Goal: Task Accomplishment & Management: Complete application form

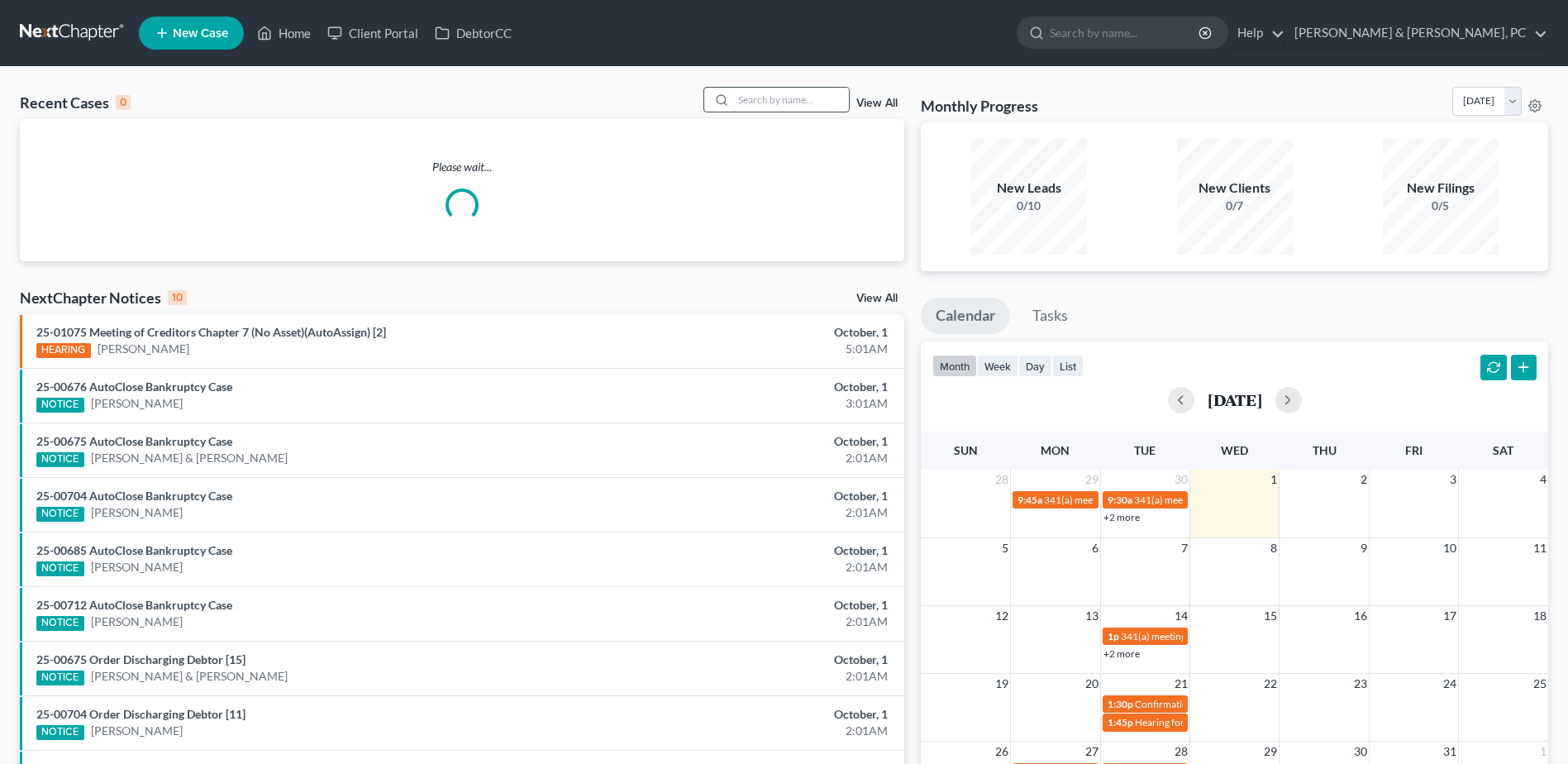
click at [738, 103] on input "search" at bounding box center [791, 99] width 116 height 24
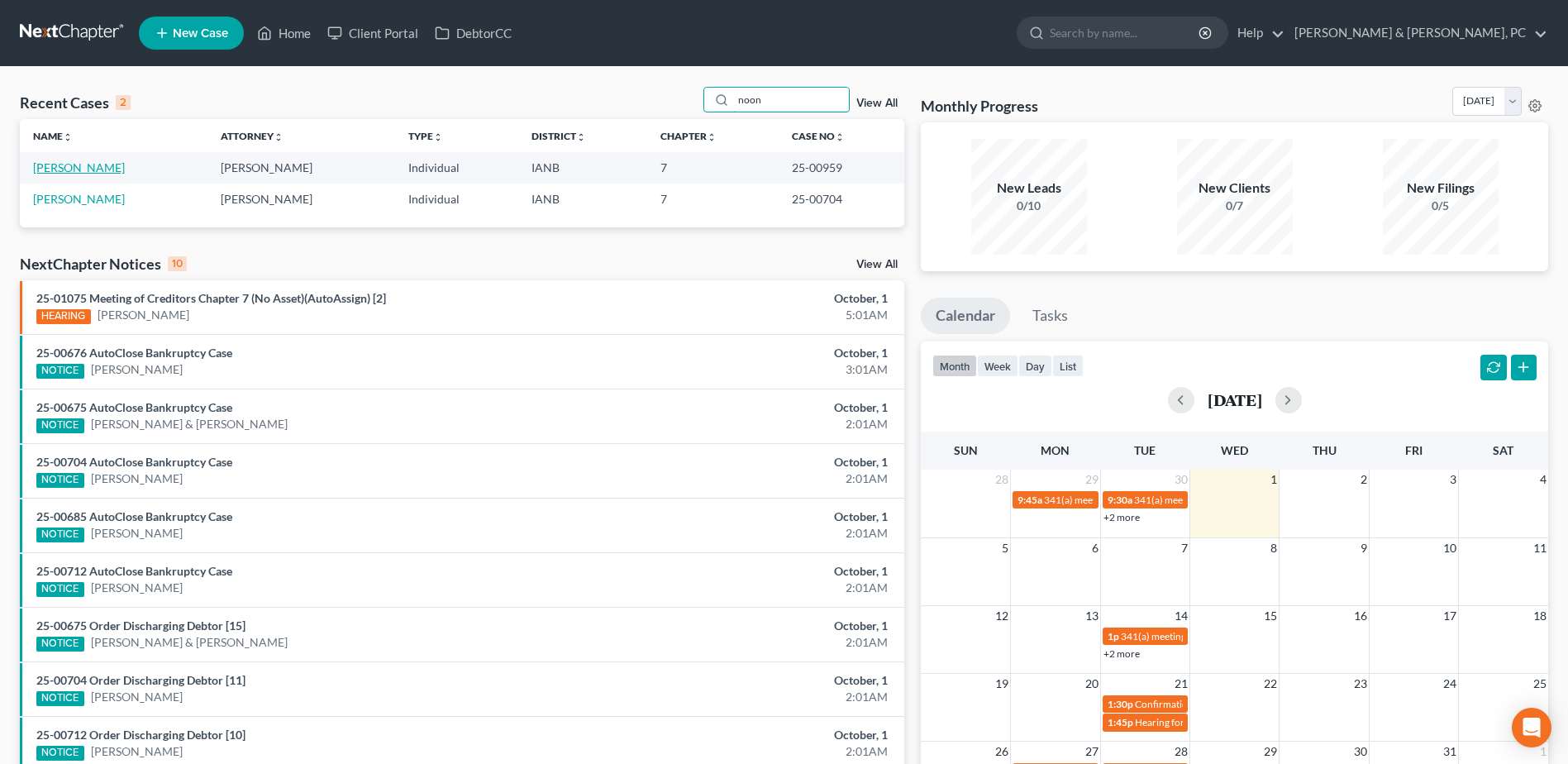
type input "noon"
click at [95, 166] on link "[PERSON_NAME]" at bounding box center [79, 167] width 92 height 14
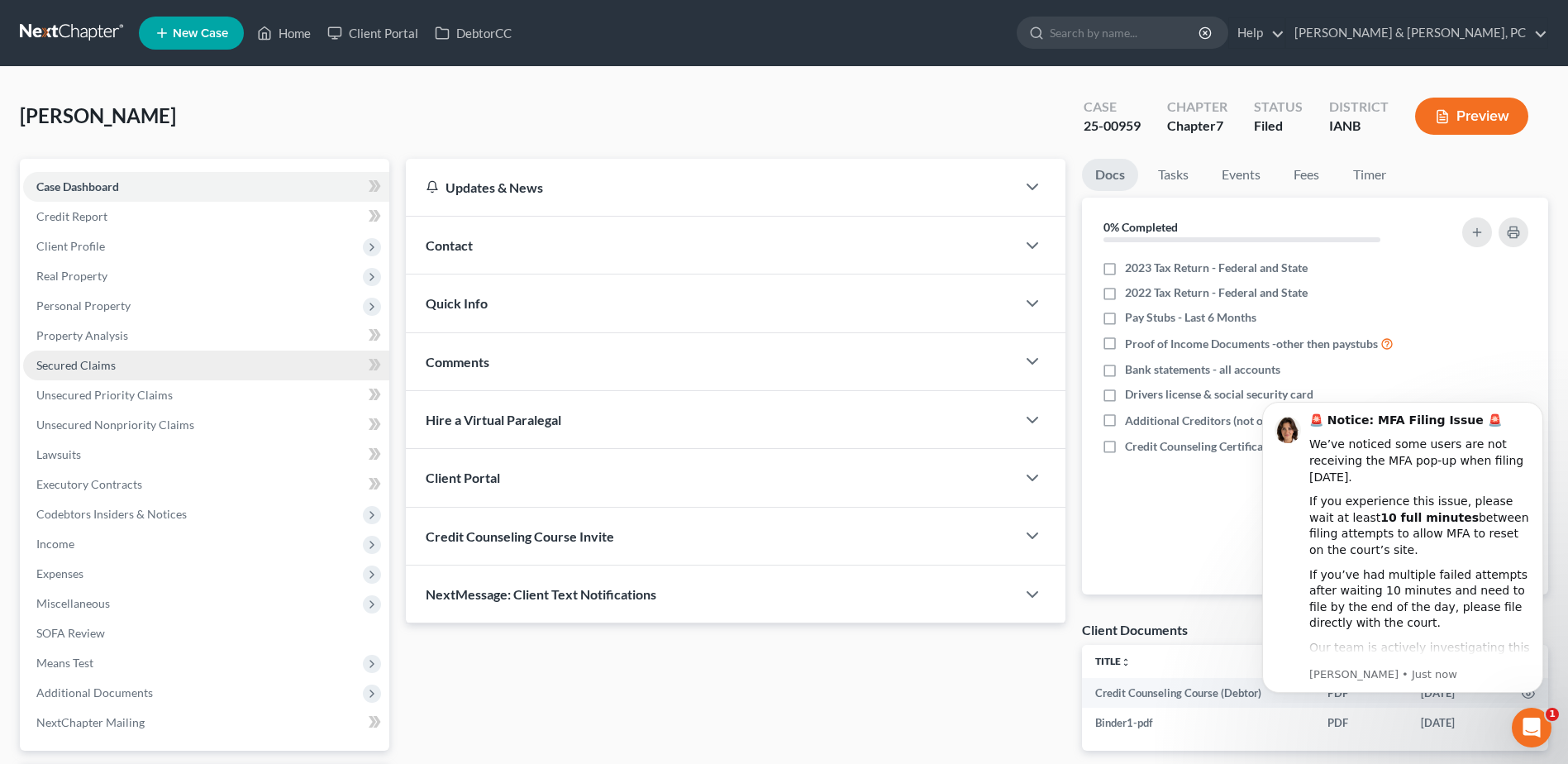
click at [98, 358] on span "Secured Claims" at bounding box center [76, 364] width 80 height 14
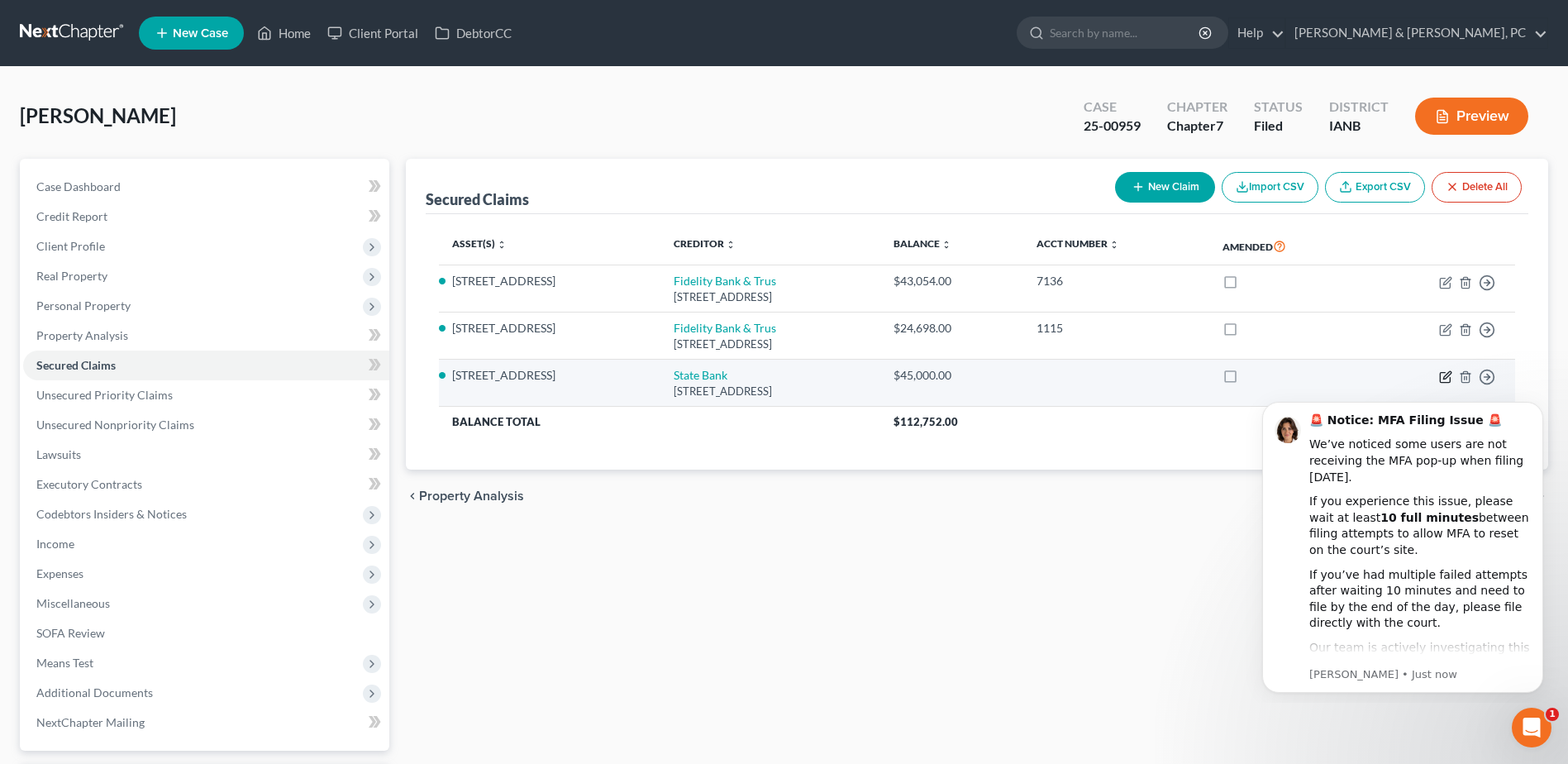
click at [1442, 375] on icon "button" at bounding box center [1446, 377] width 13 height 13
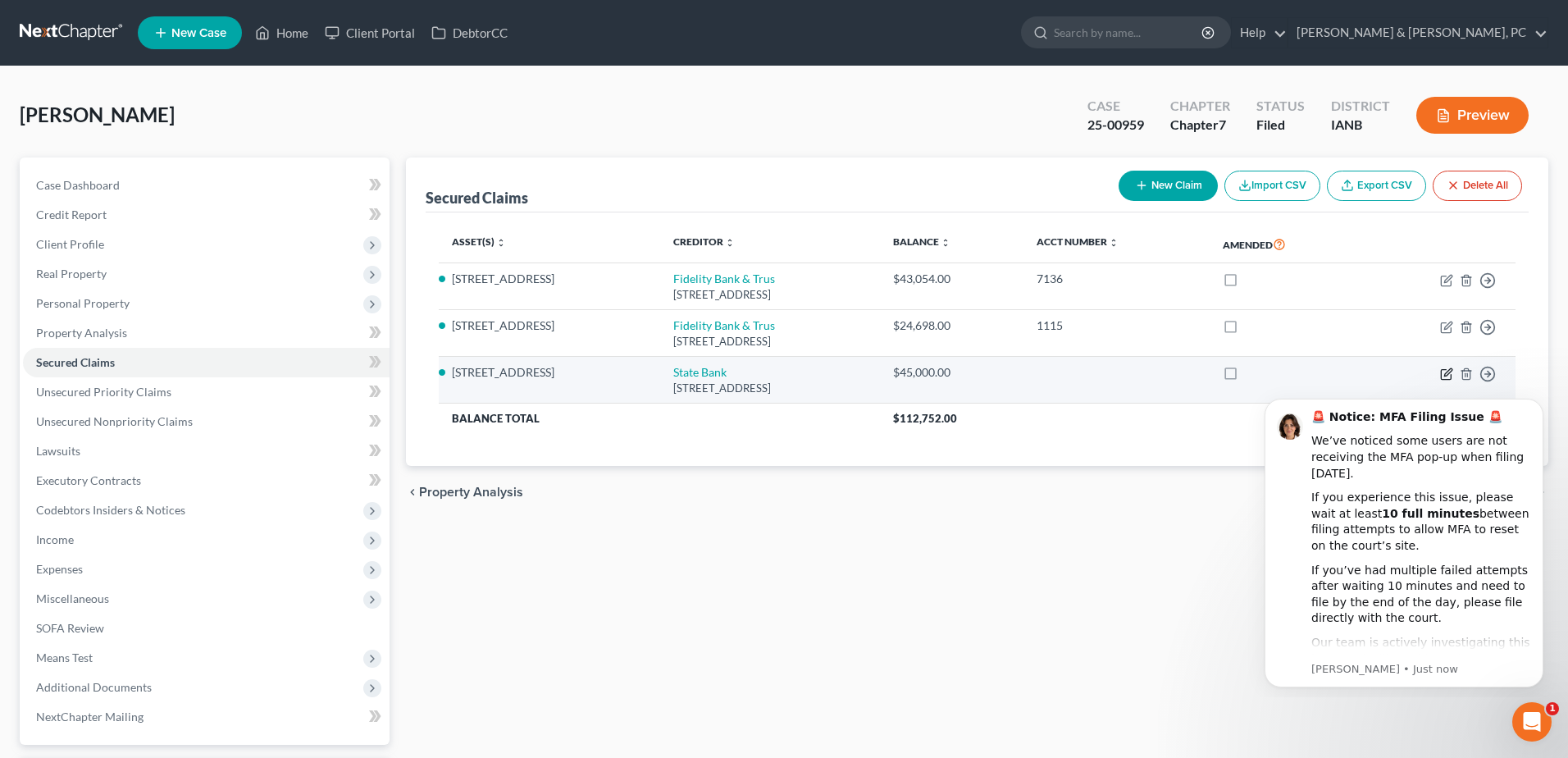
select select "16"
select select "0"
select select "2"
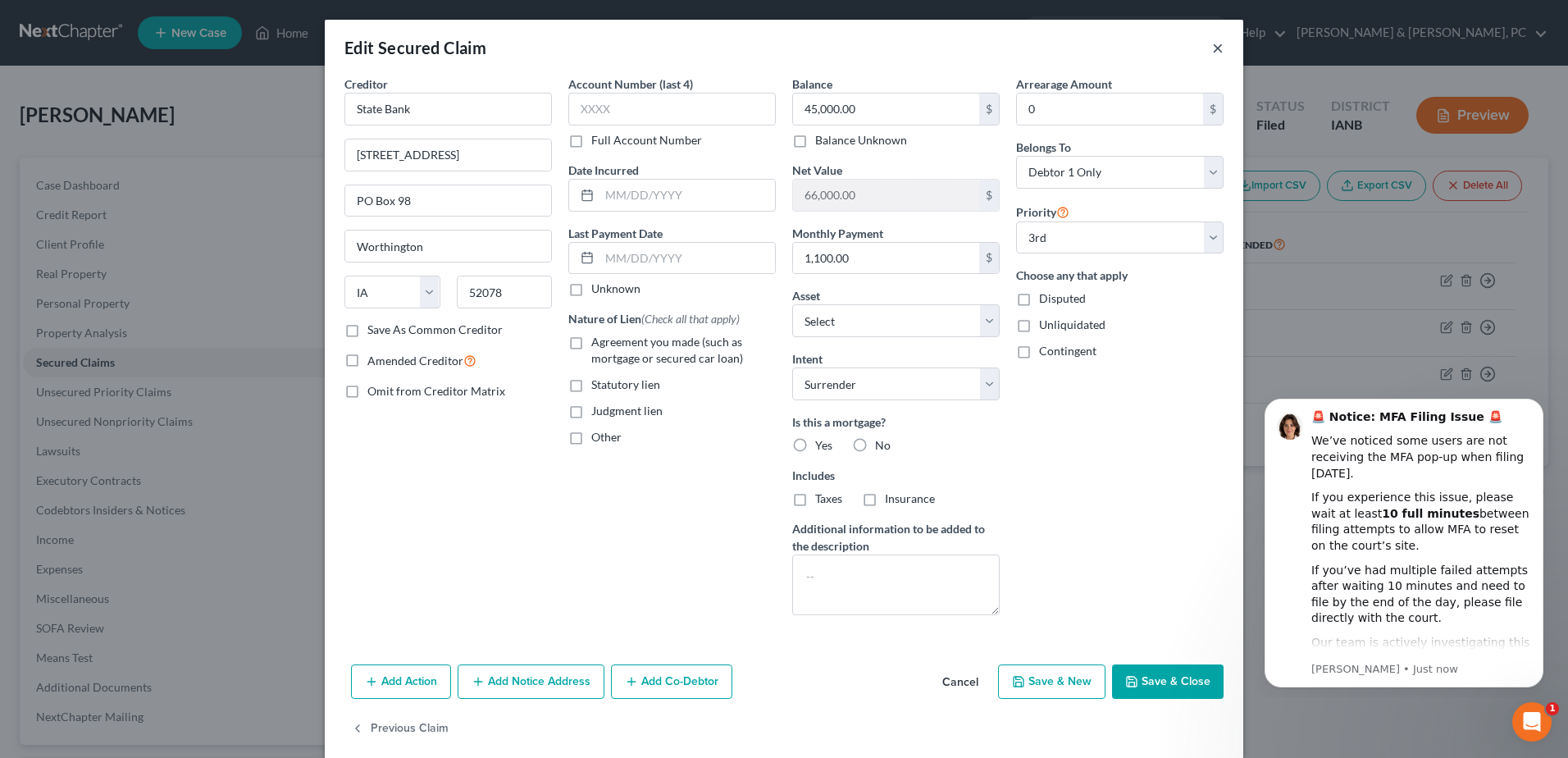
click at [1215, 50] on button "×" at bounding box center [1219, 47] width 11 height 20
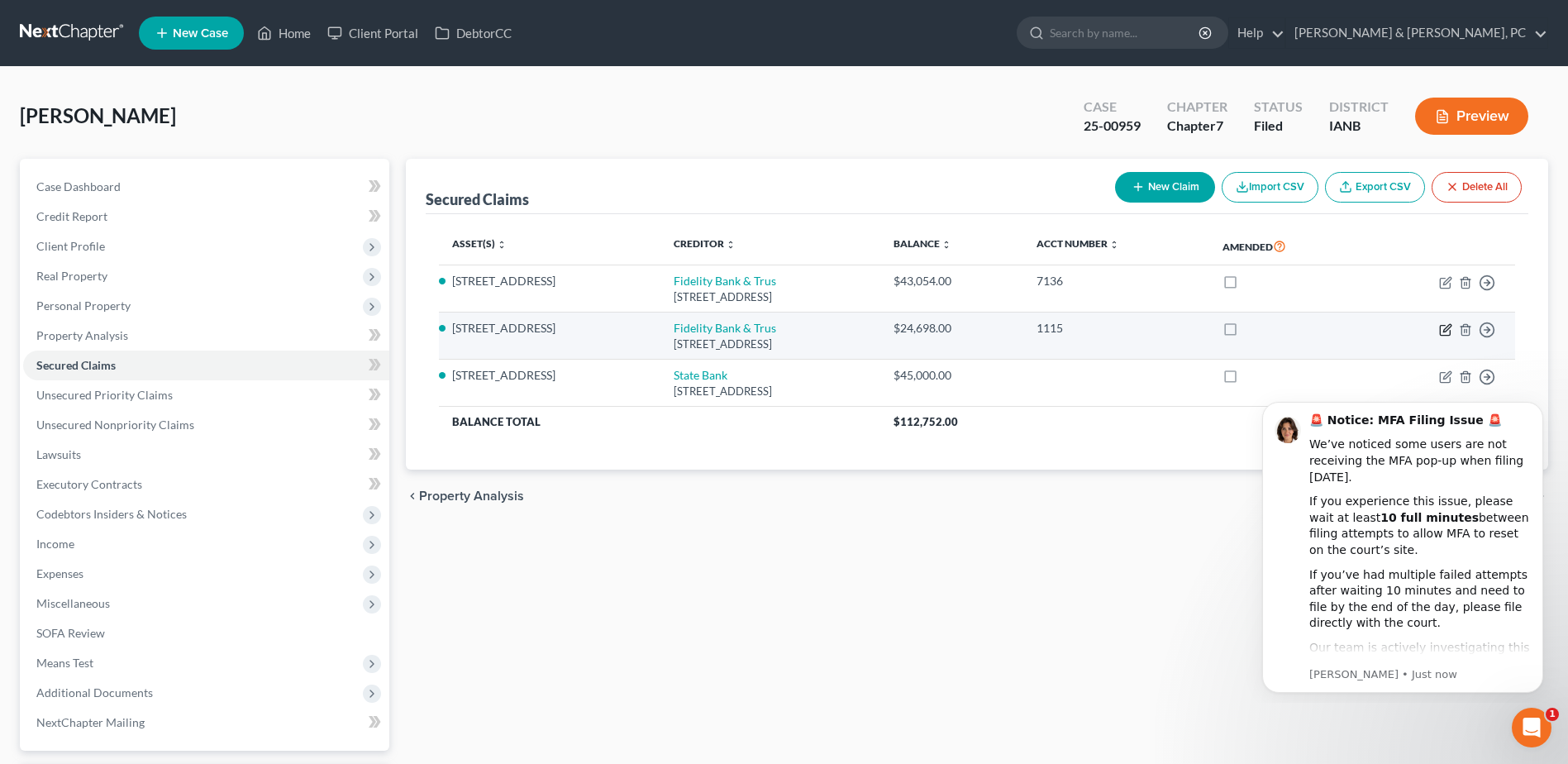
click at [1448, 330] on icon "button" at bounding box center [1446, 329] width 13 height 13
select select "16"
select select "3"
select select "10"
select select "2"
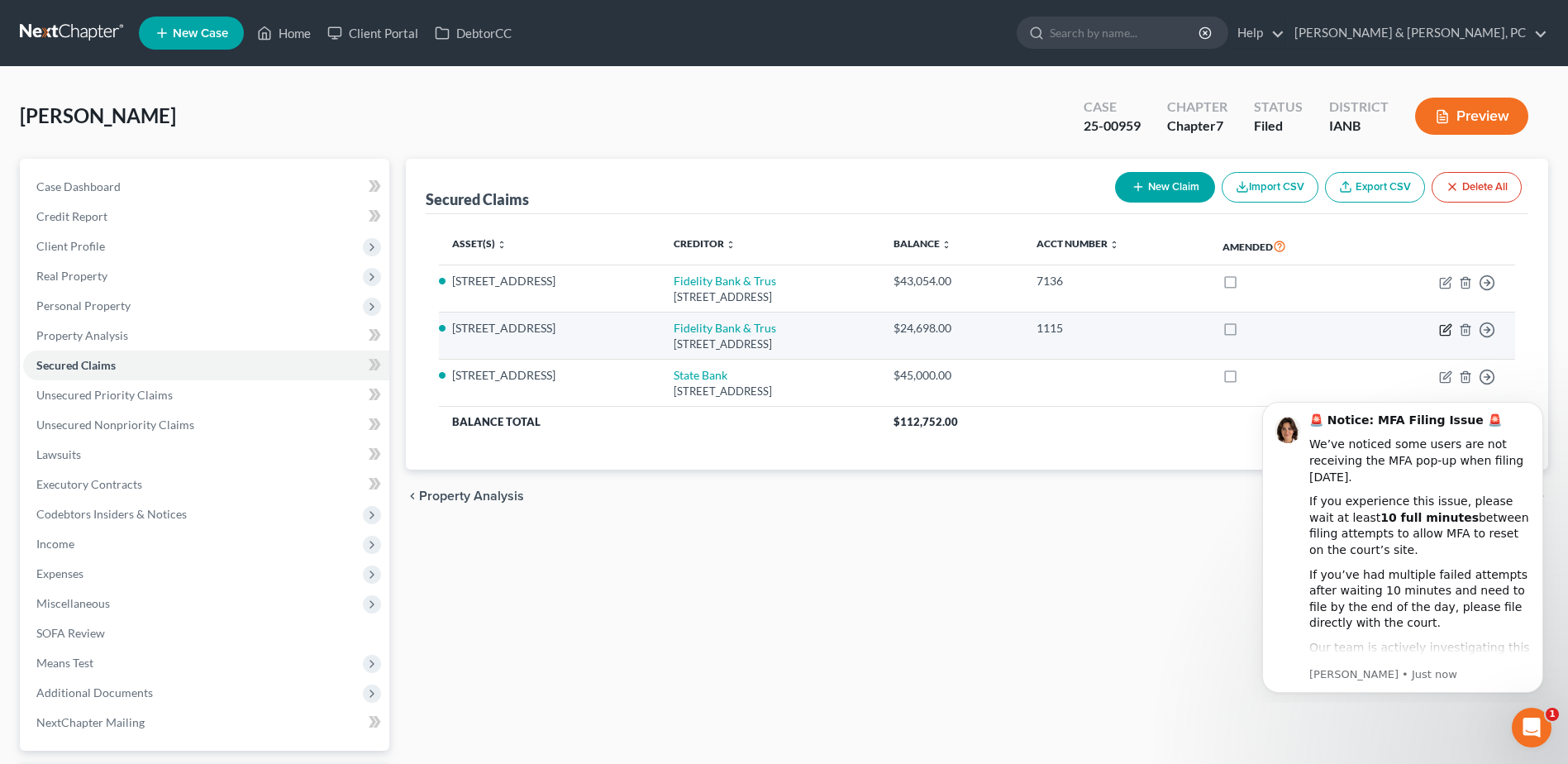
select select "0"
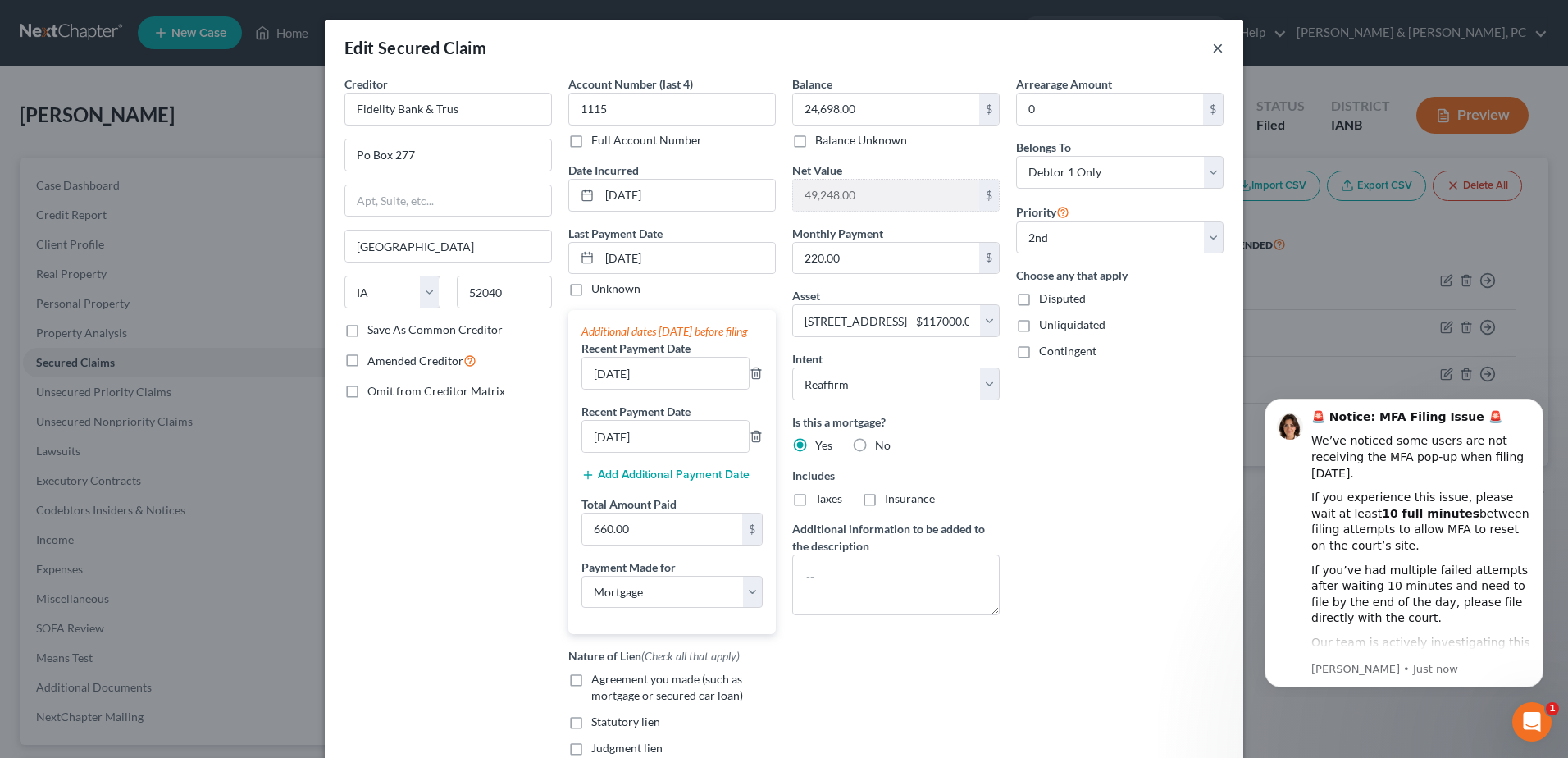
click at [1213, 50] on button "×" at bounding box center [1219, 47] width 11 height 20
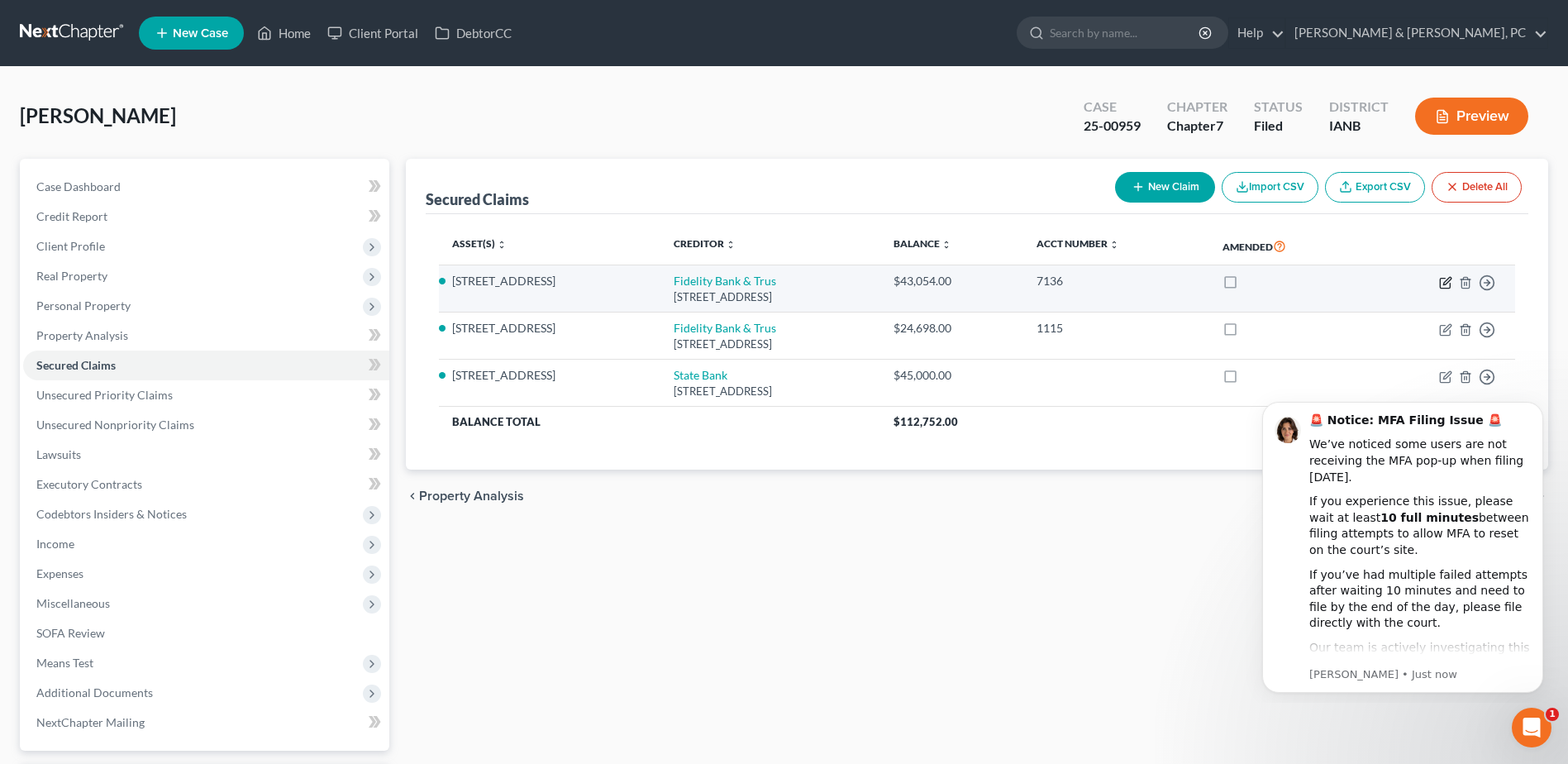
click at [1443, 280] on icon "button" at bounding box center [1446, 283] width 13 height 13
select select "16"
select select "3"
select select "10"
select select "2"
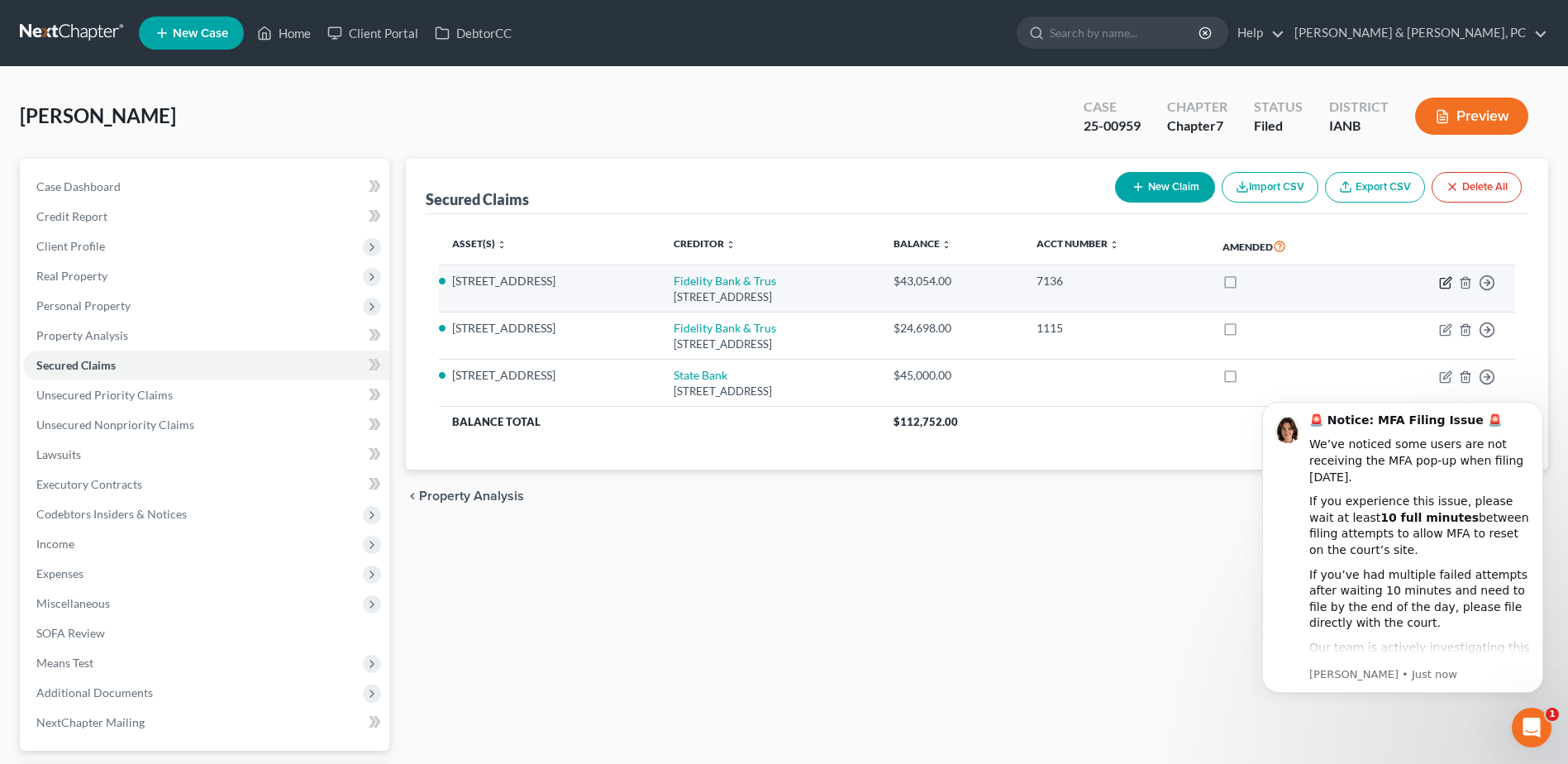
select select "0"
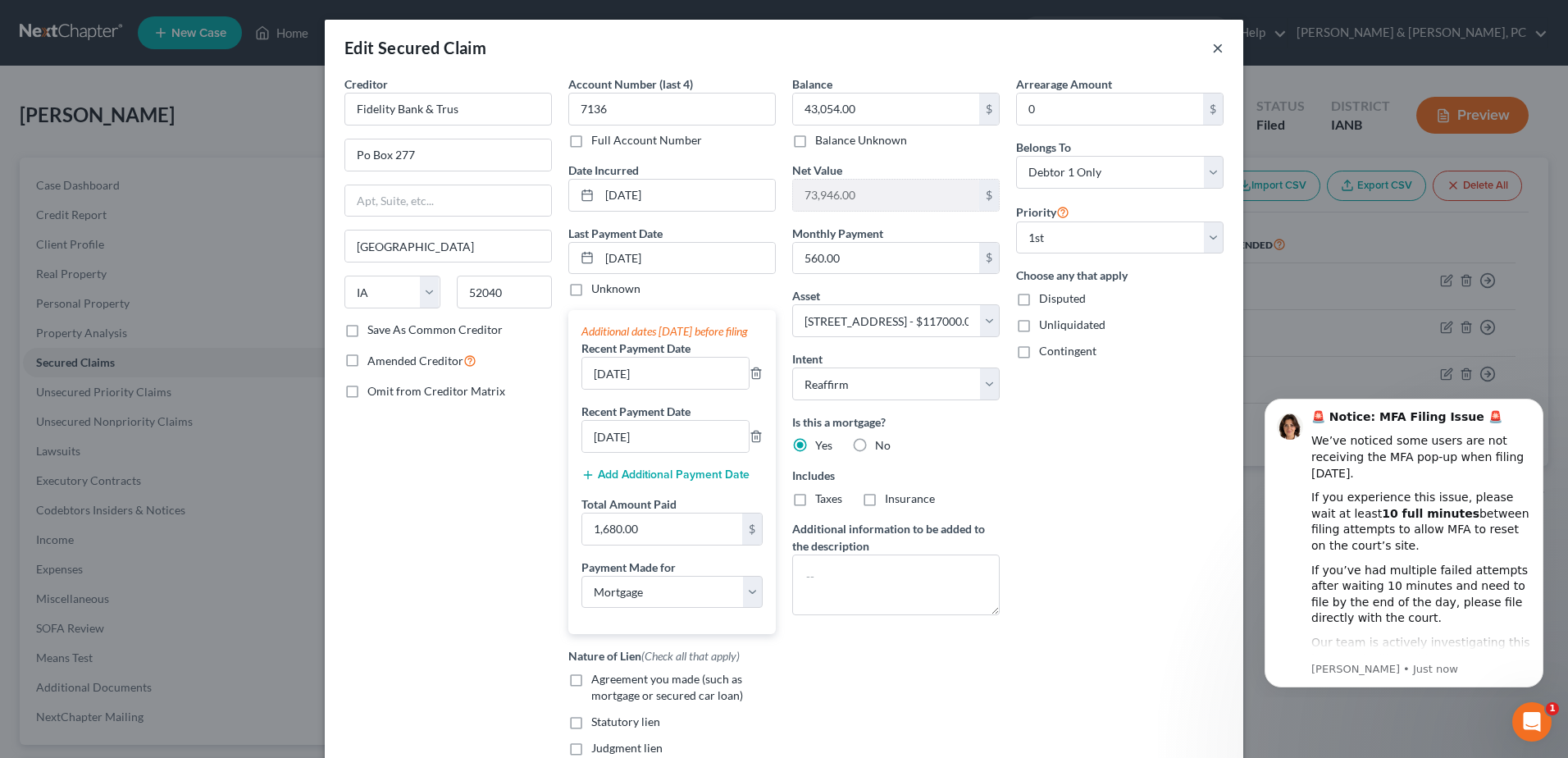
click at [1217, 46] on button "×" at bounding box center [1219, 47] width 11 height 20
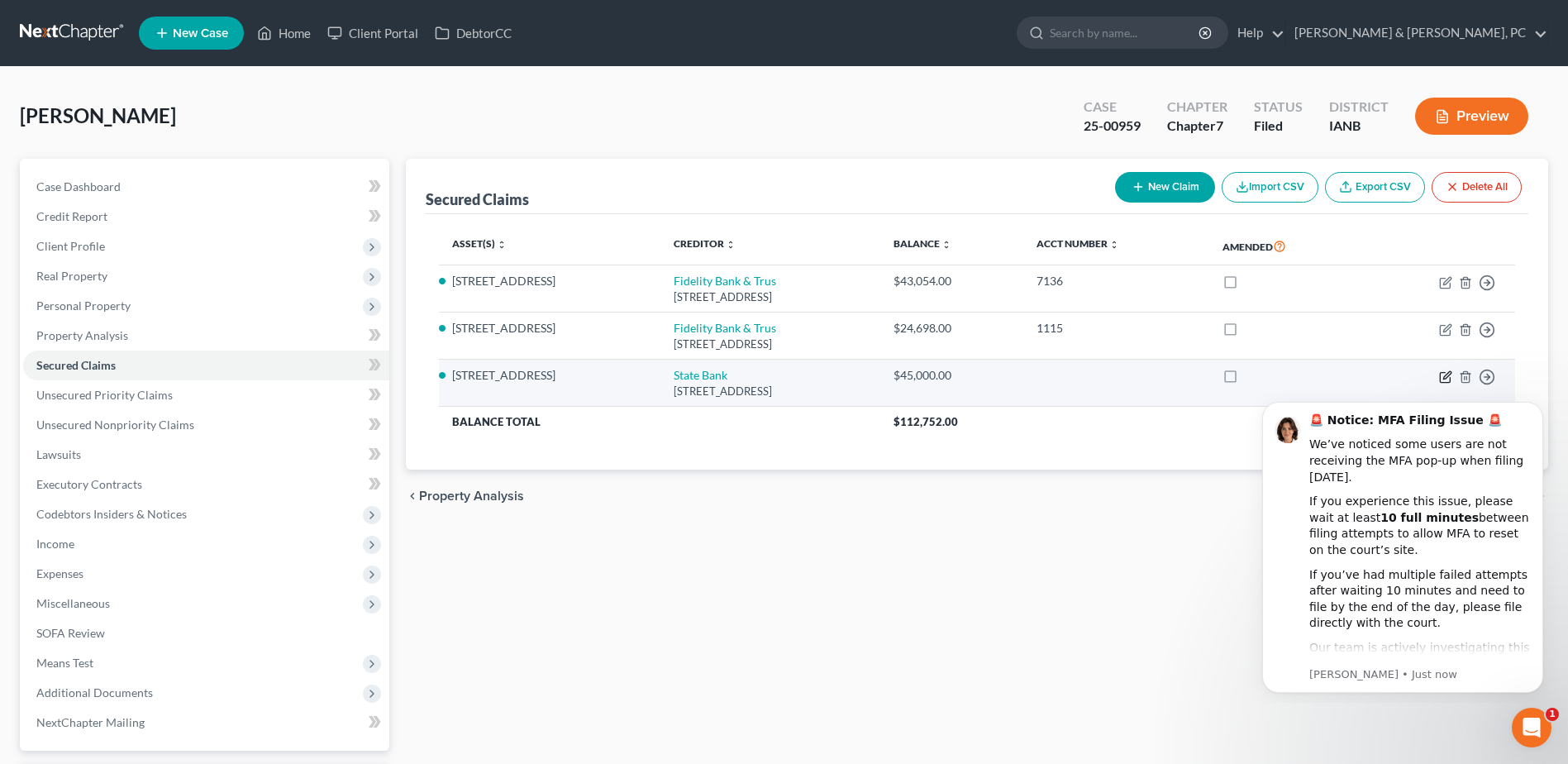
click at [1451, 379] on icon "button" at bounding box center [1445, 377] width 9 height 9
select select "16"
select select "24"
select select "0"
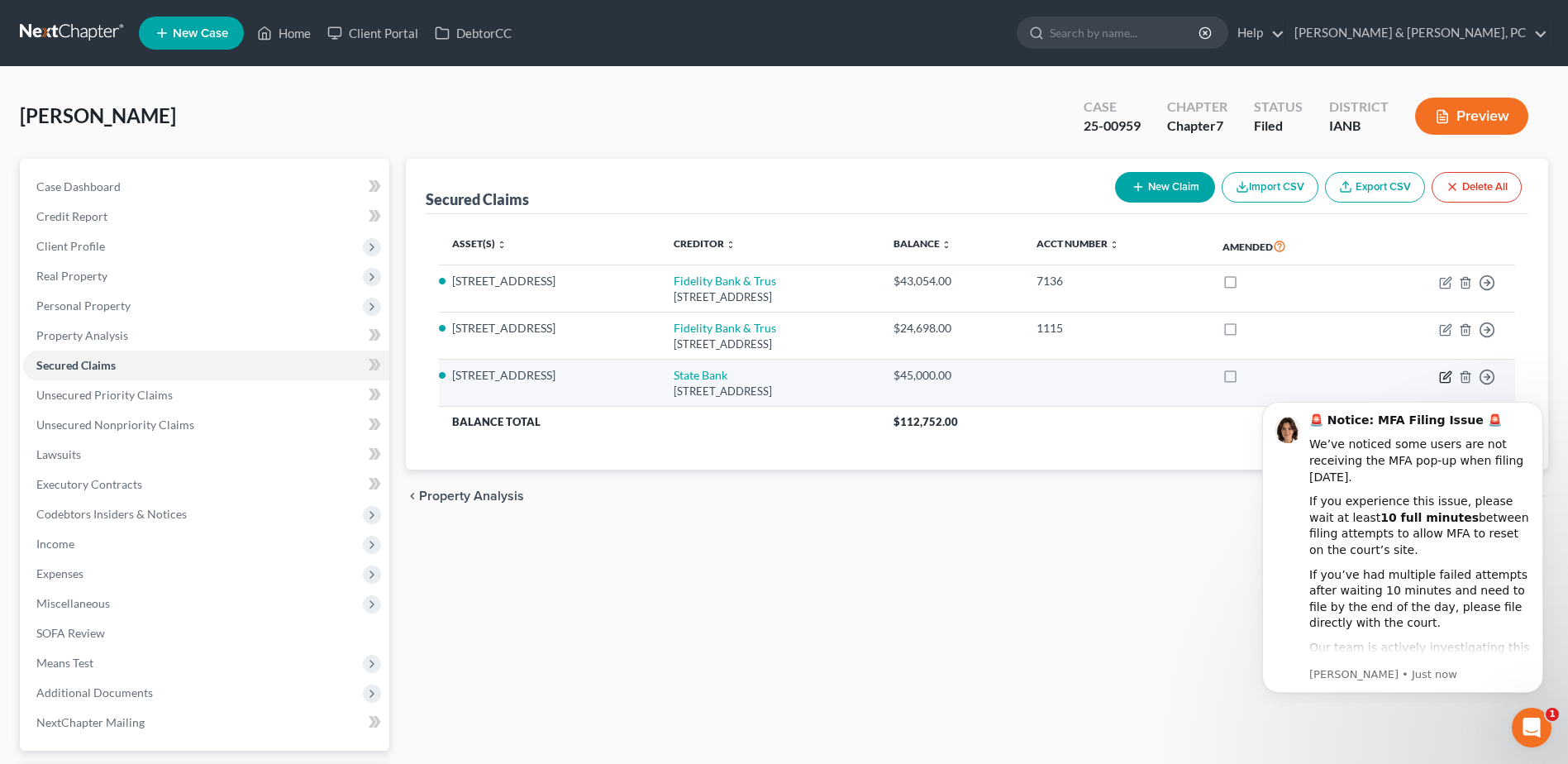
select select "2"
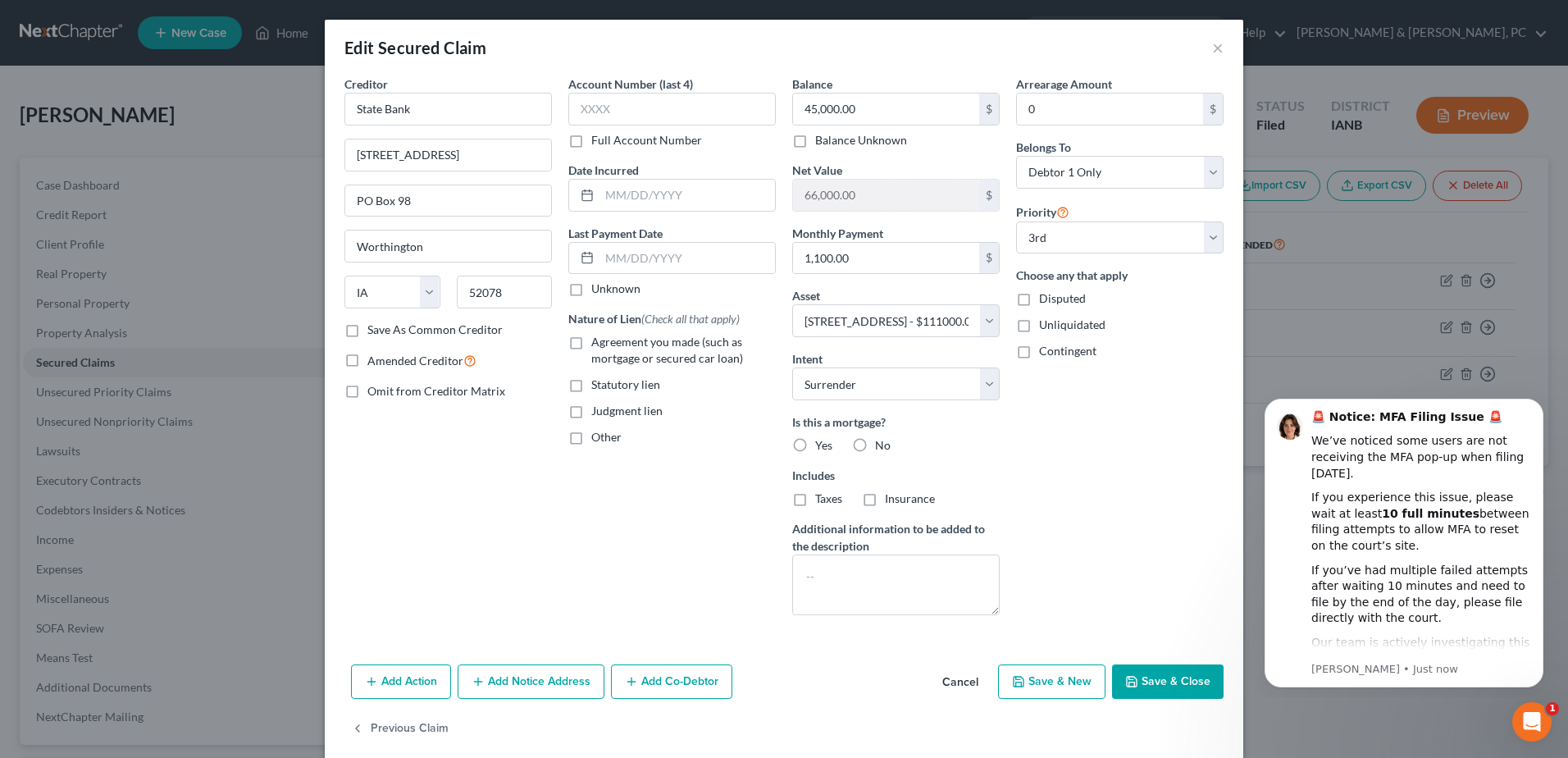
click at [960, 674] on button "Cancel" at bounding box center [960, 682] width 62 height 33
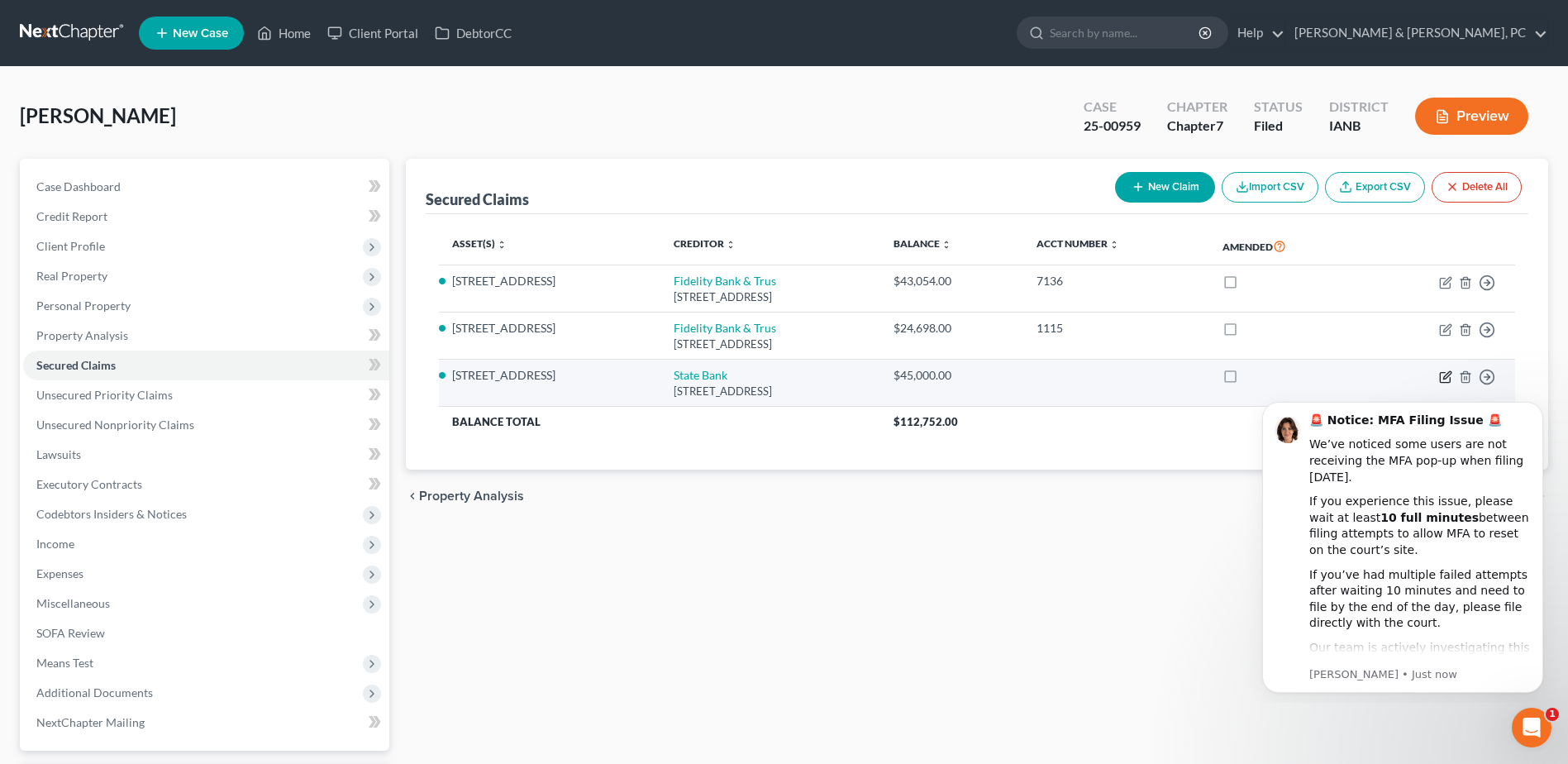
click at [1444, 375] on icon "button" at bounding box center [1446, 377] width 13 height 13
select select "16"
select select "24"
select select "0"
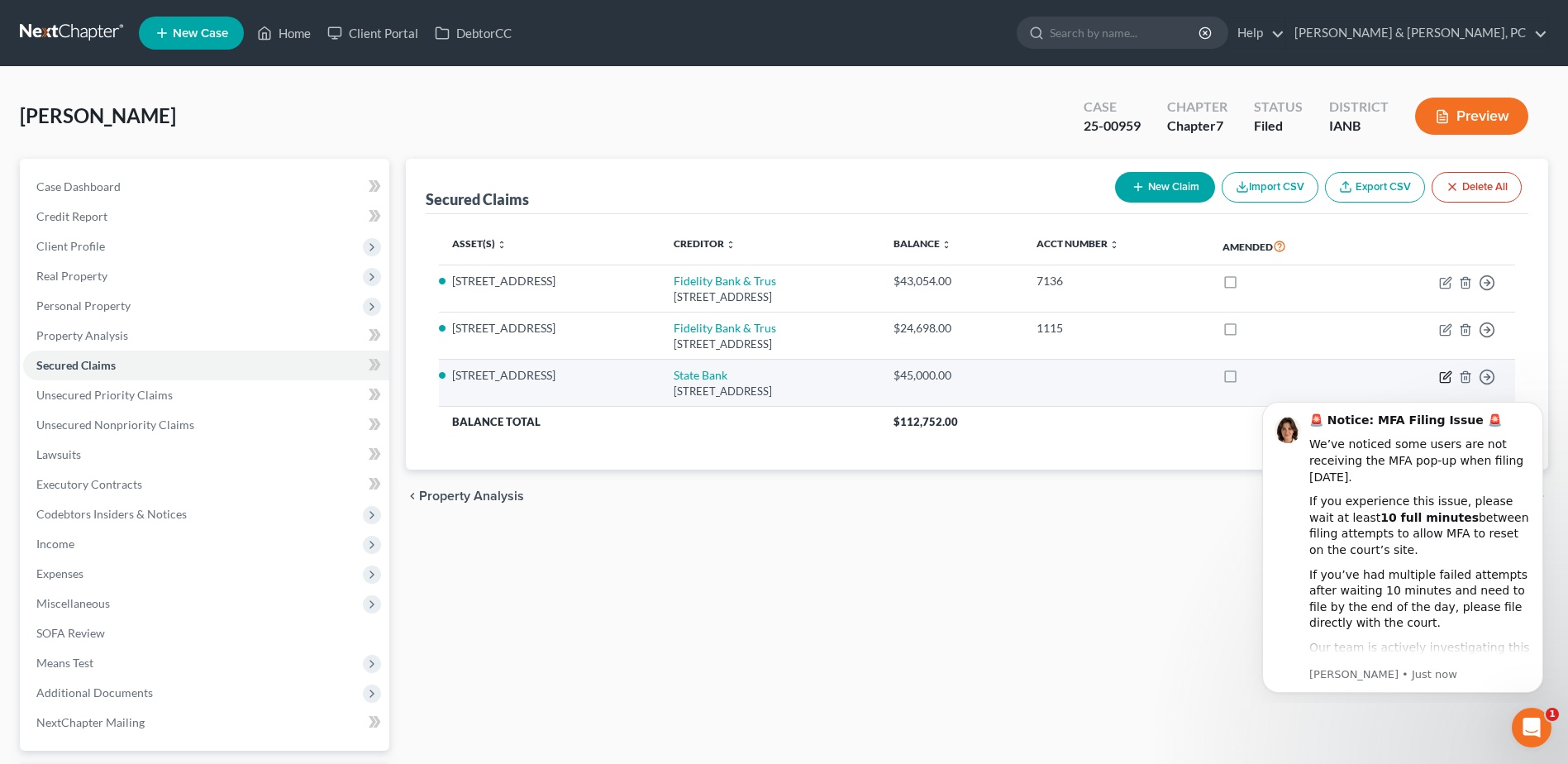
select select "2"
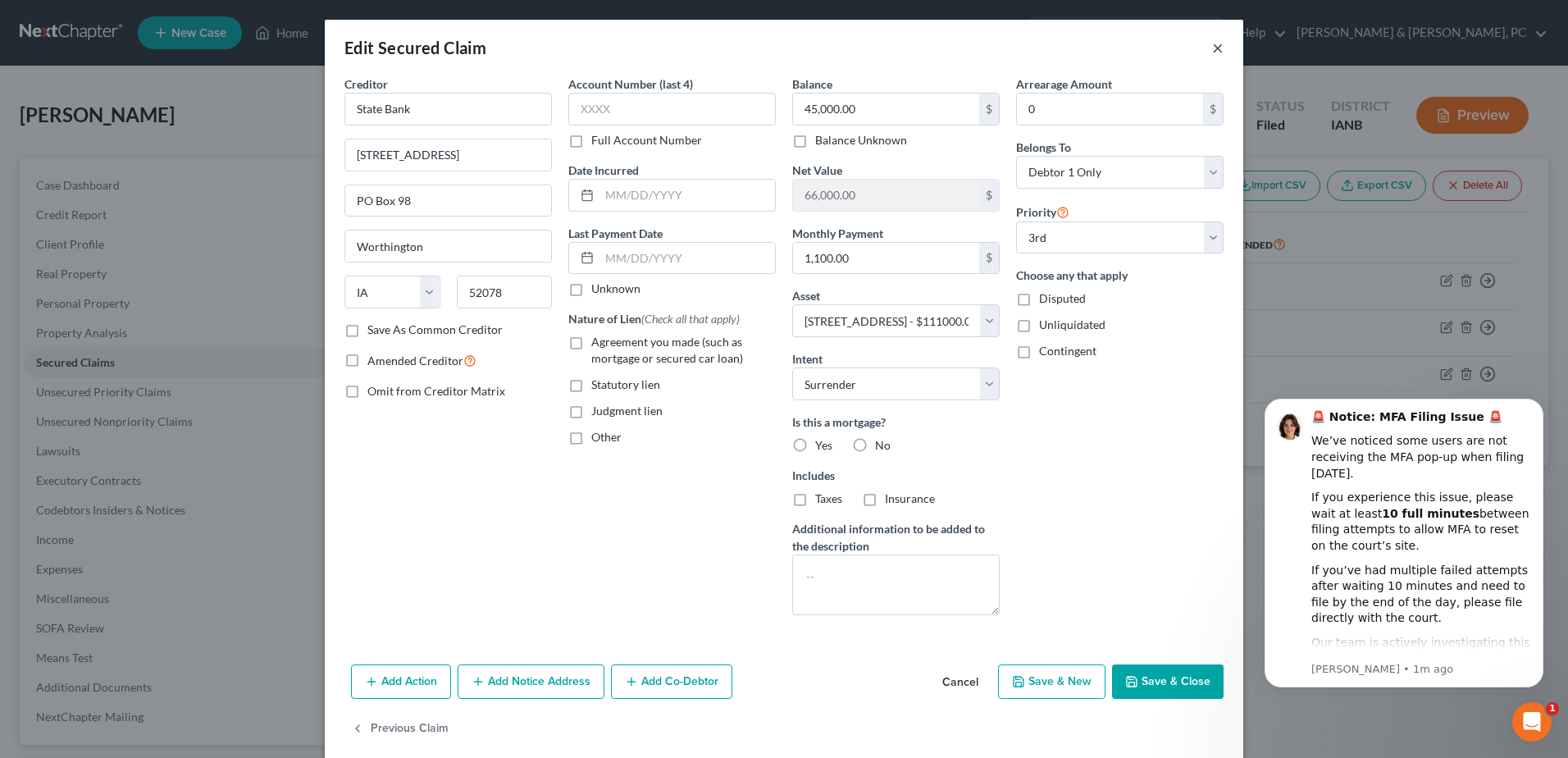
click at [1215, 42] on button "×" at bounding box center [1219, 47] width 11 height 20
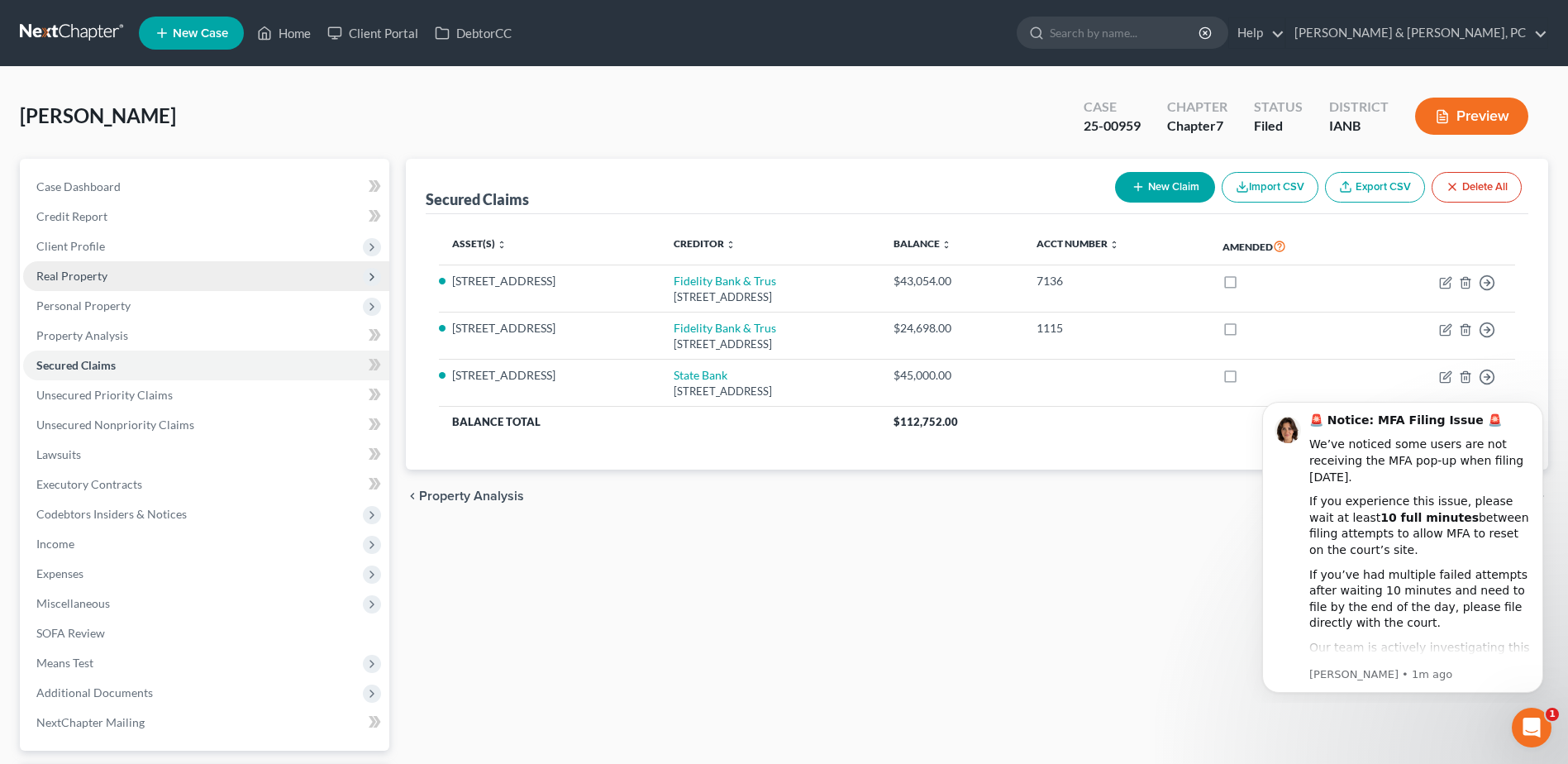
click at [79, 283] on span "Real Property" at bounding box center [205, 275] width 366 height 29
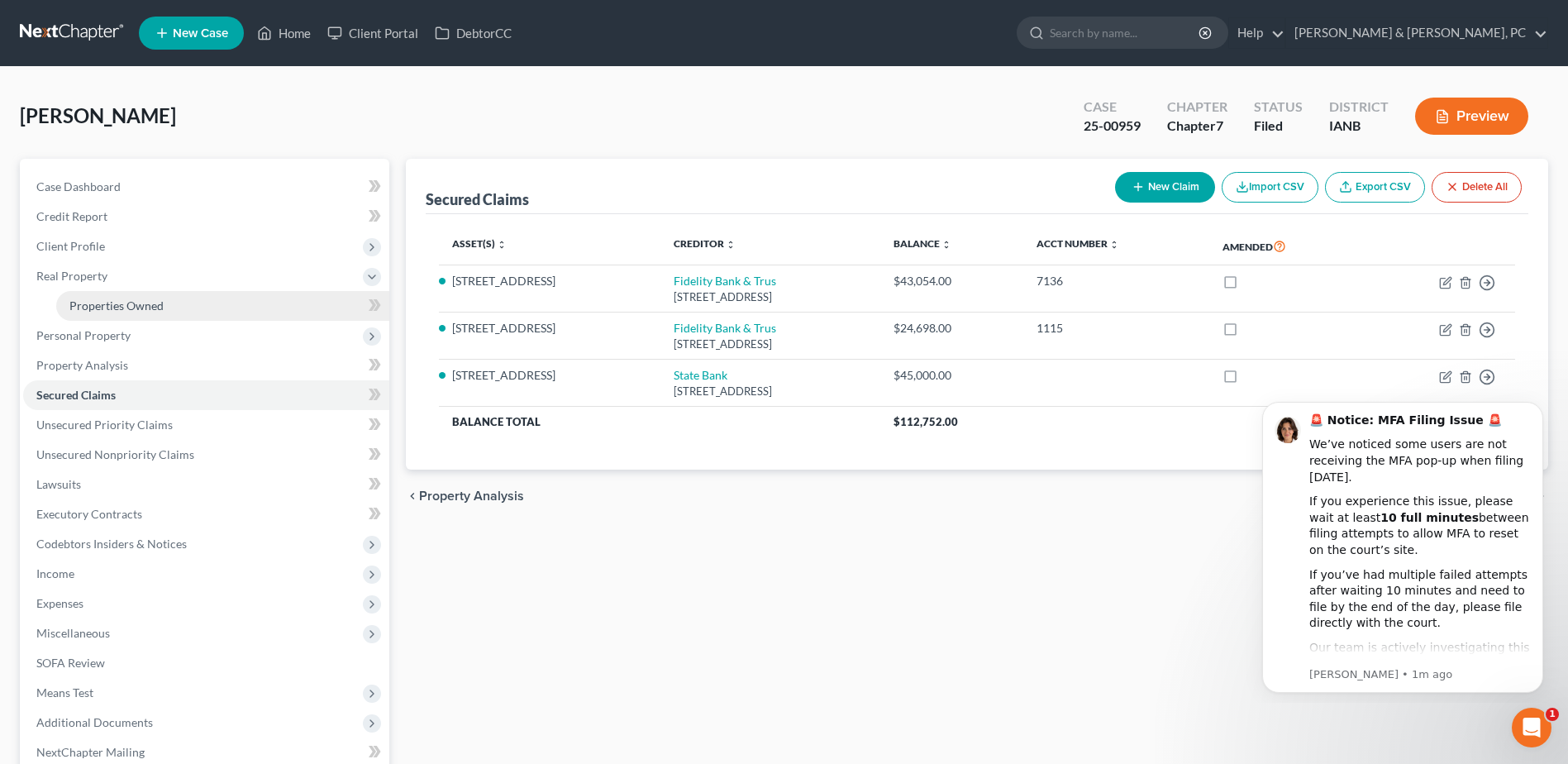
click at [97, 300] on span "Properties Owned" at bounding box center [116, 305] width 95 height 14
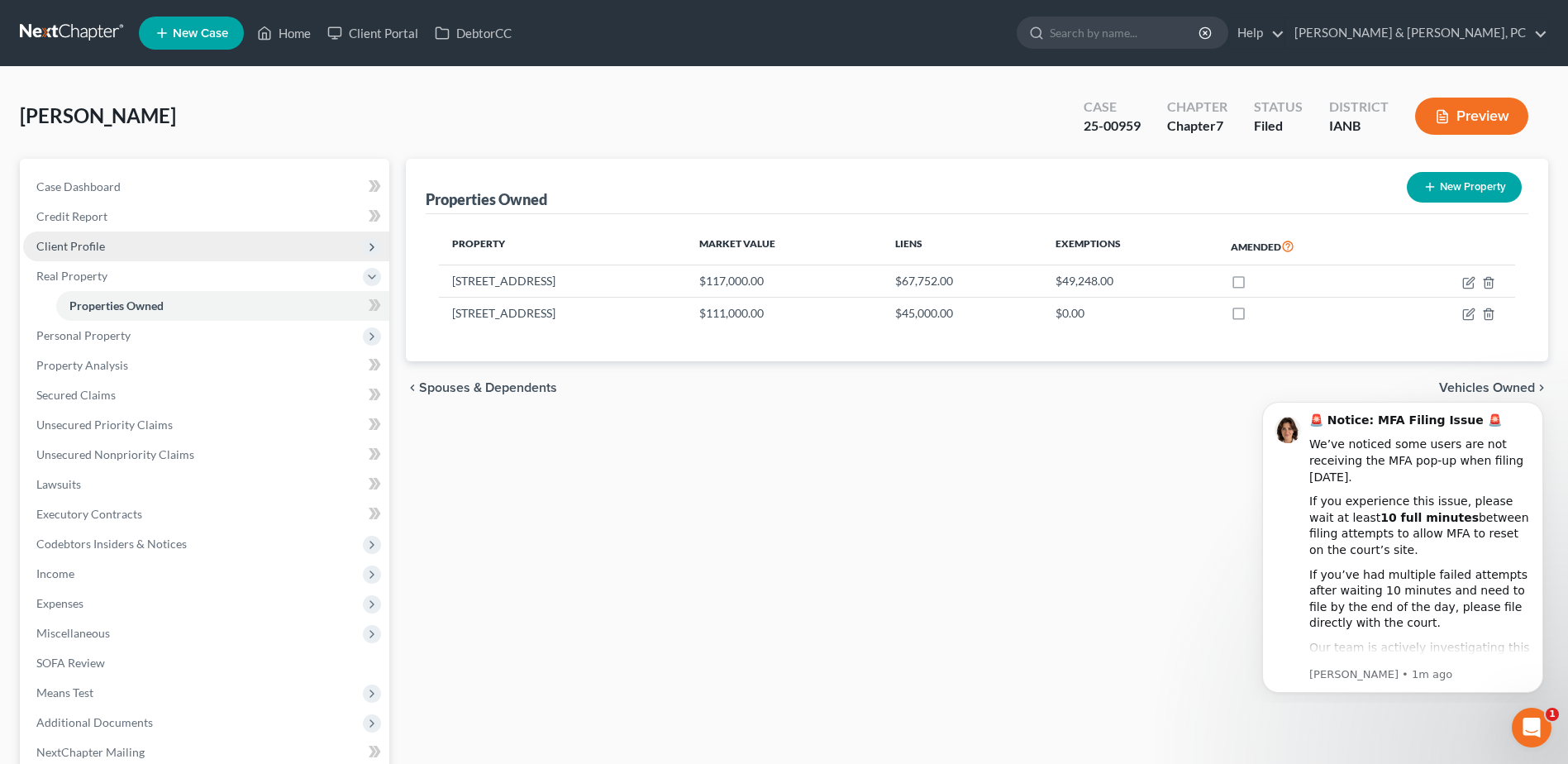
click at [98, 240] on span "Client Profile" at bounding box center [70, 245] width 68 height 14
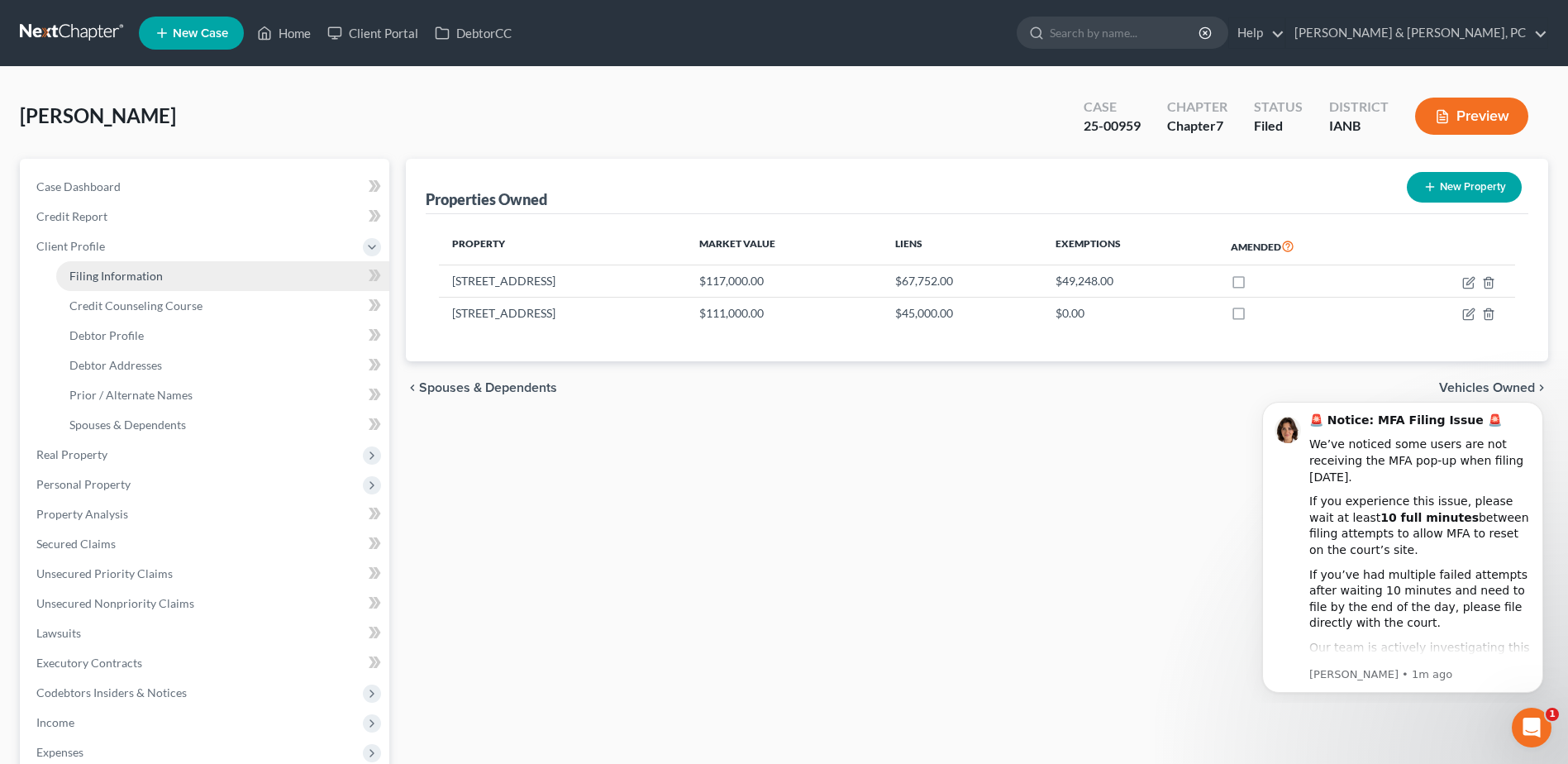
click at [106, 270] on span "Filing Information" at bounding box center [116, 275] width 94 height 14
select select "1"
select select "0"
select select "16"
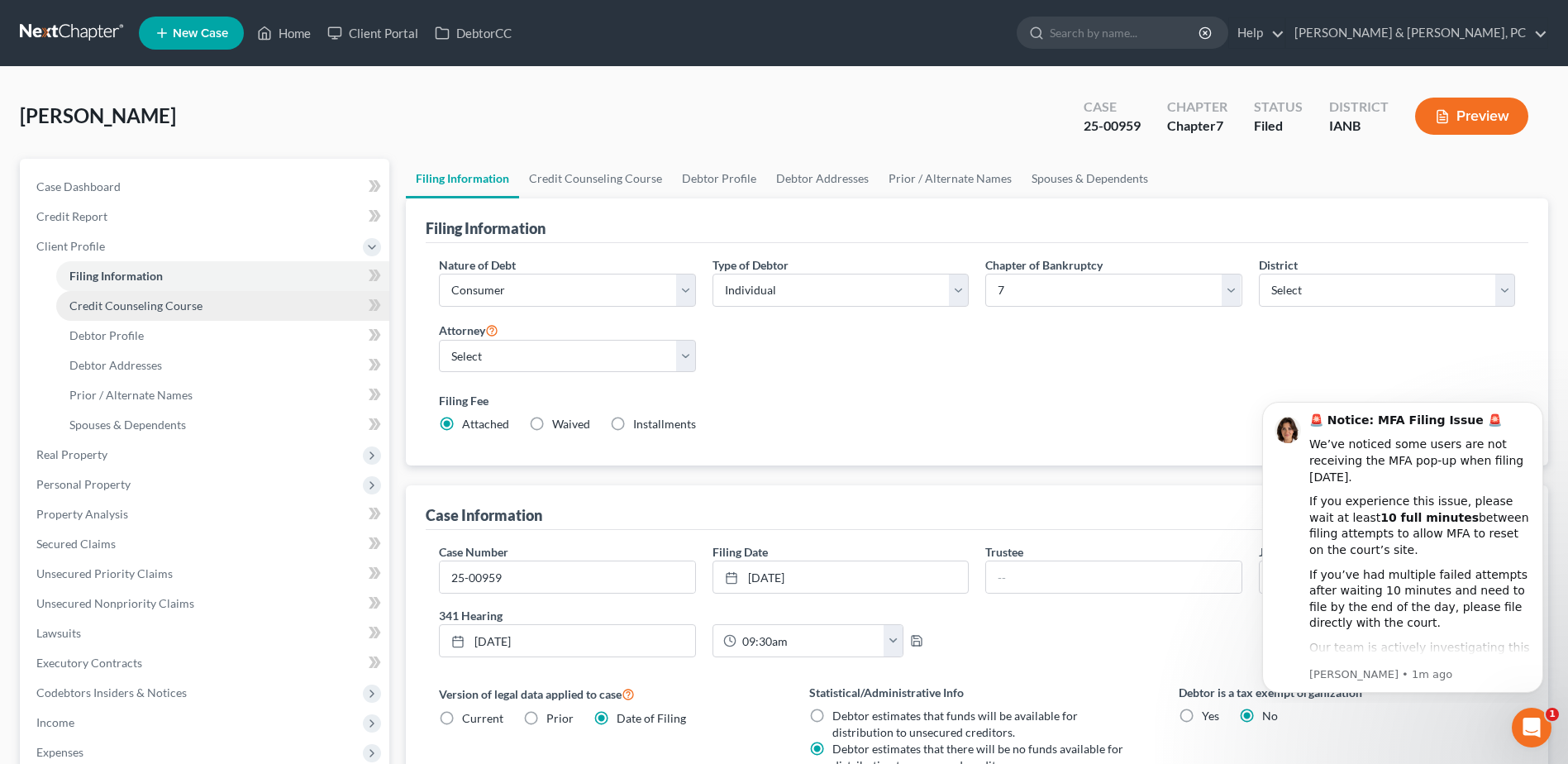
click at [124, 291] on link "Credit Counseling Course" at bounding box center [223, 305] width 333 height 29
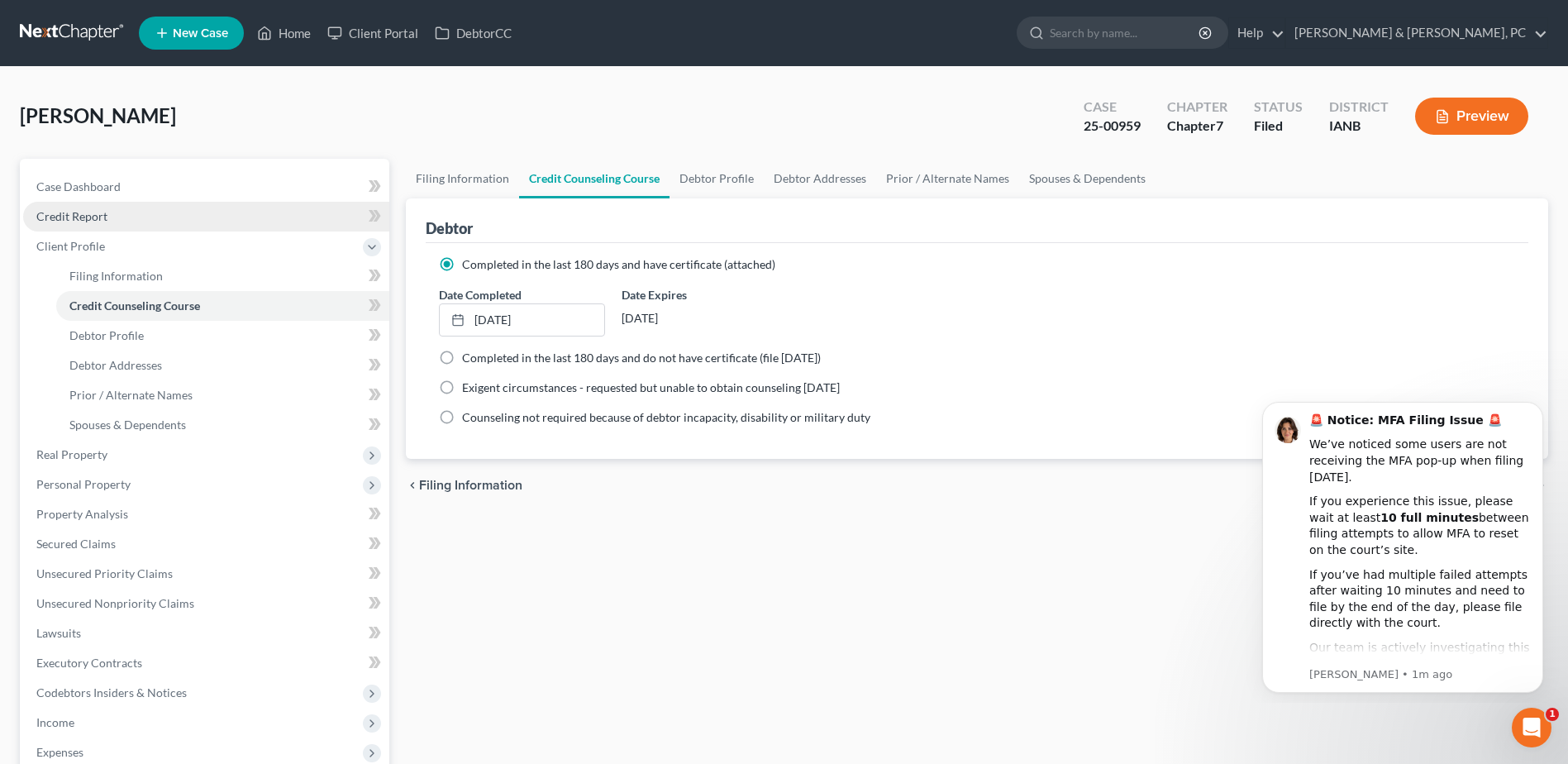
click at [103, 211] on span "Credit Report" at bounding box center [71, 216] width 71 height 14
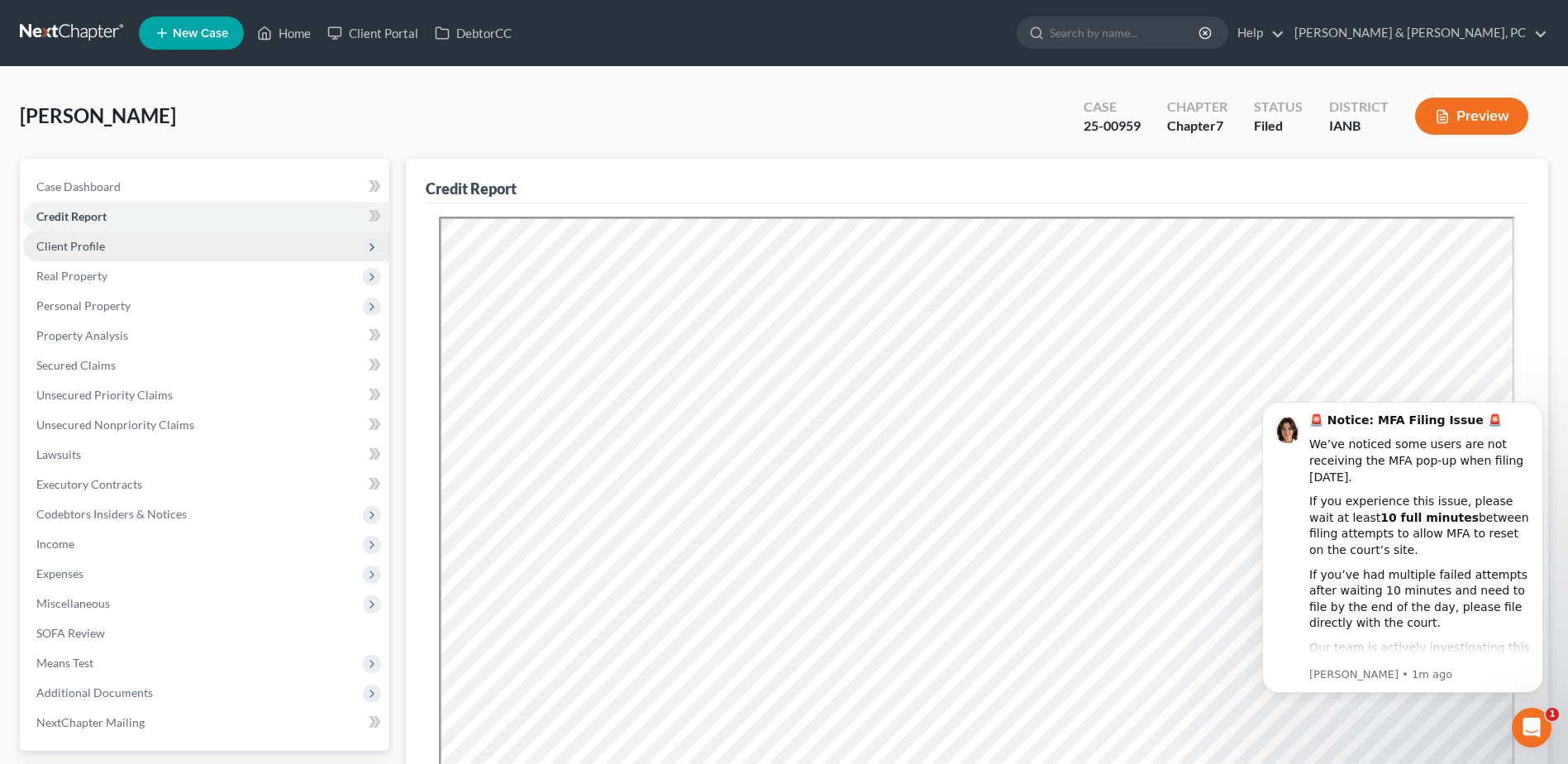
click at [122, 249] on span "Client Profile" at bounding box center [205, 245] width 366 height 29
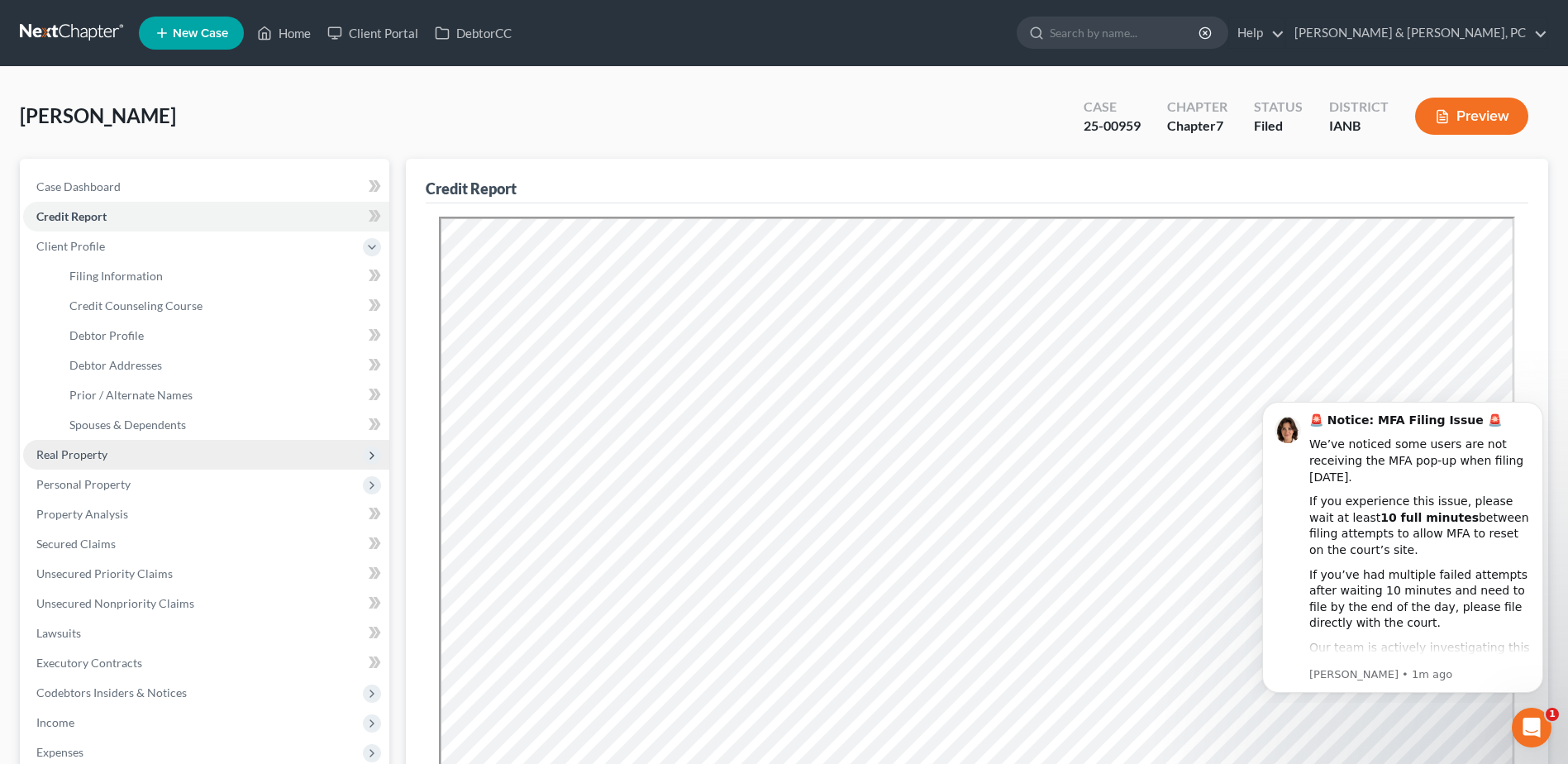
click at [86, 463] on span "Real Property" at bounding box center [205, 454] width 366 height 29
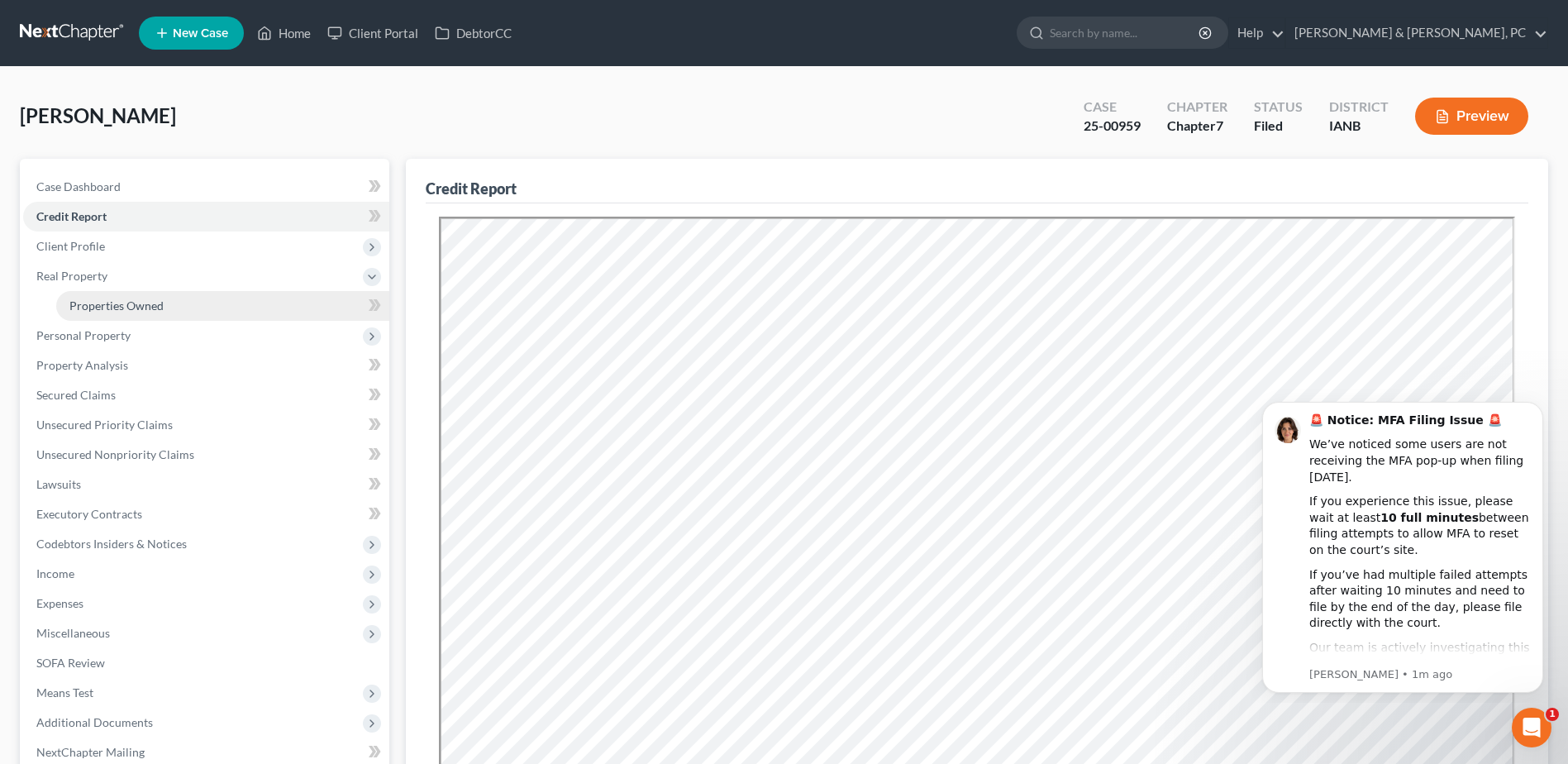
click at [141, 307] on span "Properties Owned" at bounding box center [116, 305] width 95 height 14
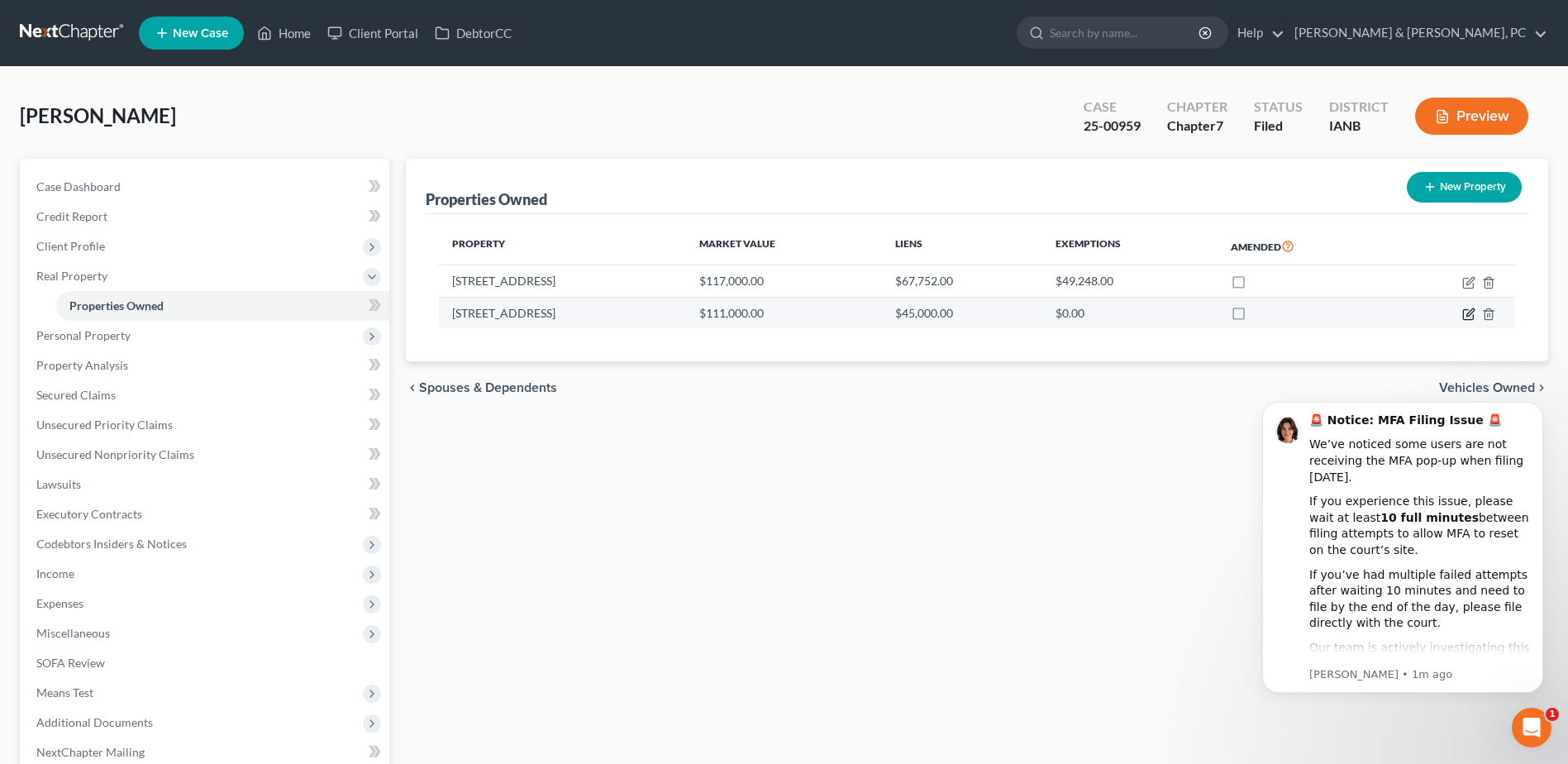
click at [1470, 316] on icon "button" at bounding box center [1470, 312] width 8 height 8
select select "16"
select select "0"
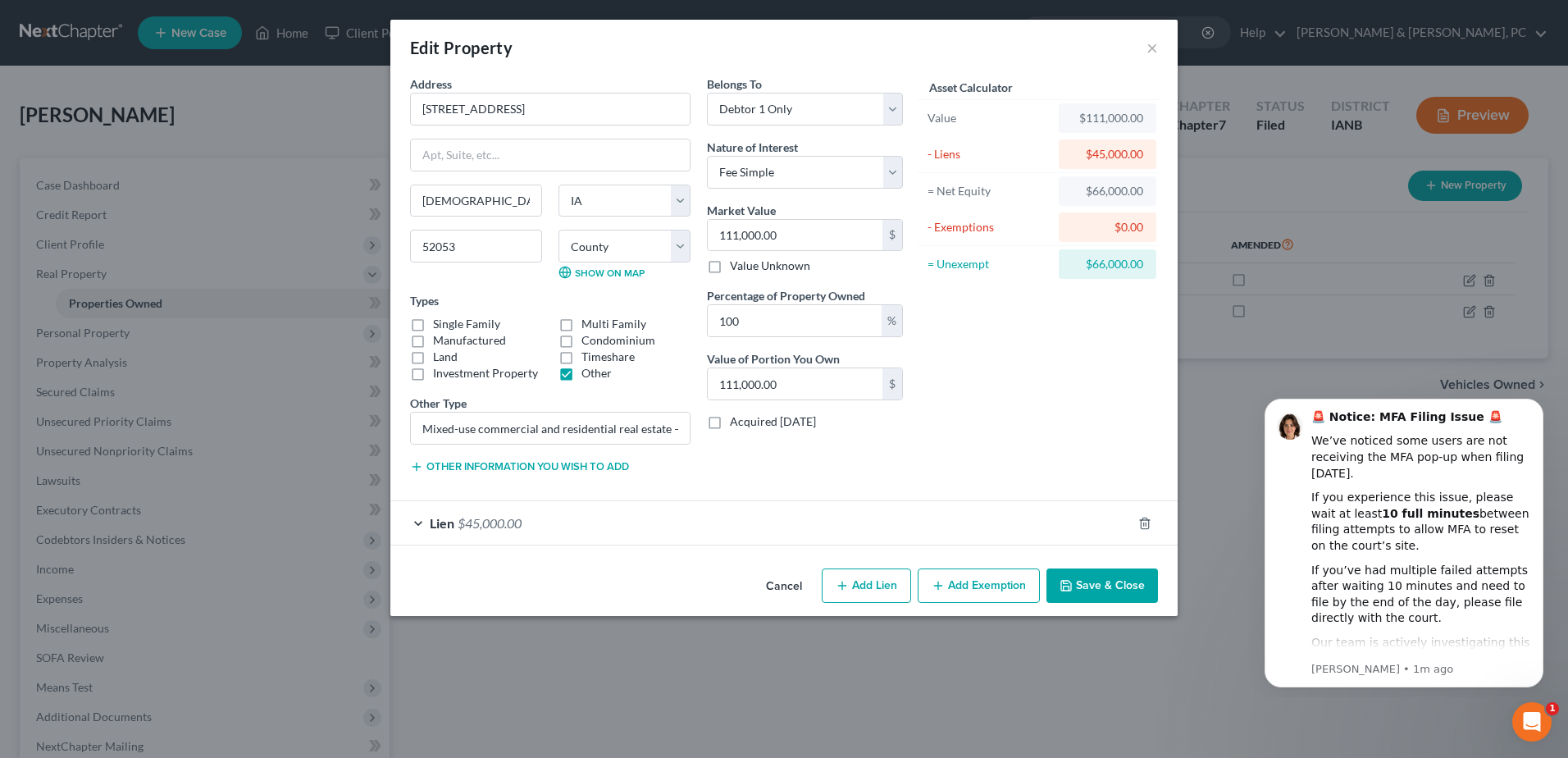
click at [1018, 529] on div "Lien $45,000.00" at bounding box center [761, 523] width 741 height 43
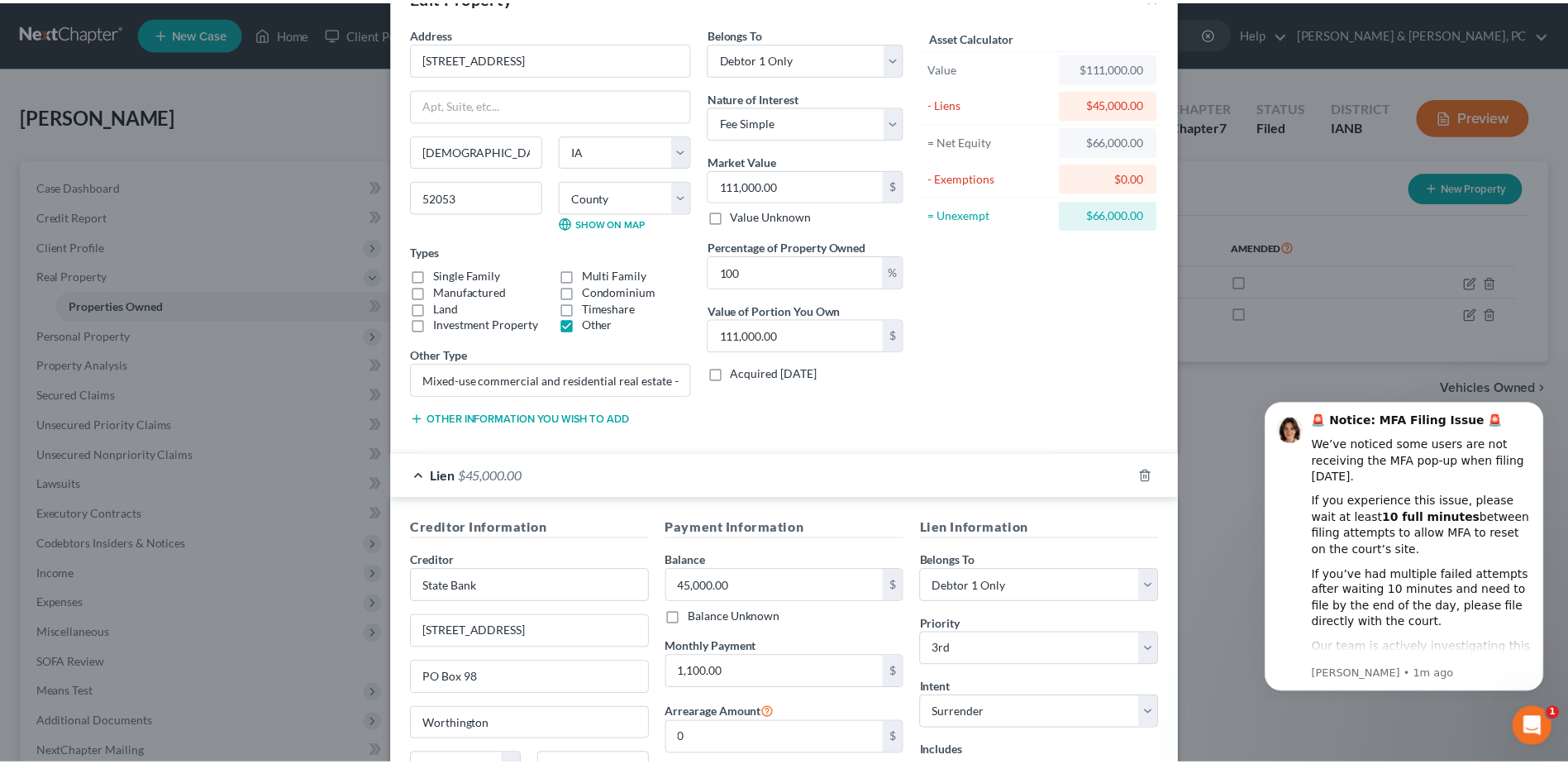
scroll to position [222, 0]
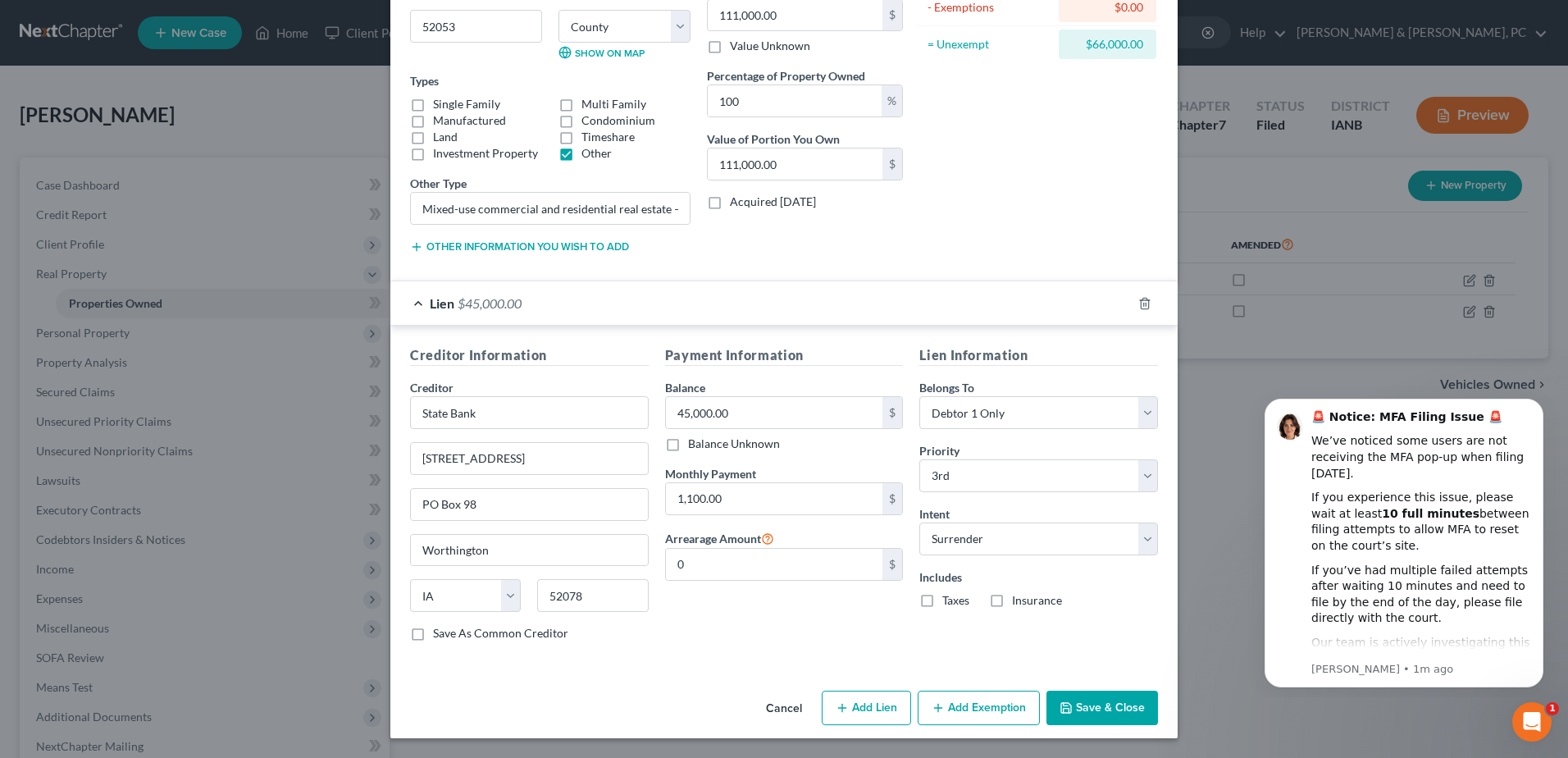
click at [1089, 695] on button "Save & Close" at bounding box center [1102, 707] width 112 height 35
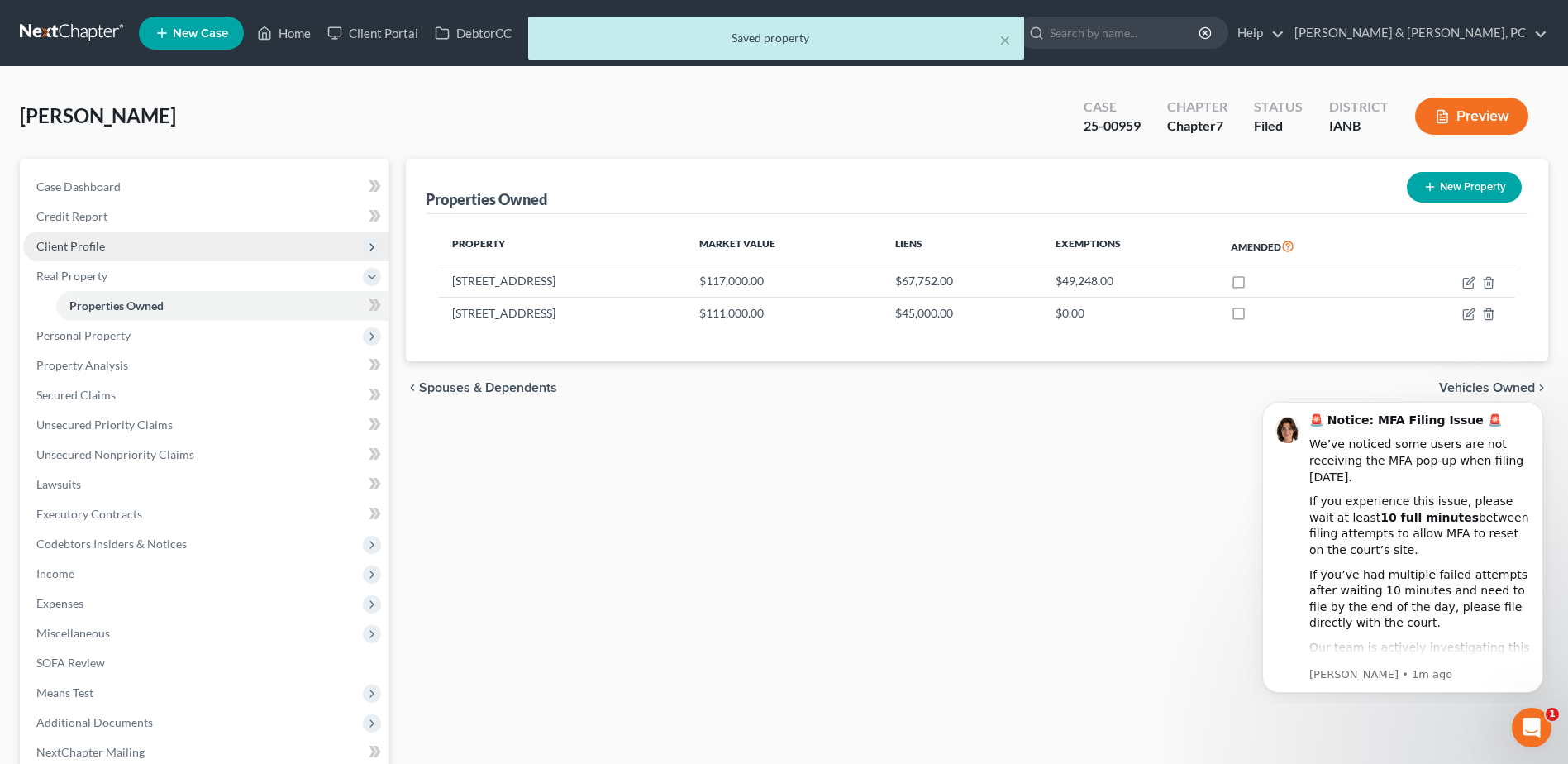
click at [183, 244] on span "Client Profile" at bounding box center [205, 245] width 366 height 29
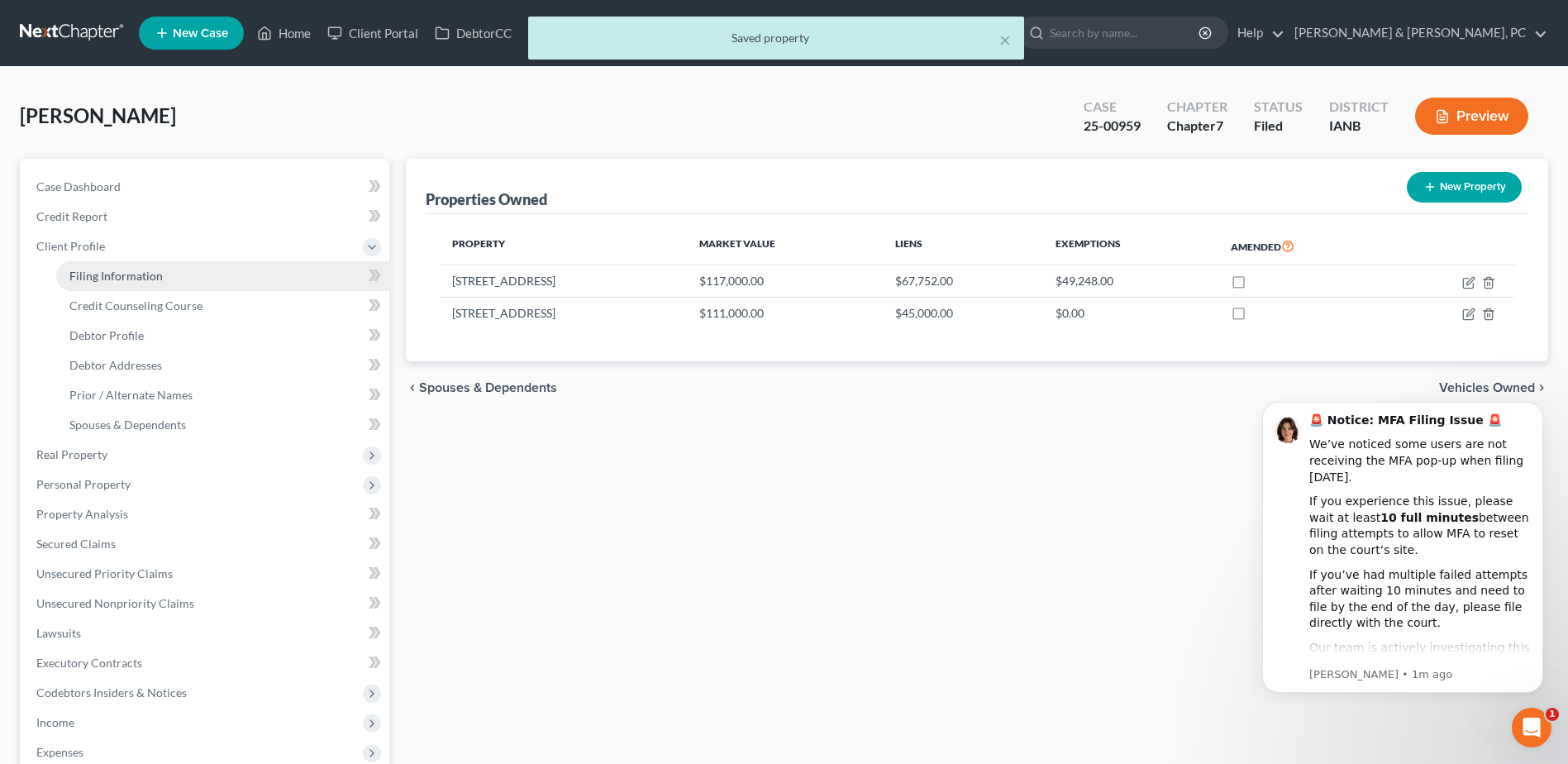
click at [223, 277] on link "Filing Information" at bounding box center [223, 275] width 333 height 29
select select "1"
select select "0"
select select "29"
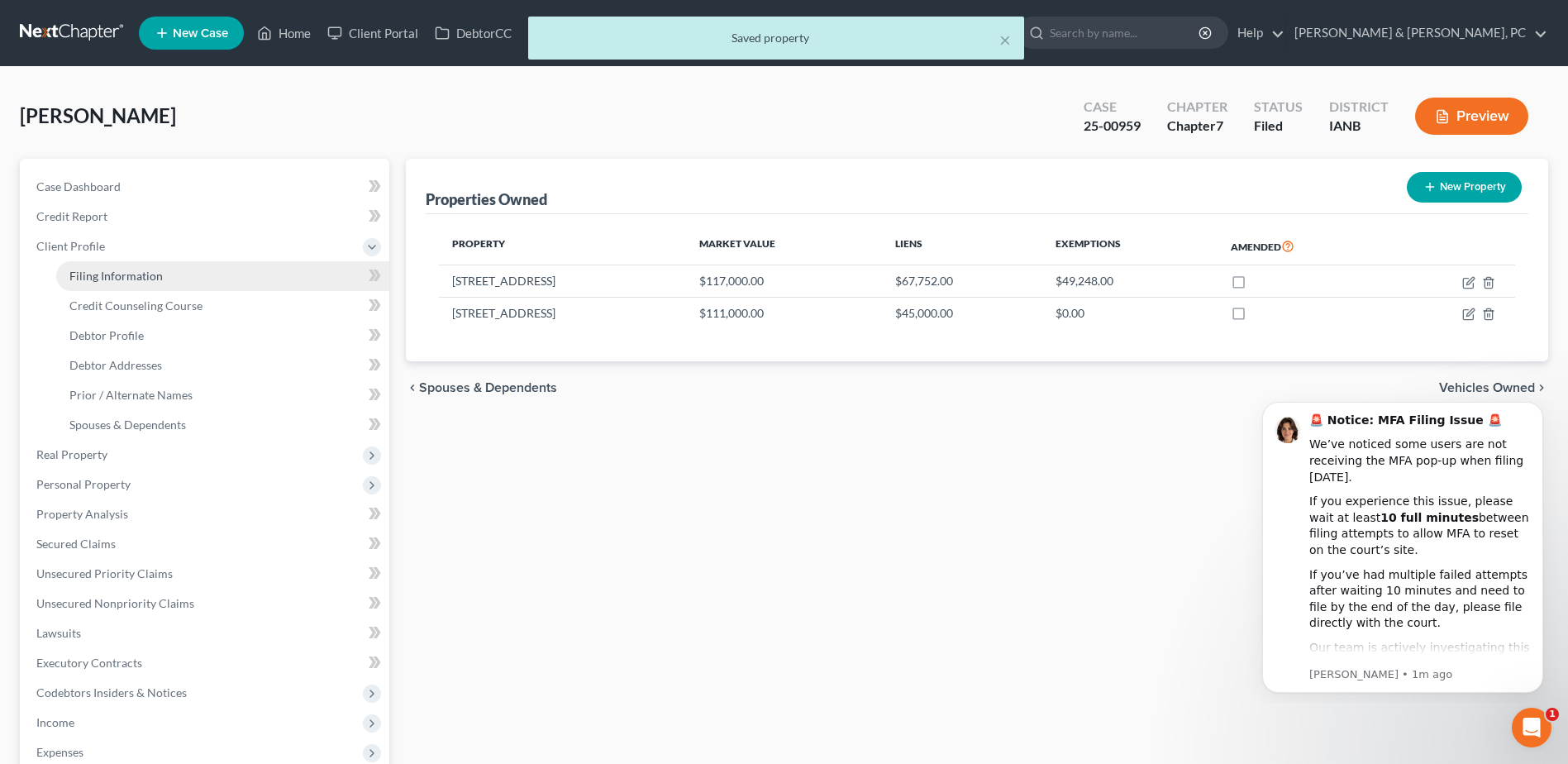
select select "0"
select select "16"
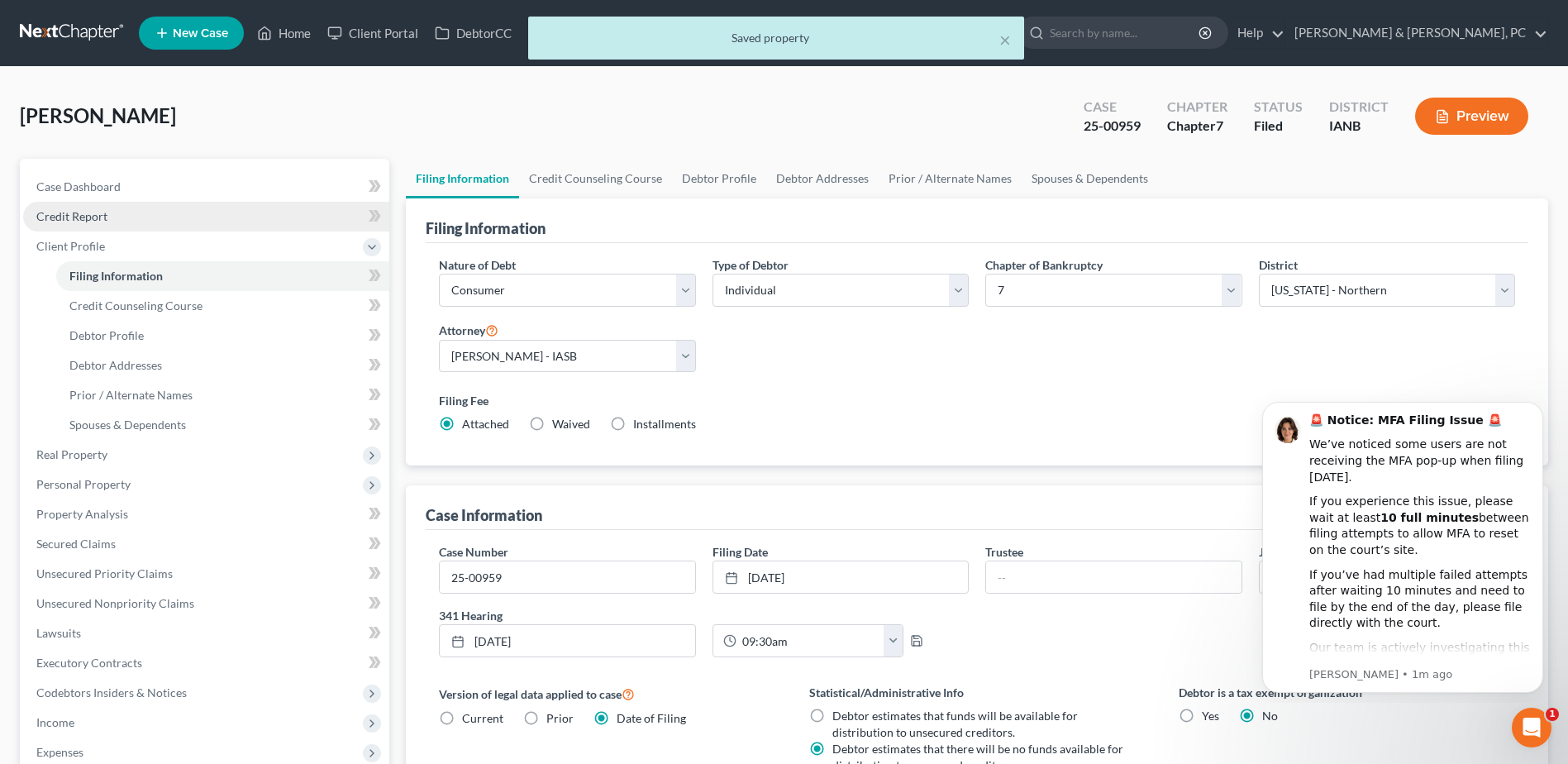
click at [109, 219] on link "Credit Report" at bounding box center [205, 216] width 366 height 29
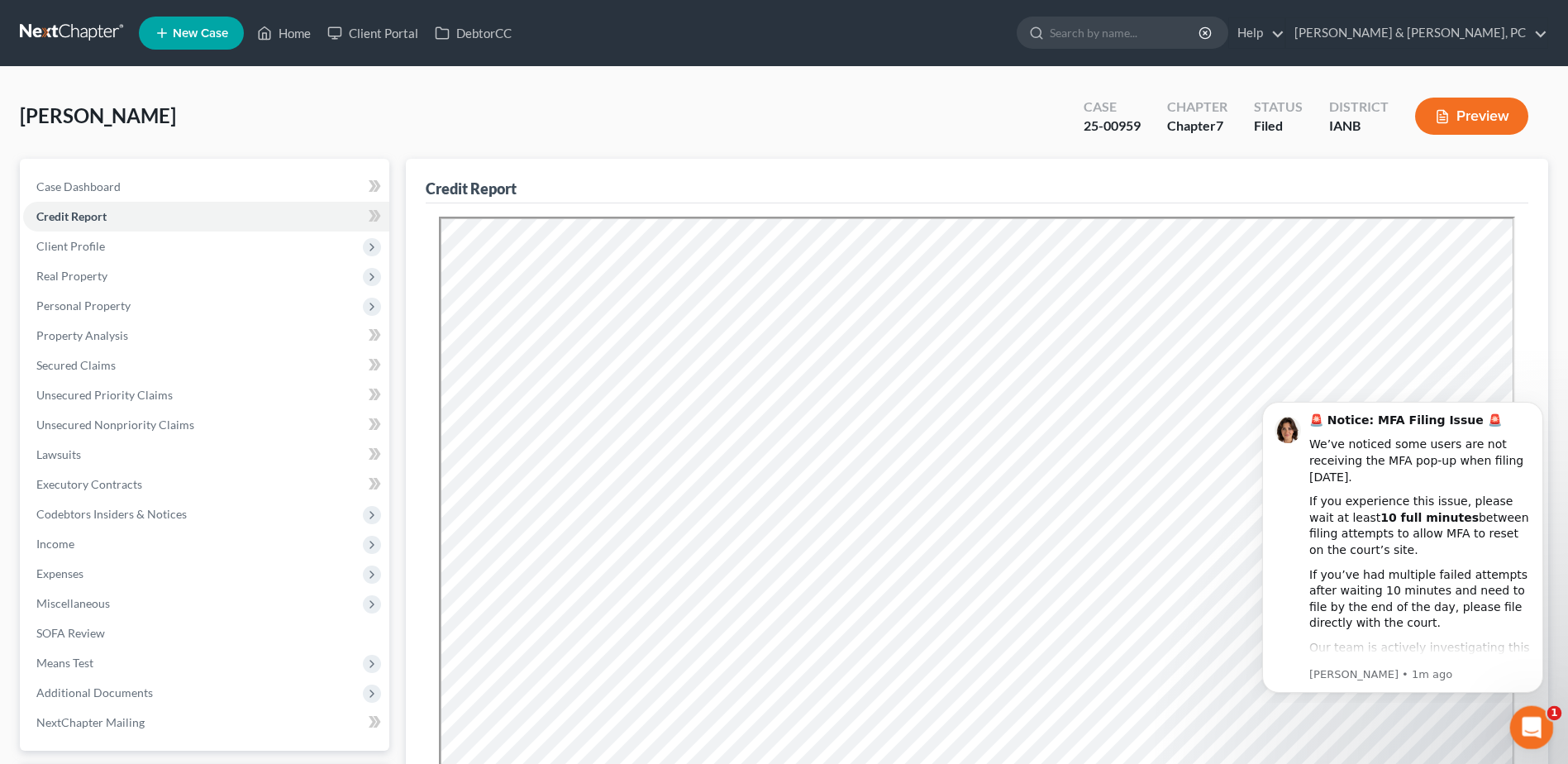
click at [1535, 727] on icon "Open Intercom Messenger" at bounding box center [1529, 725] width 27 height 27
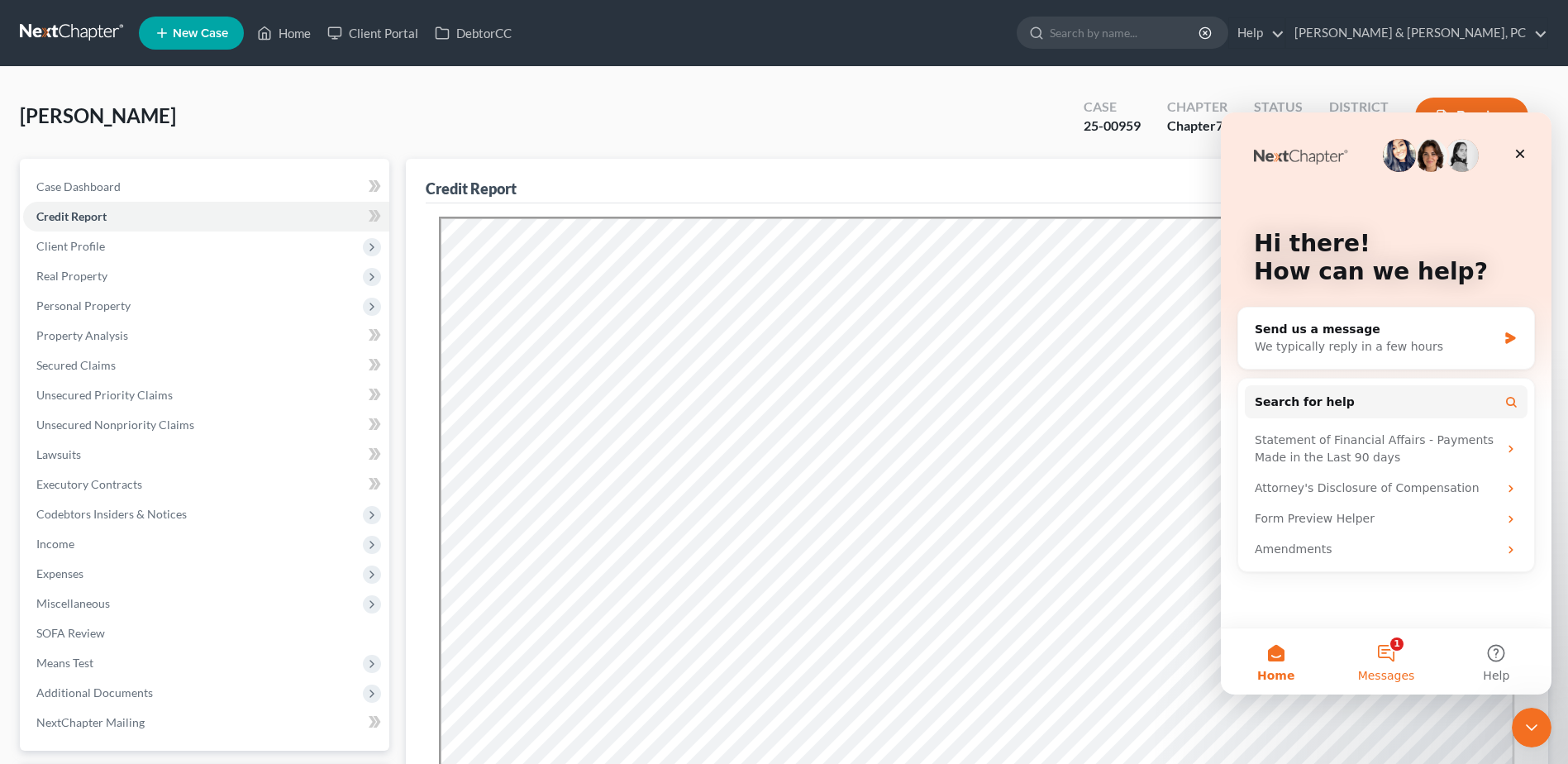
click at [1415, 676] on button "1 Messages" at bounding box center [1386, 662] width 110 height 66
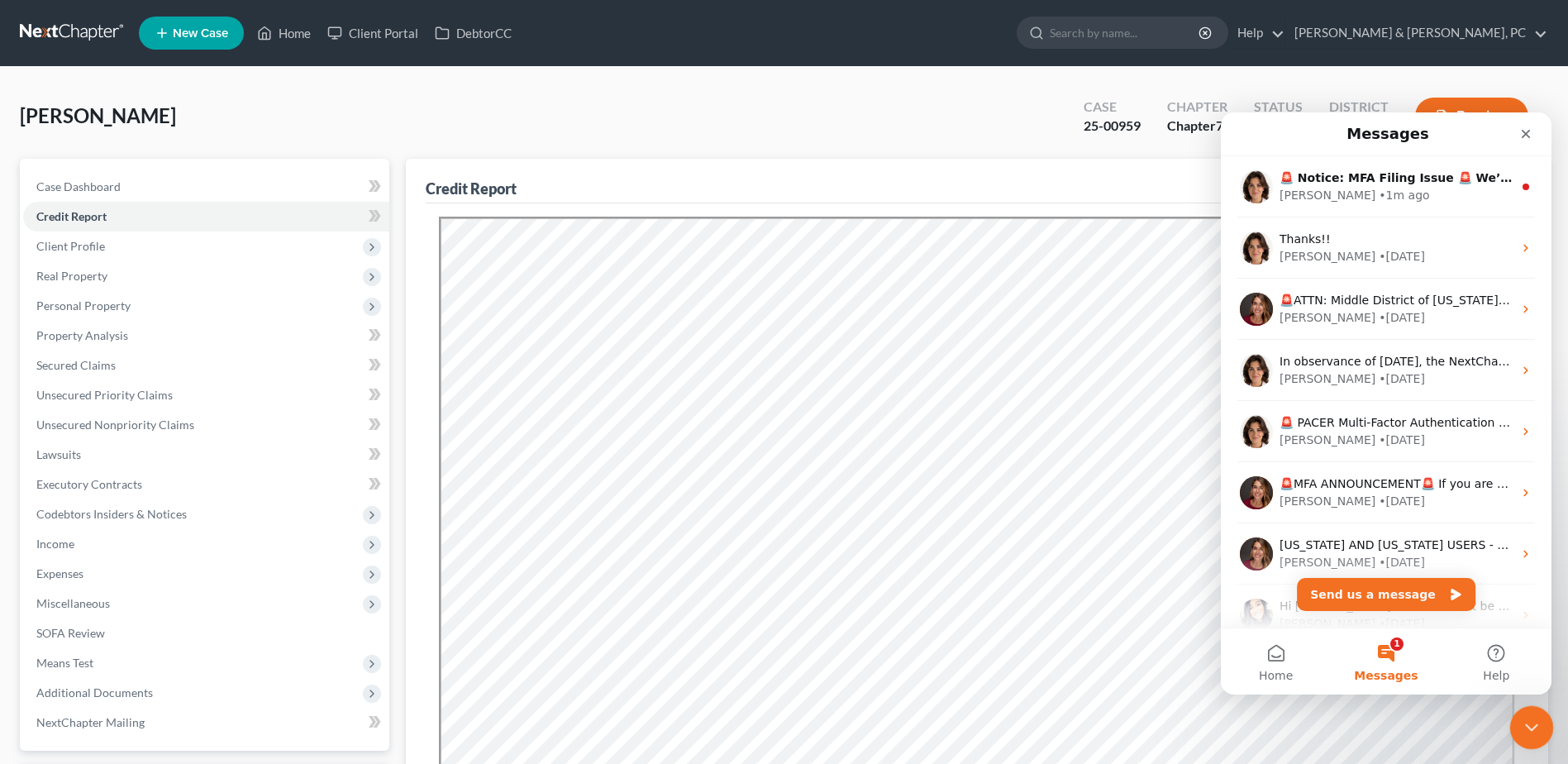
click at [1526, 722] on icon "Close Intercom Messenger" at bounding box center [1529, 724] width 20 height 20
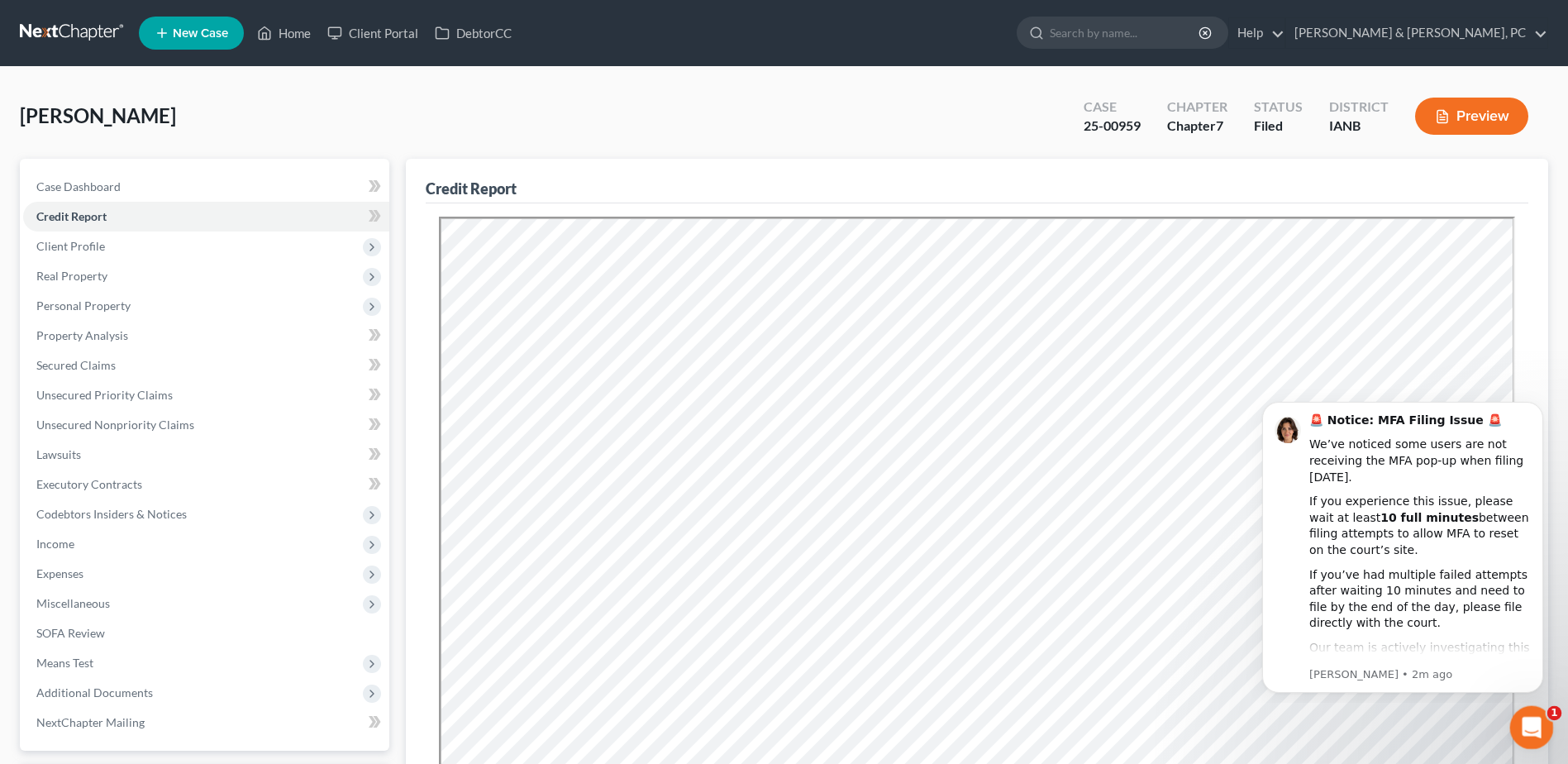
click at [1516, 732] on div "Open Intercom Messenger" at bounding box center [1530, 725] width 55 height 55
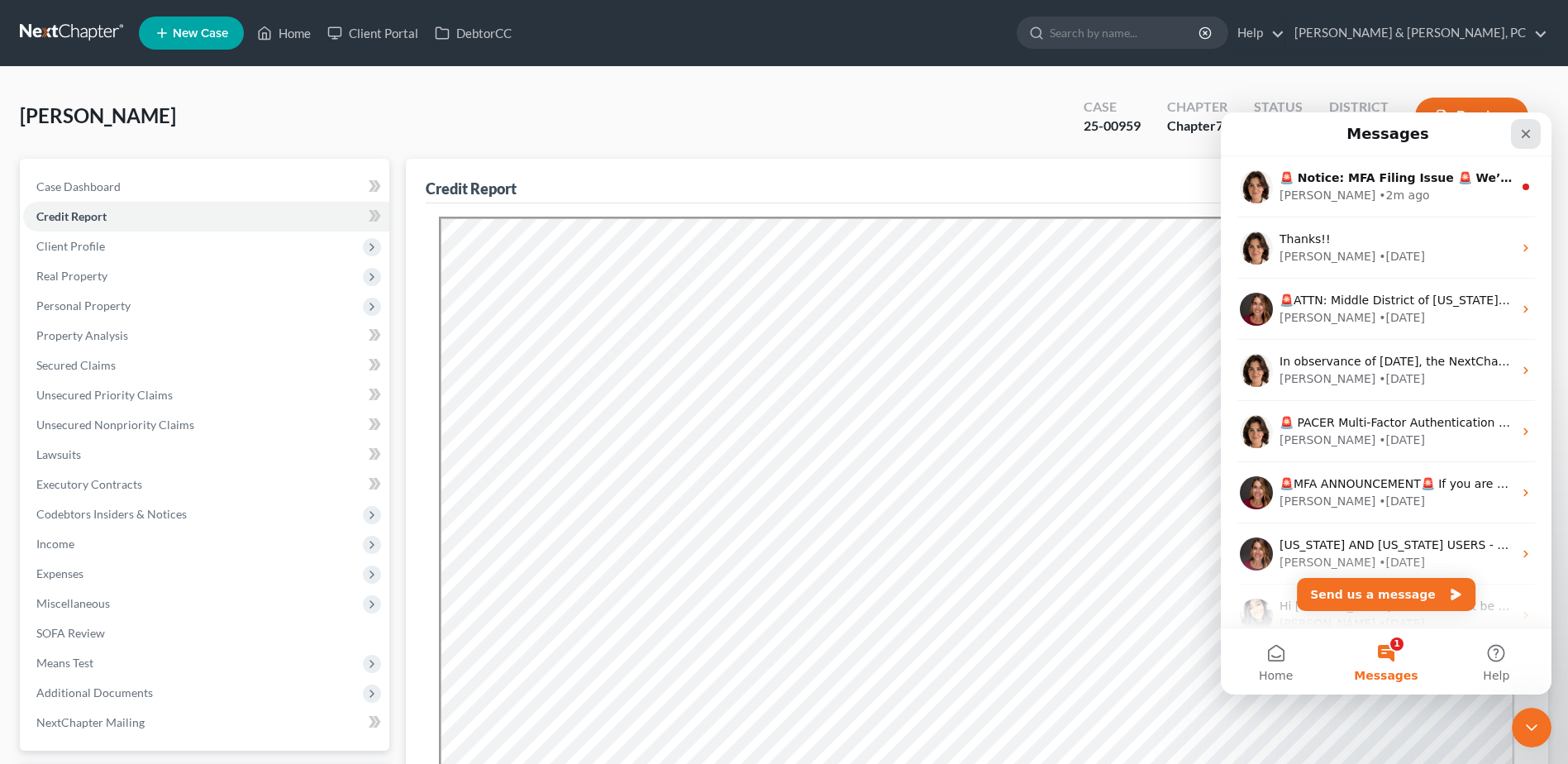
click at [1530, 139] on icon "Close" at bounding box center [1526, 133] width 13 height 13
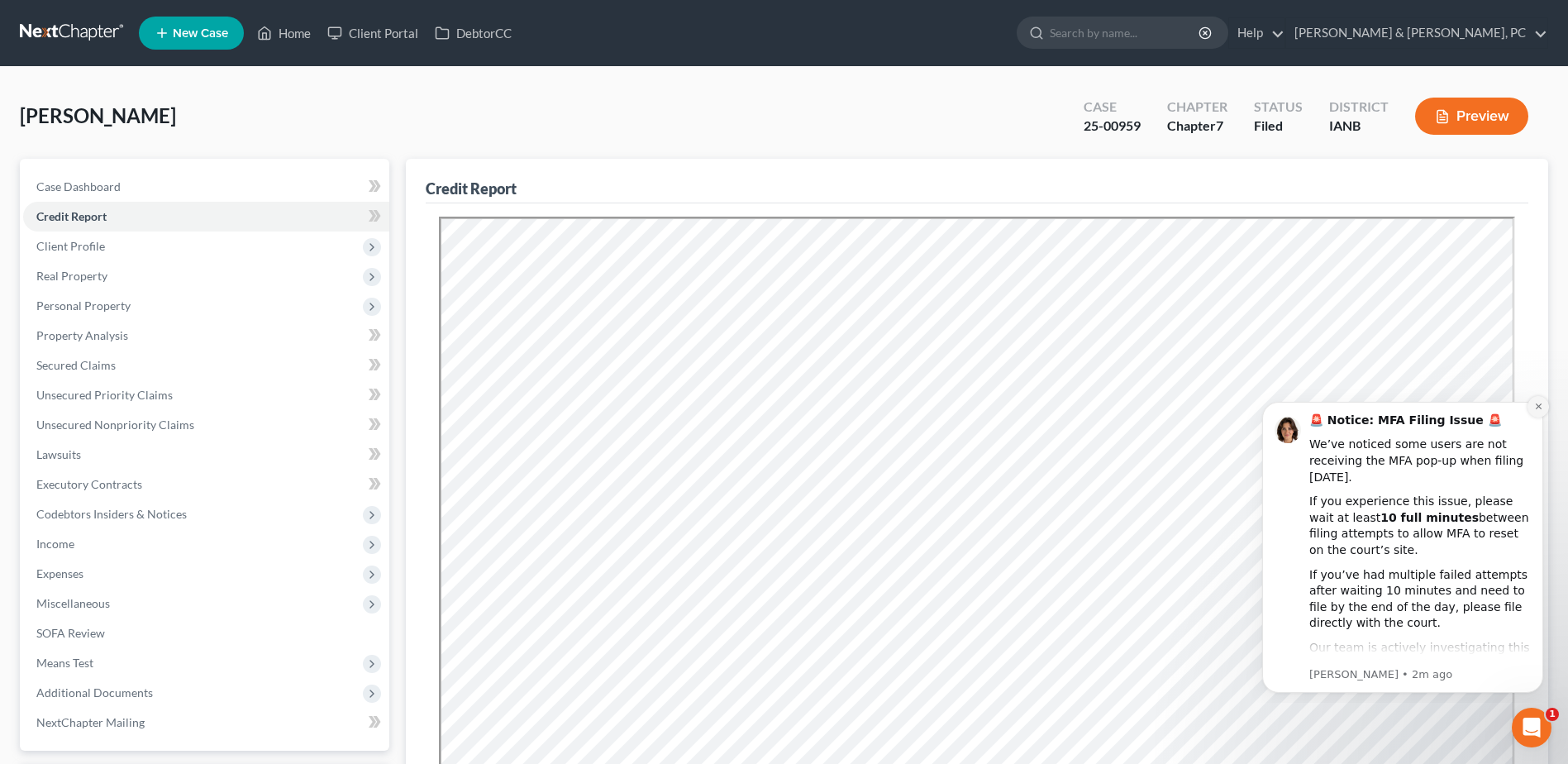
click at [1541, 407] on icon "Dismiss notification" at bounding box center [1540, 406] width 9 height 9
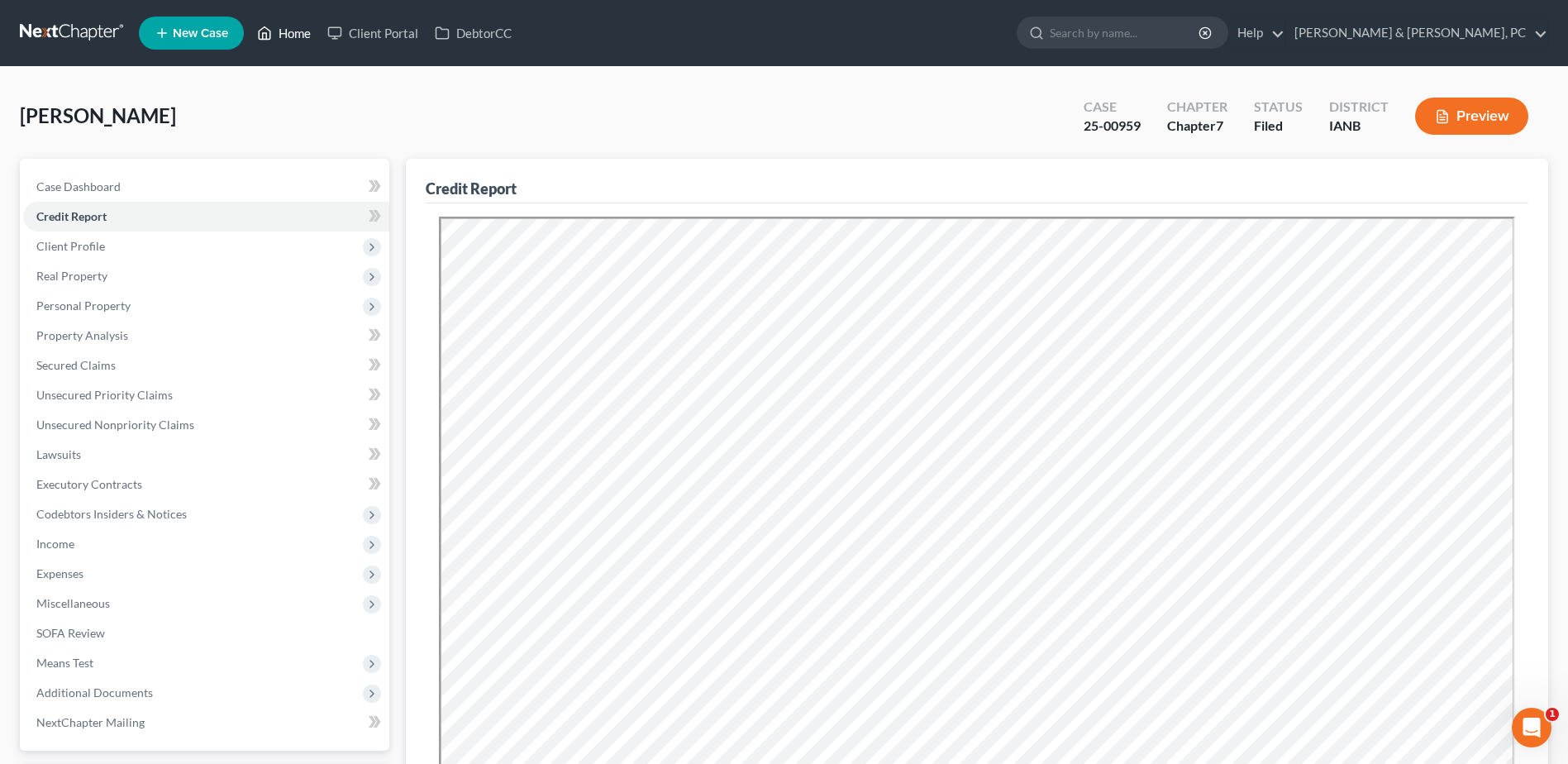
click at [280, 33] on link "Home" at bounding box center [284, 32] width 70 height 29
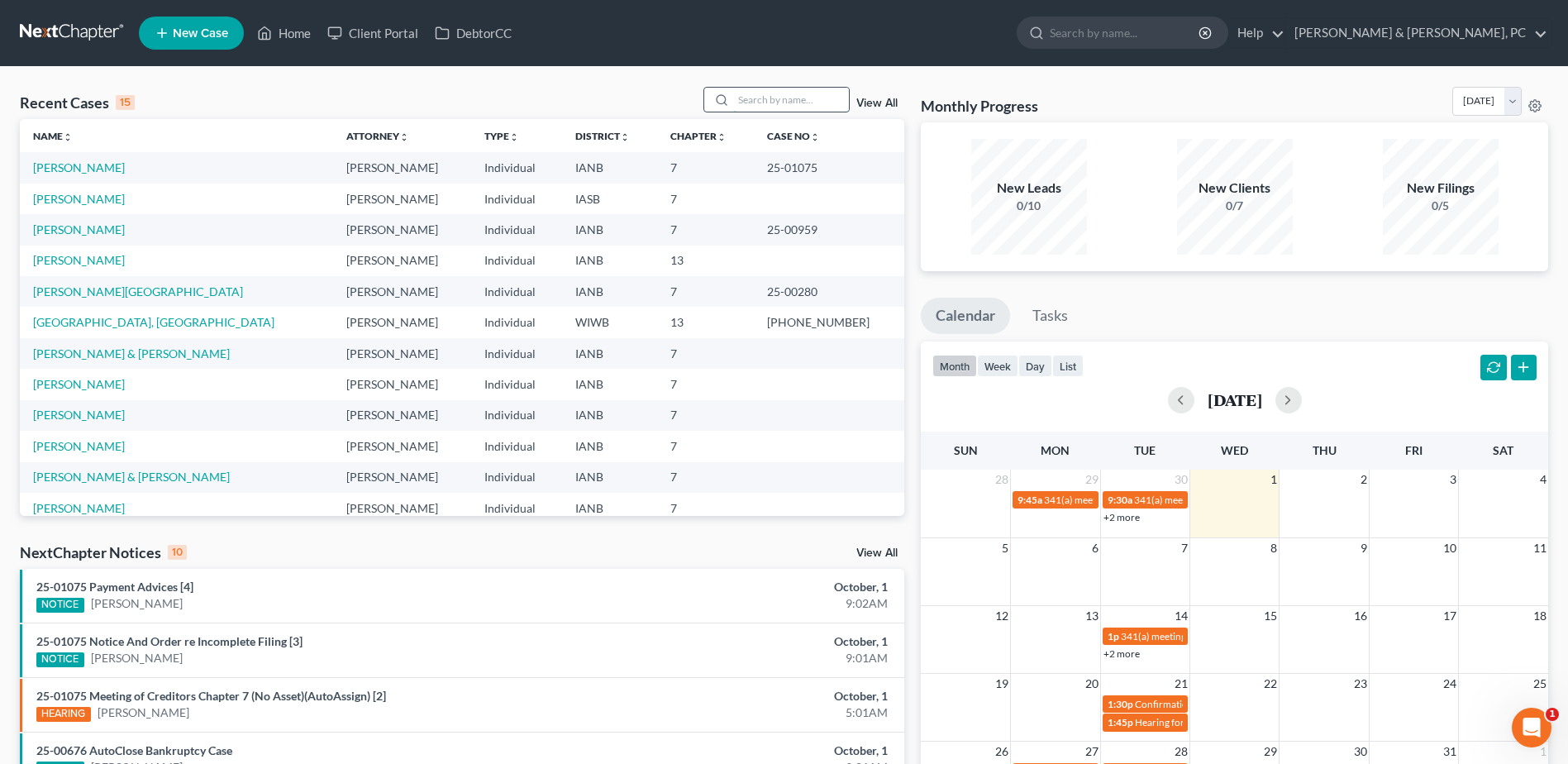
click at [786, 93] on input "search" at bounding box center [791, 99] width 116 height 24
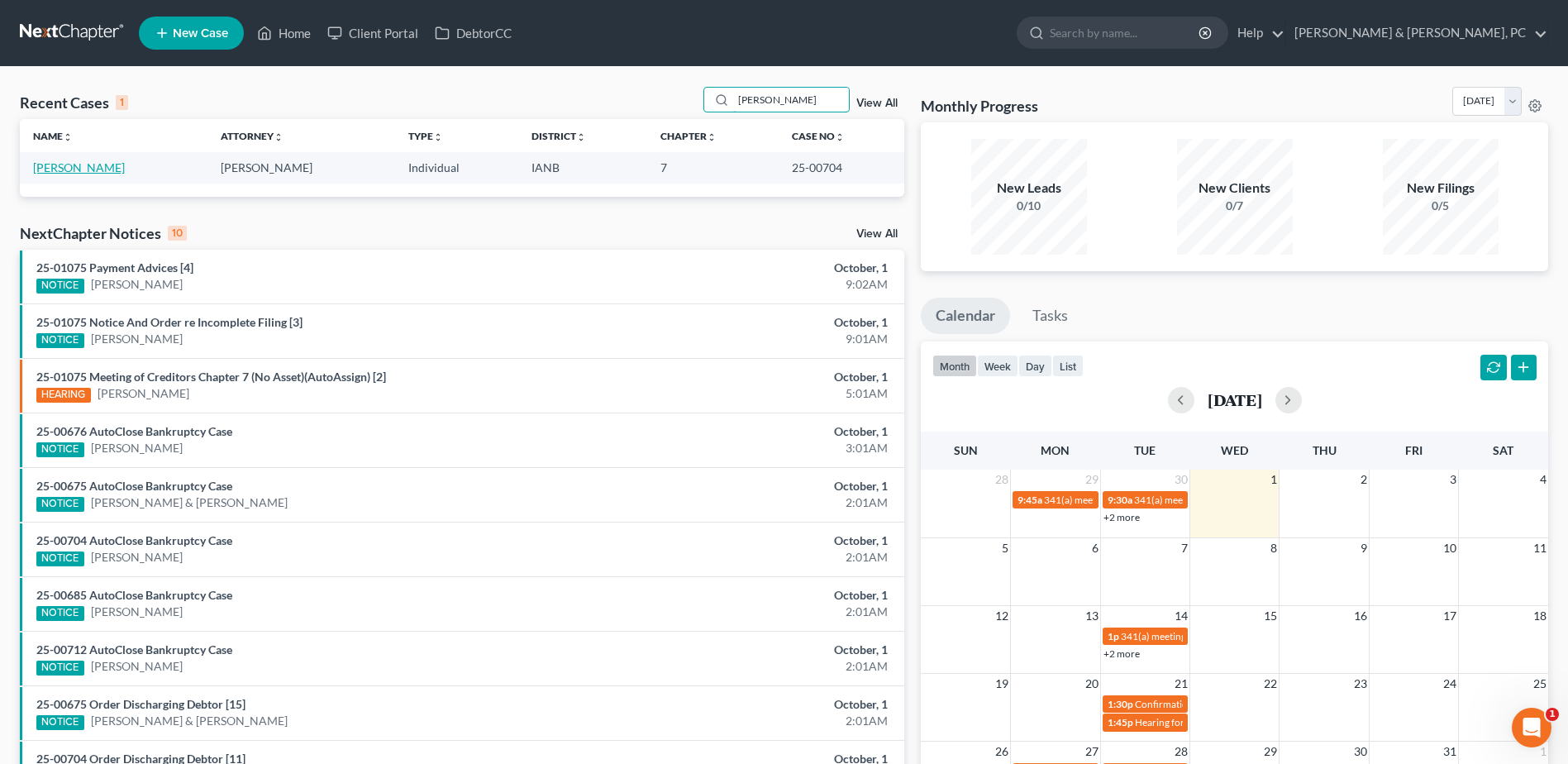
type input "[PERSON_NAME]"
click at [88, 166] on link "[PERSON_NAME]" at bounding box center [79, 167] width 92 height 14
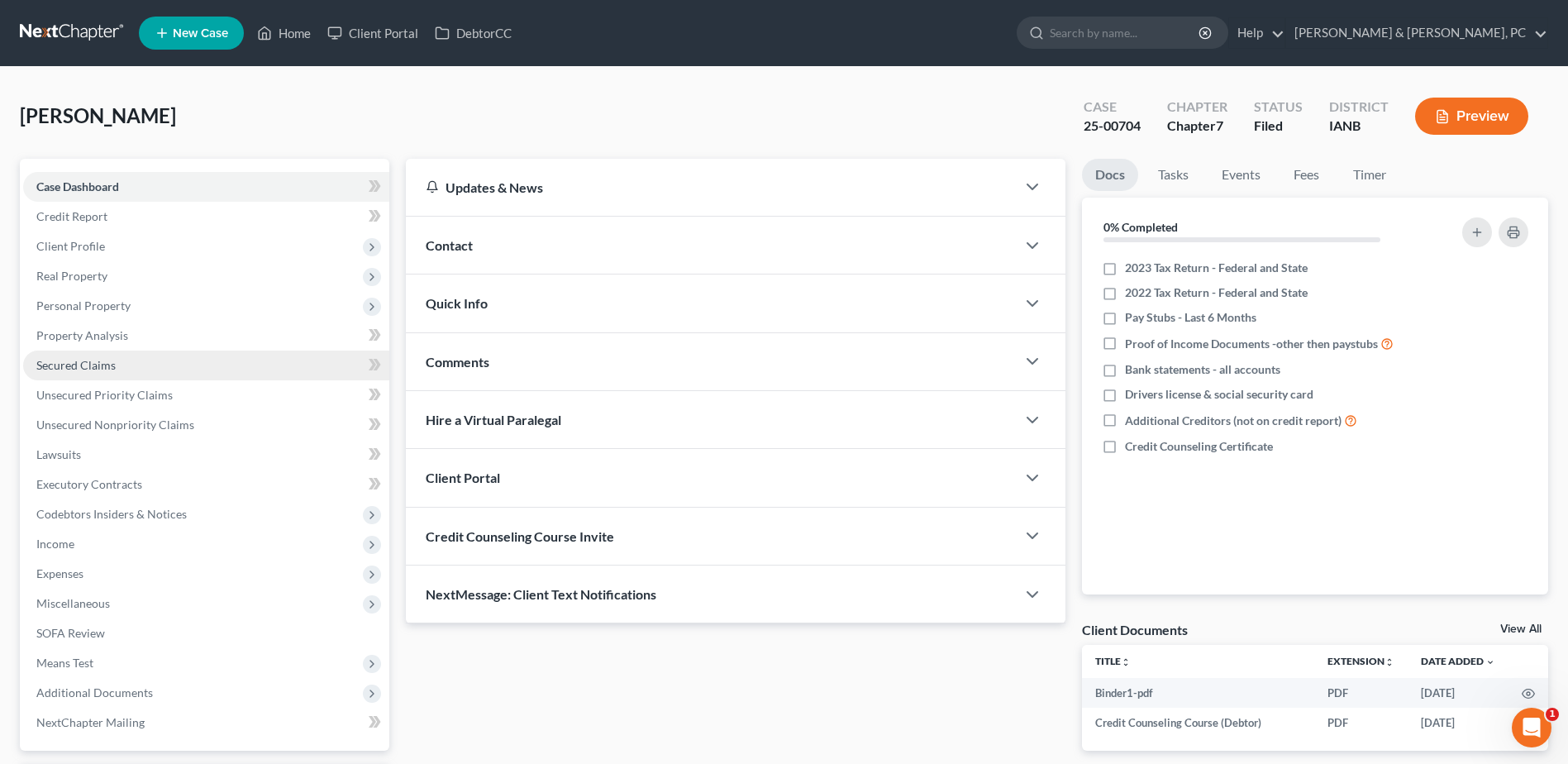
click at [82, 362] on span "Secured Claims" at bounding box center [76, 364] width 80 height 14
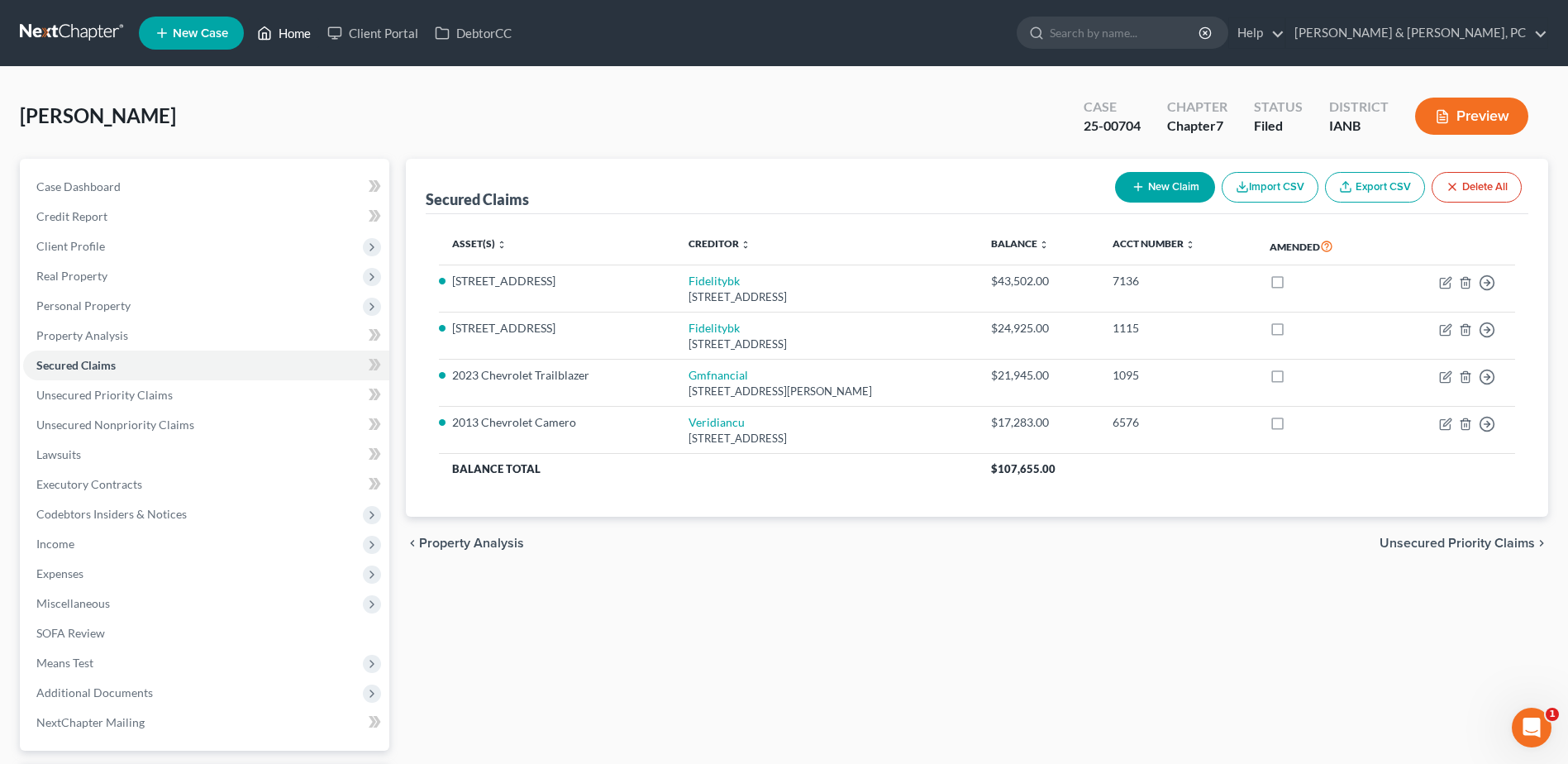
click at [300, 27] on link "Home" at bounding box center [284, 32] width 70 height 29
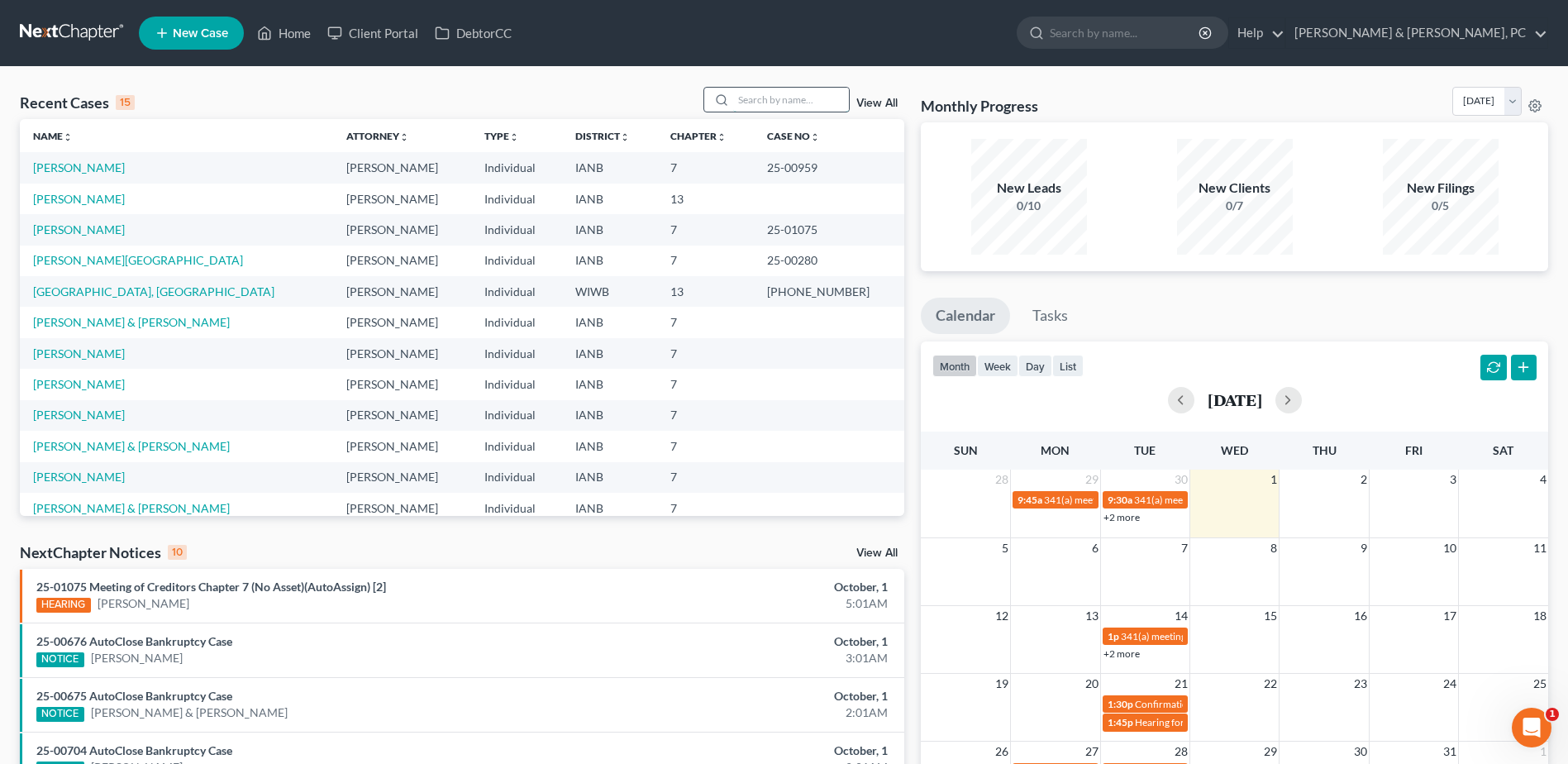
click at [770, 101] on input "search" at bounding box center [791, 99] width 116 height 24
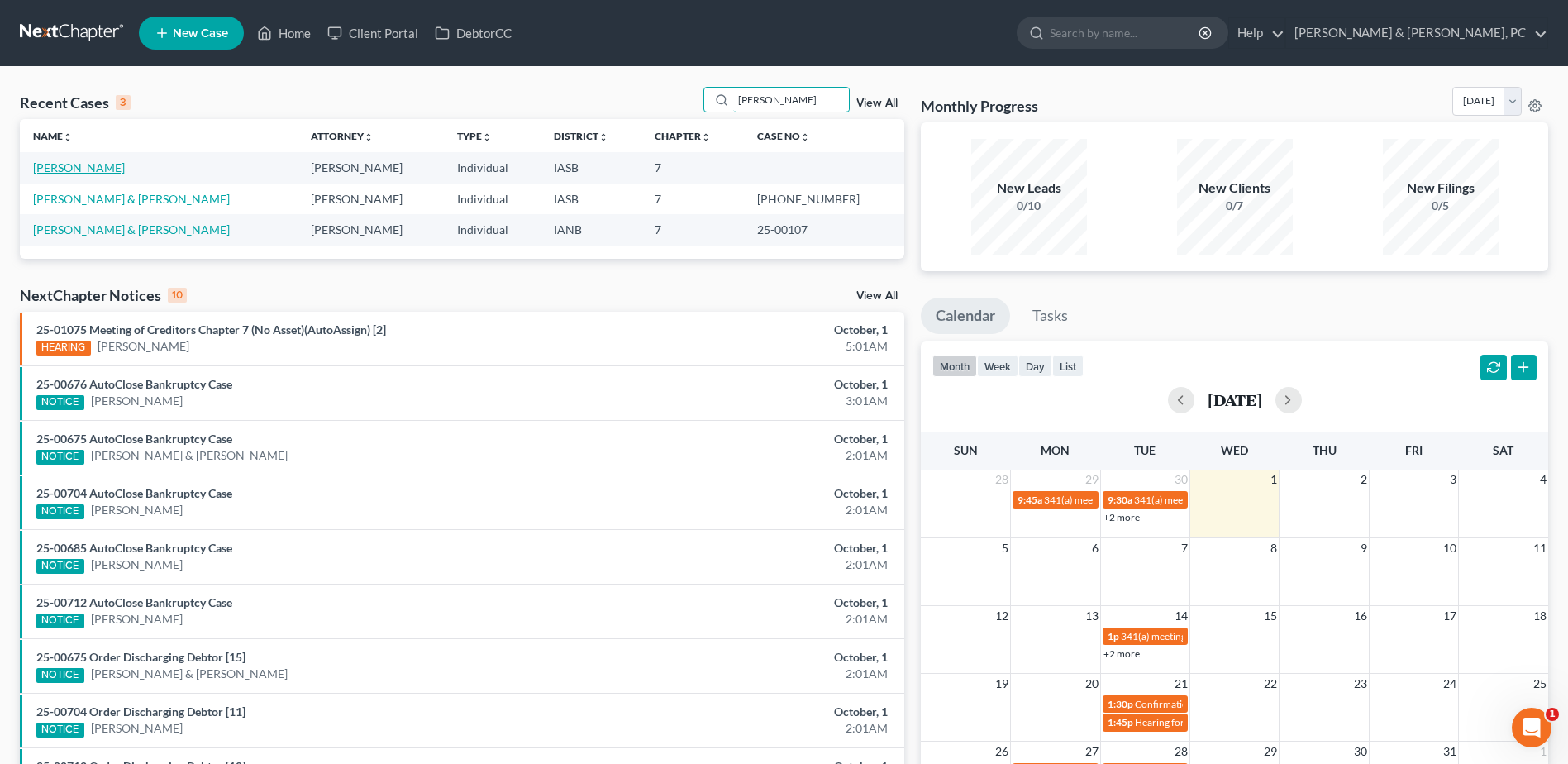
type input "daniel"
click at [54, 165] on link "[PERSON_NAME]" at bounding box center [79, 167] width 92 height 14
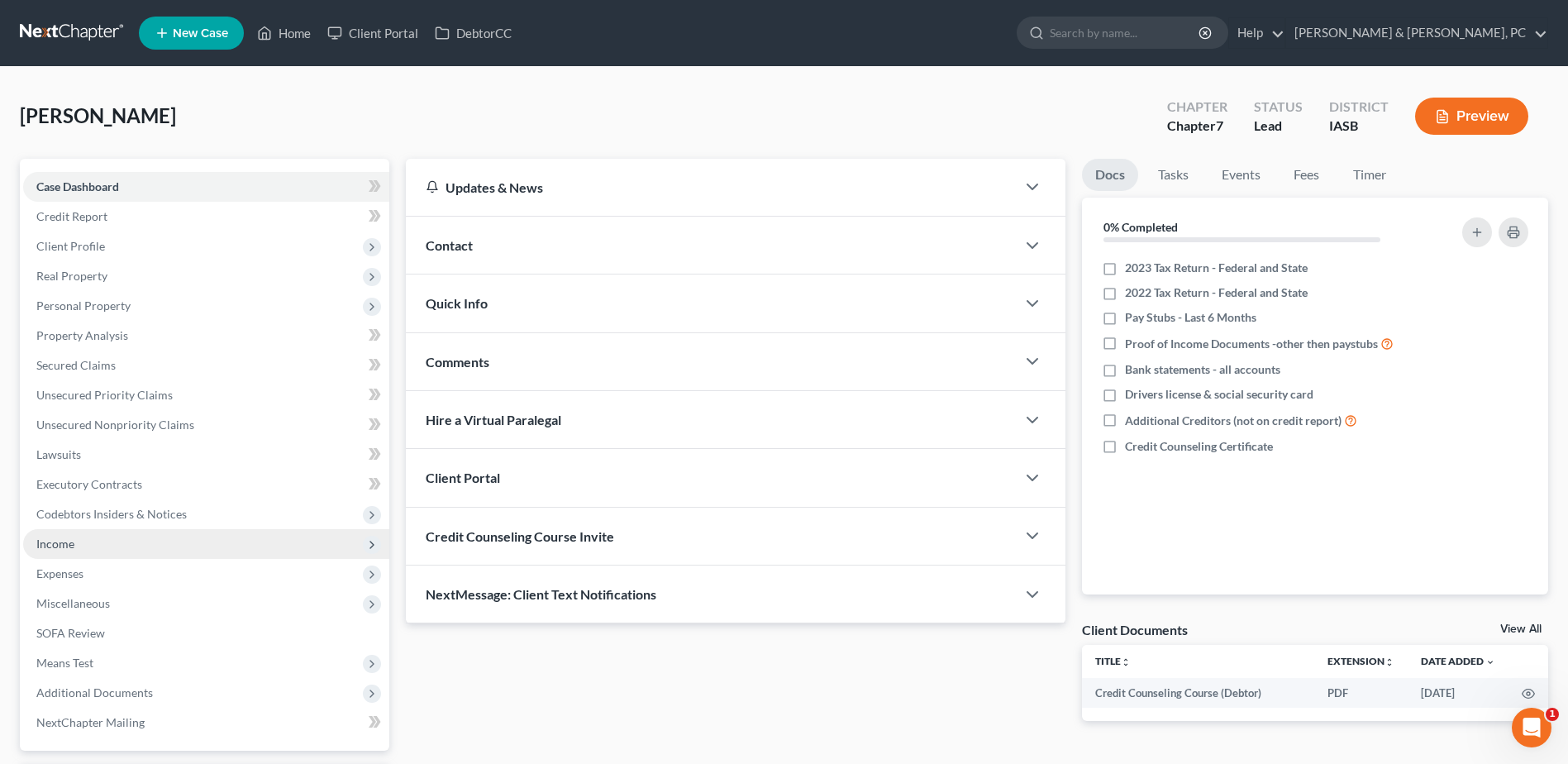
click at [60, 550] on span "Income" at bounding box center [55, 543] width 38 height 14
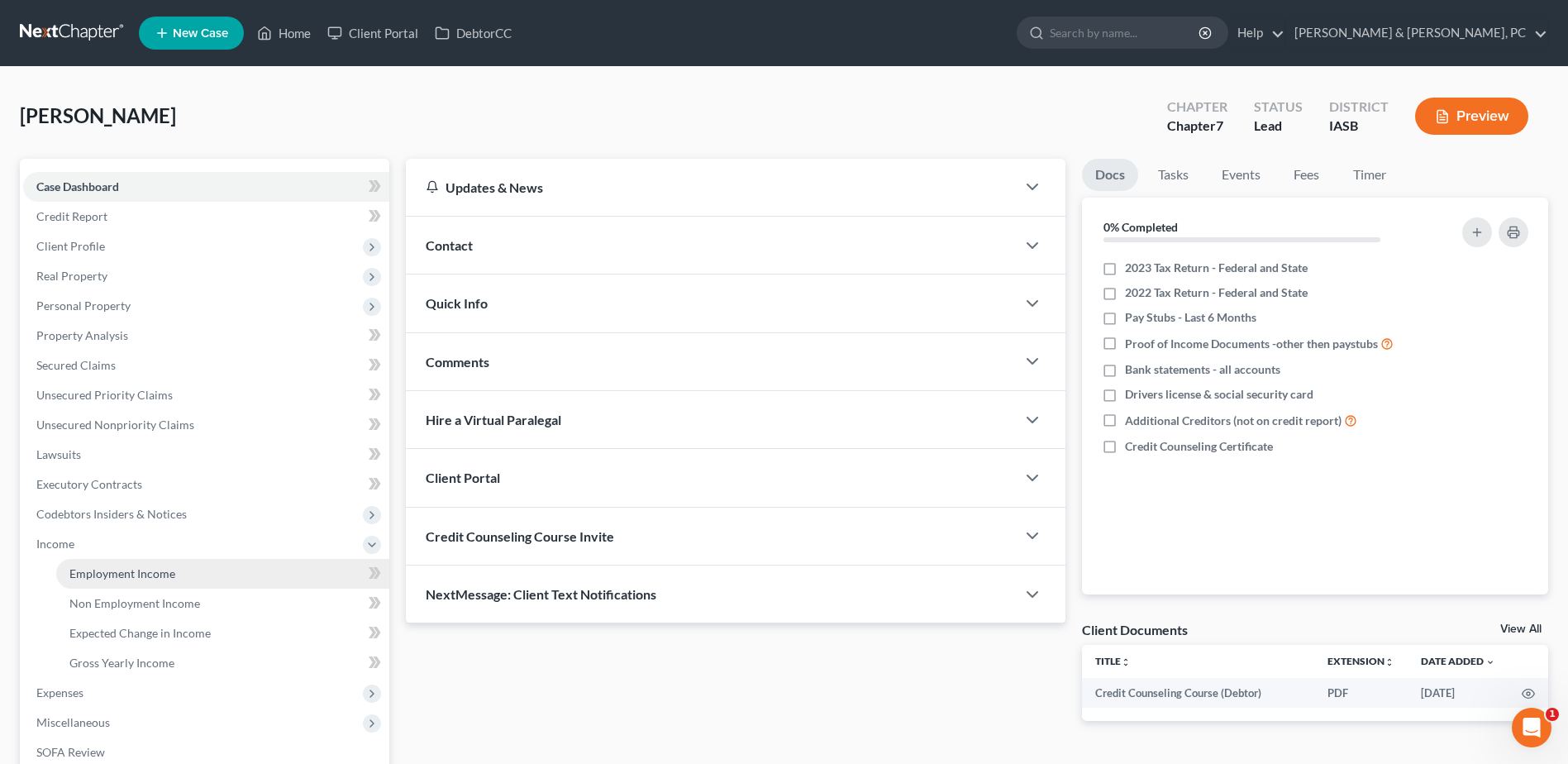
click at [68, 577] on link "Employment Income" at bounding box center [223, 573] width 333 height 29
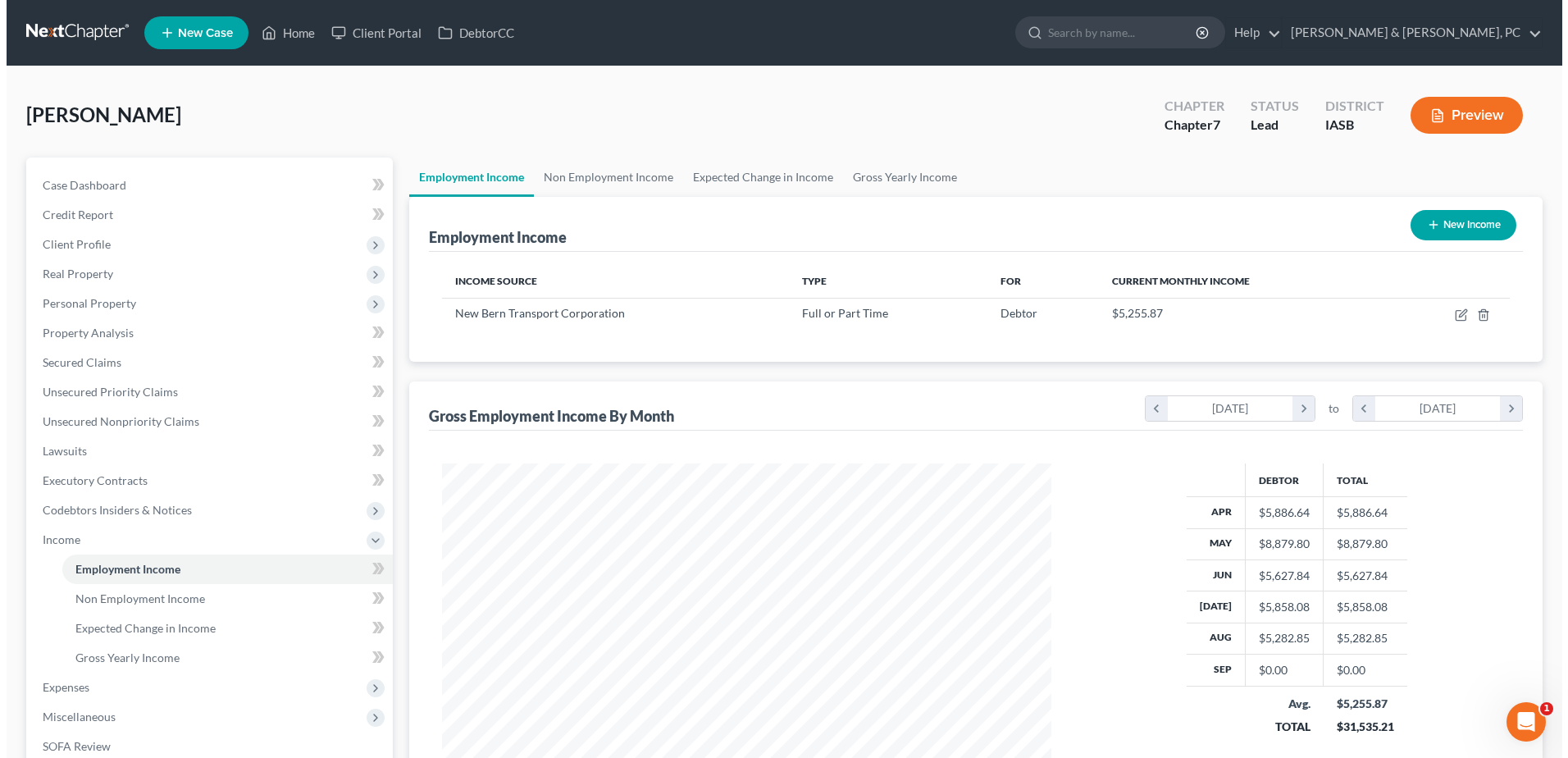
scroll to position [304, 642]
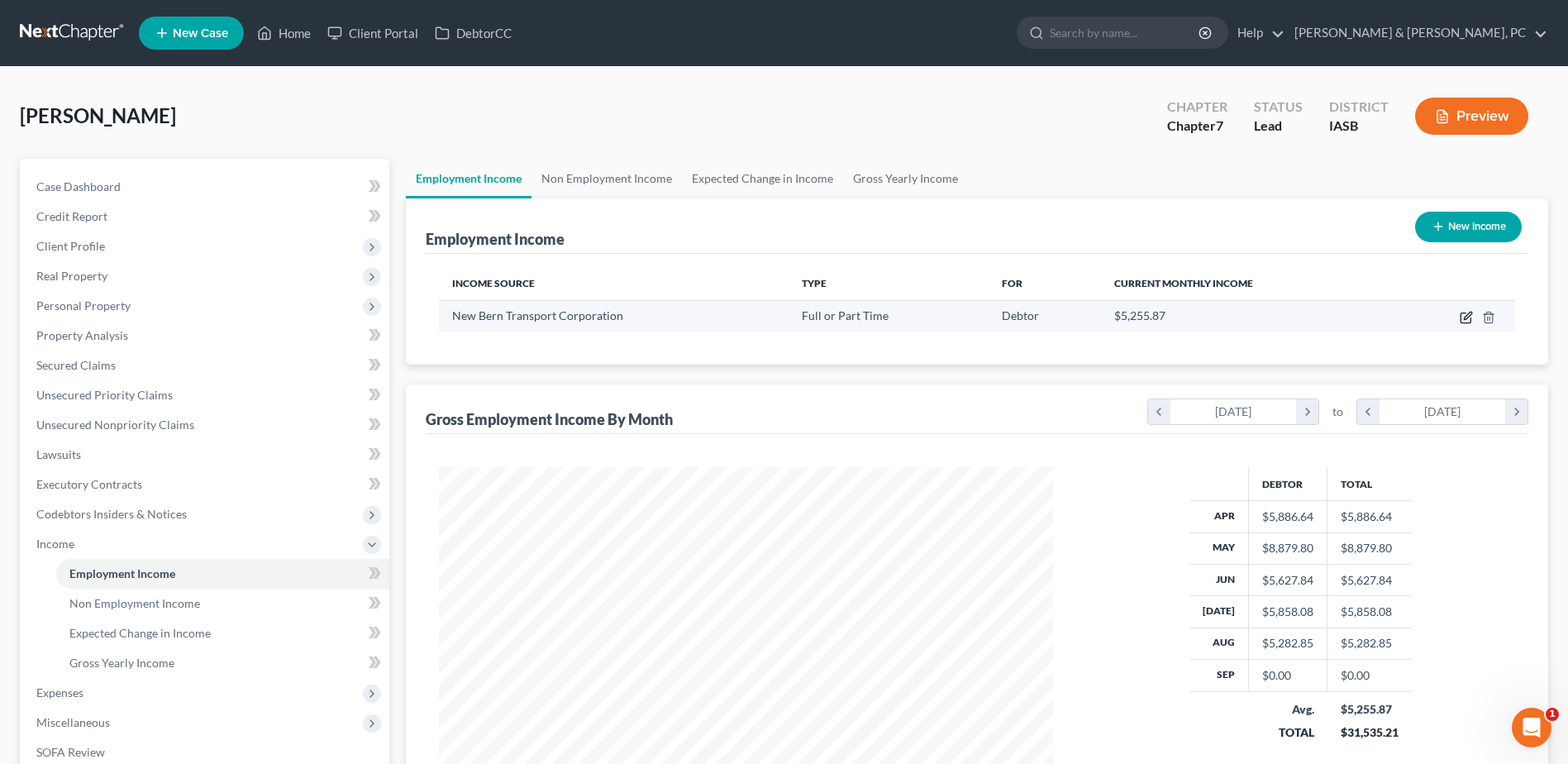
click at [1471, 323] on icon "button" at bounding box center [1467, 317] width 13 height 13
select select "0"
select select "35"
select select "3"
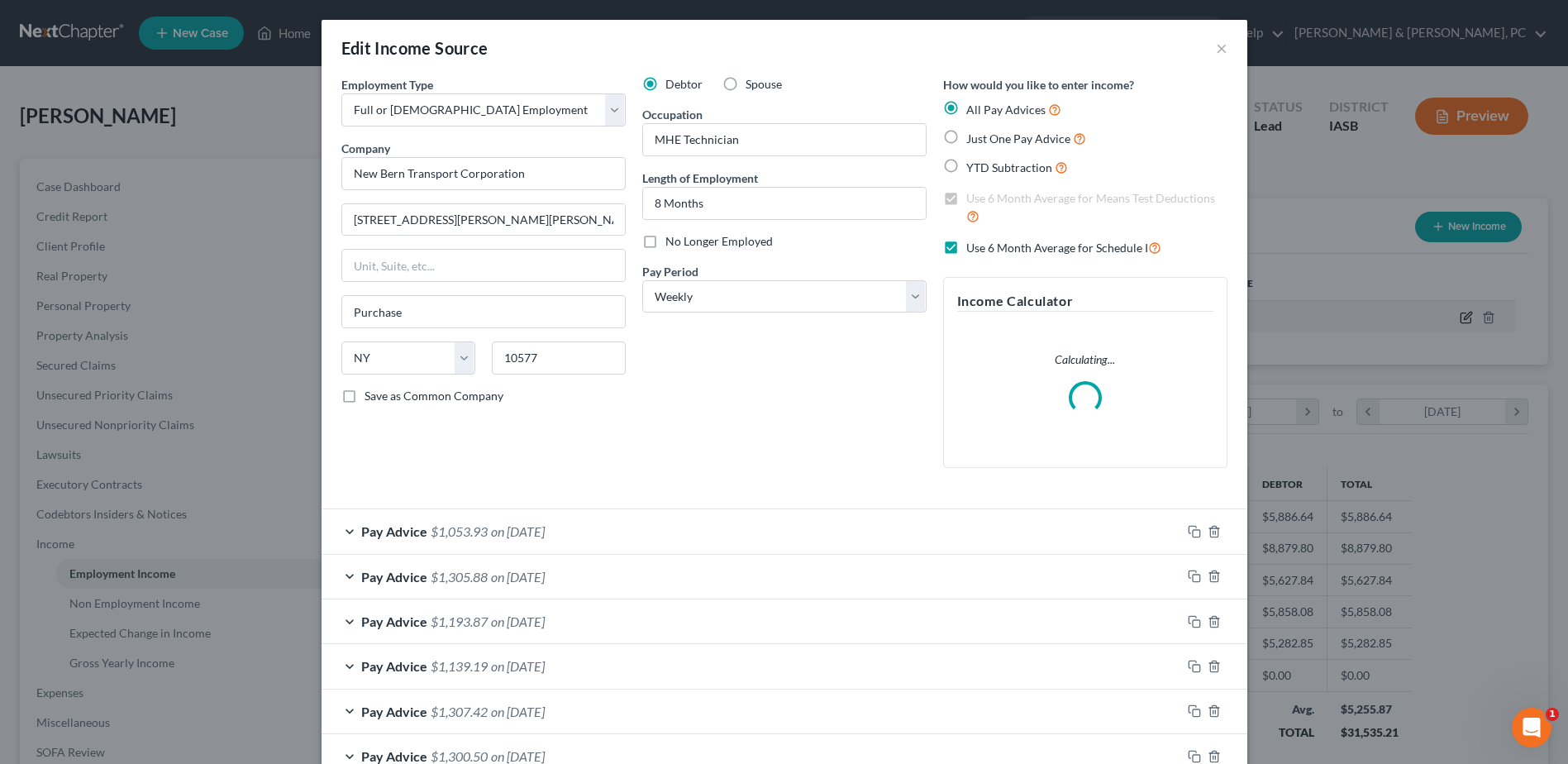
scroll to position [310, 653]
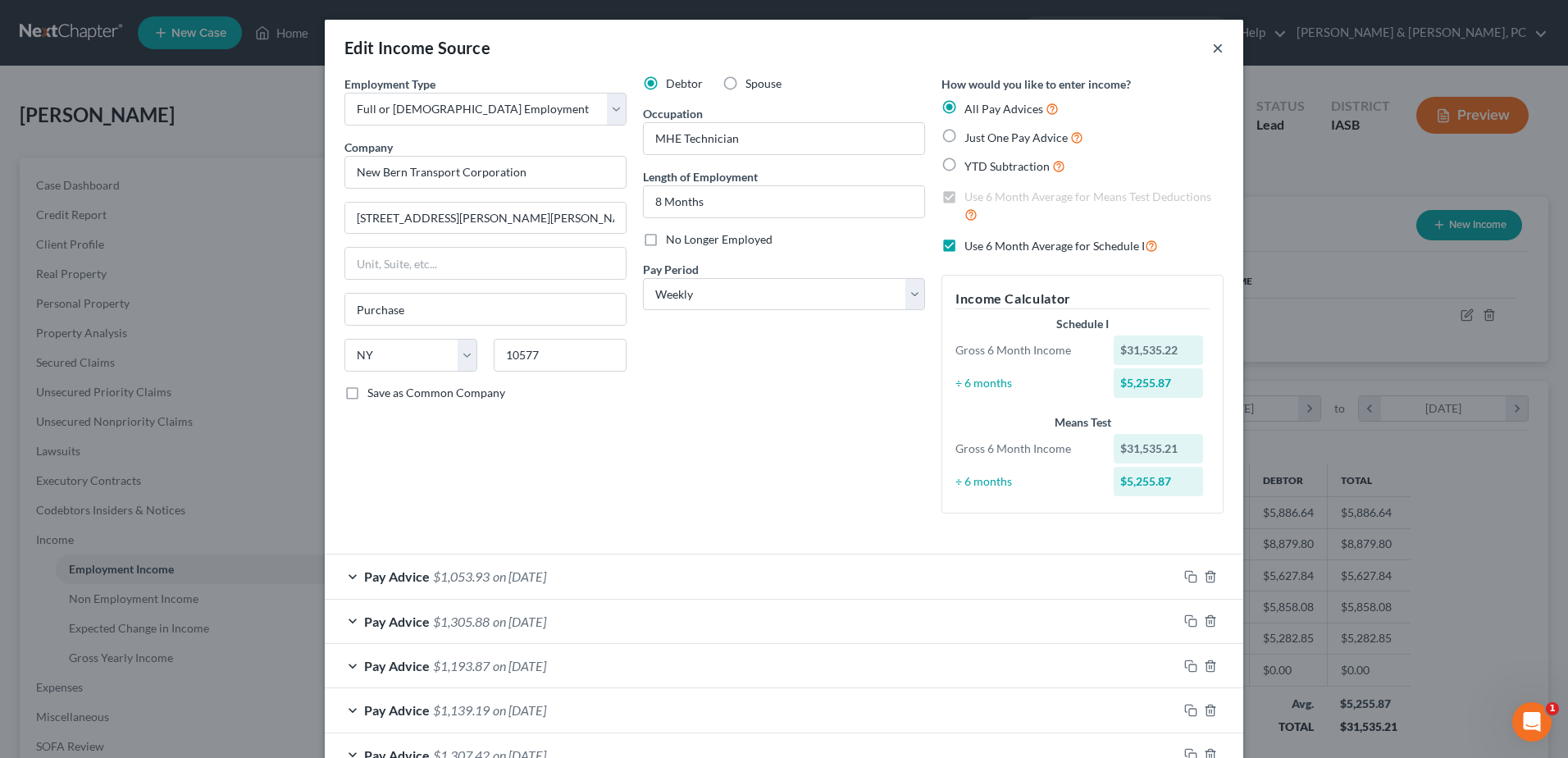
click at [1213, 49] on button "×" at bounding box center [1219, 47] width 11 height 20
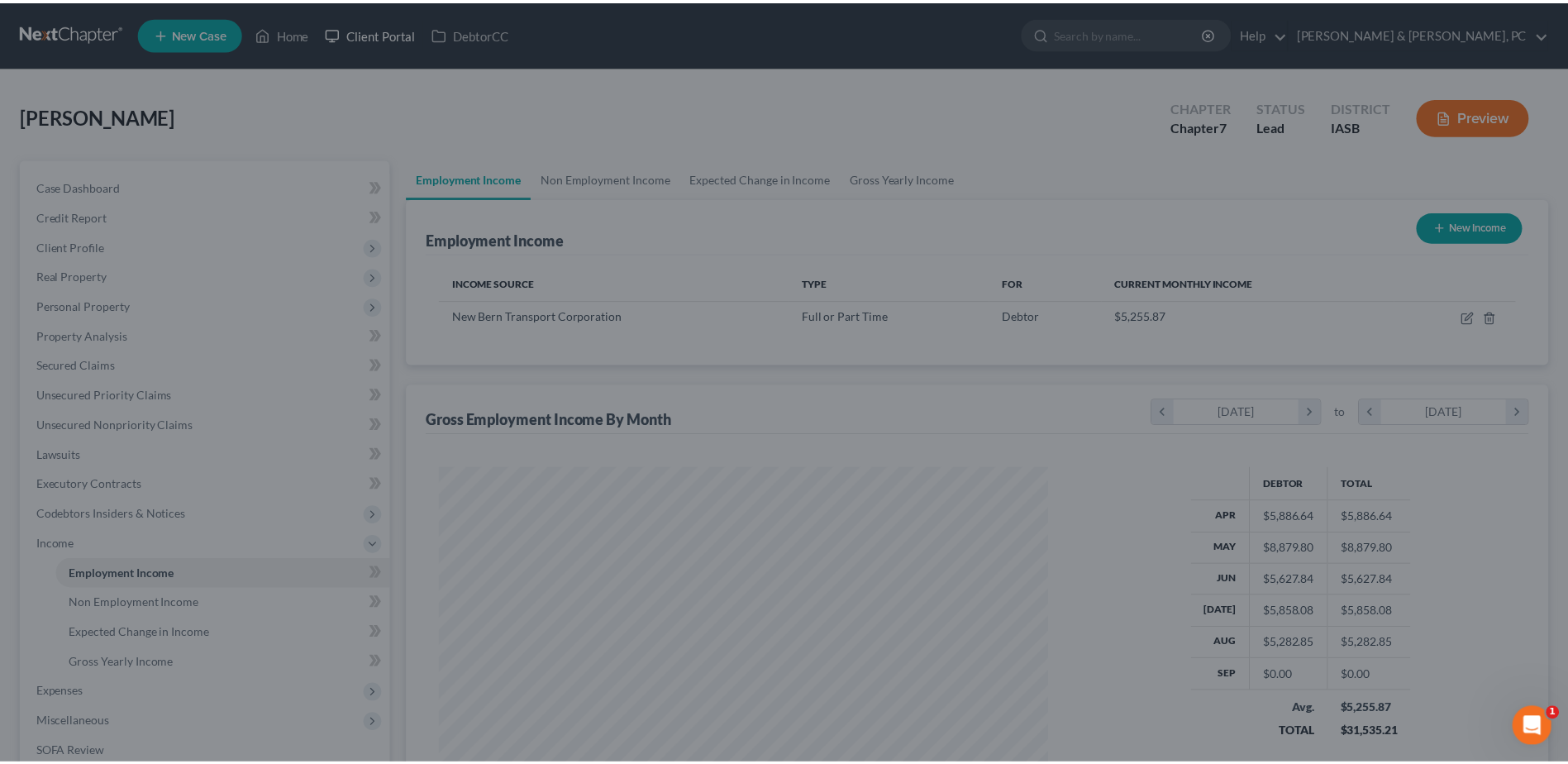
scroll to position [826332, 826116]
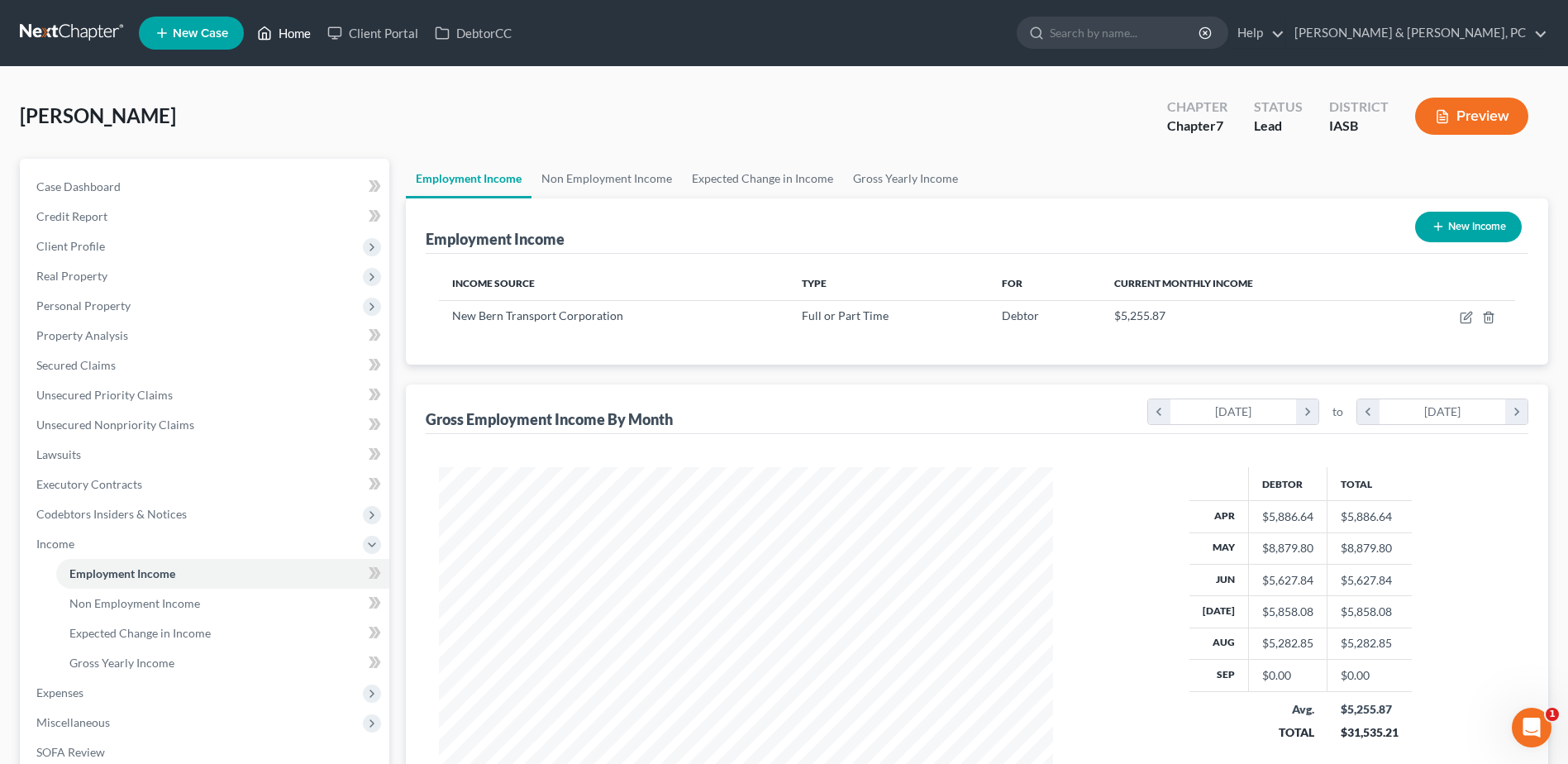
click at [283, 29] on link "Home" at bounding box center [284, 32] width 70 height 29
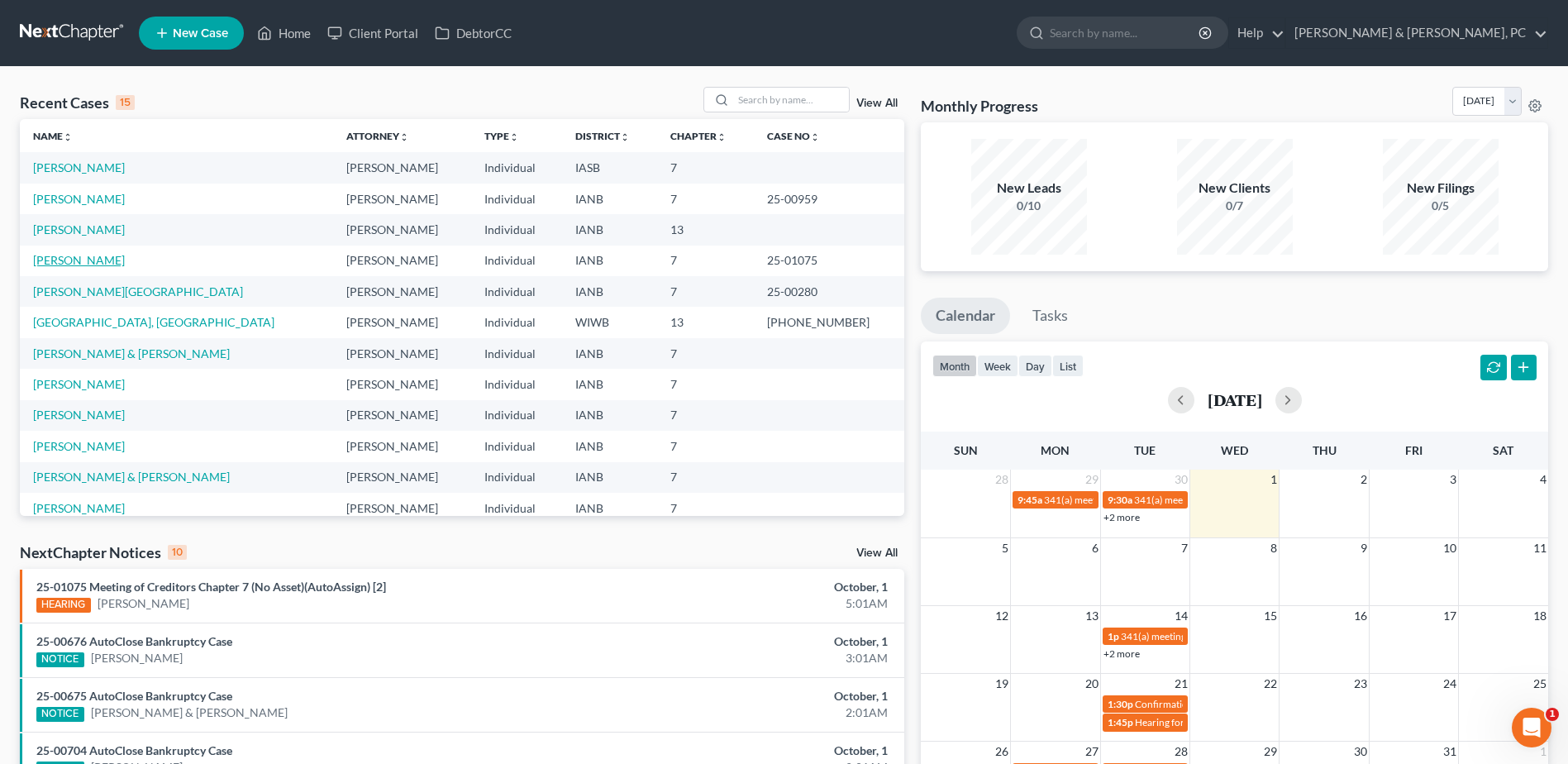
click at [80, 255] on link "[PERSON_NAME]" at bounding box center [79, 259] width 92 height 14
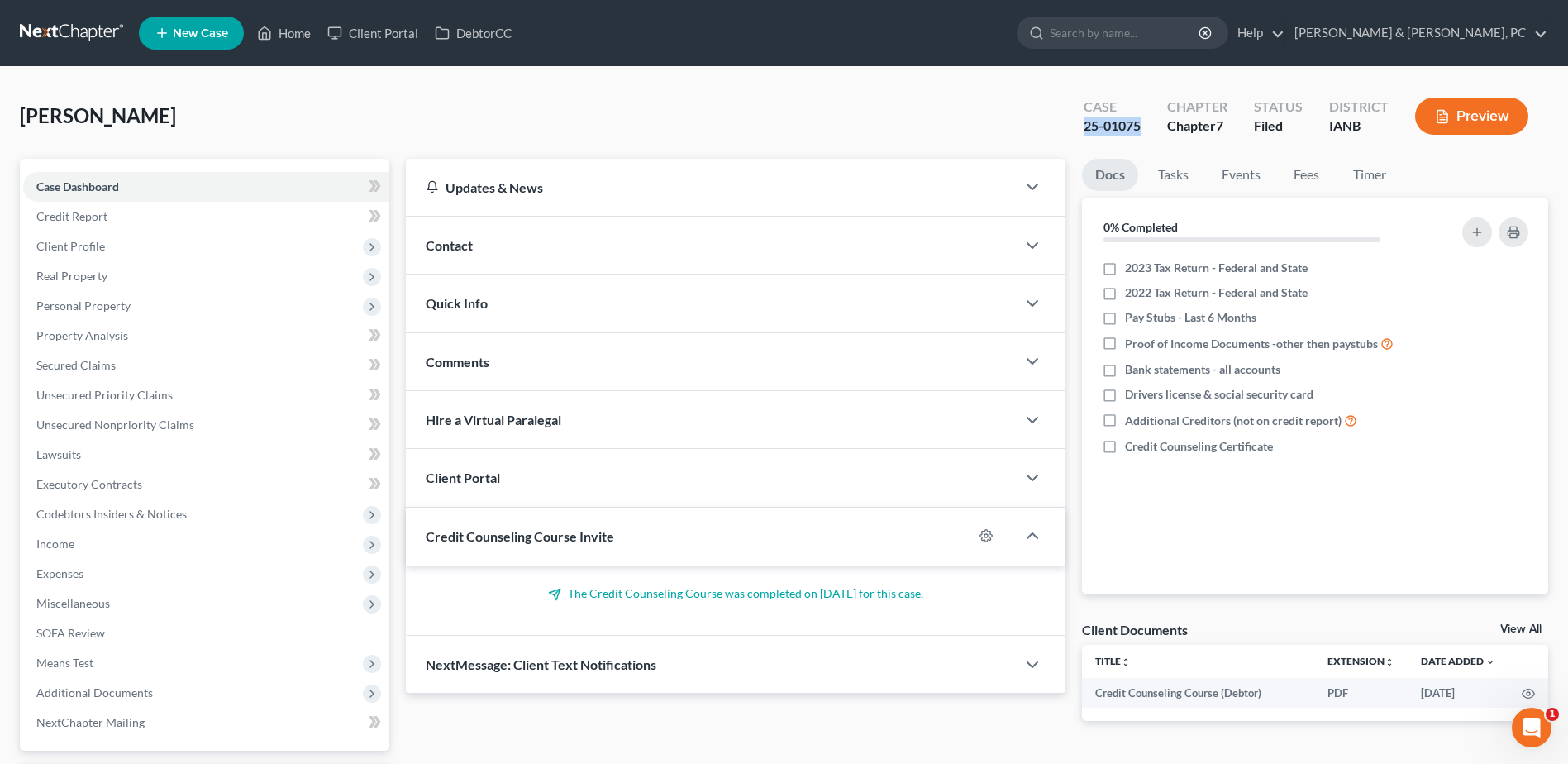
drag, startPoint x: 1151, startPoint y: 125, endPoint x: 1082, endPoint y: 133, distance: 69.5
click at [1082, 133] on div "Case 25-01075" at bounding box center [1113, 118] width 83 height 49
drag, startPoint x: 1082, startPoint y: 133, endPoint x: 1092, endPoint y: 127, distance: 11.7
copy div "25-01075"
